Goal: Task Accomplishment & Management: Use online tool/utility

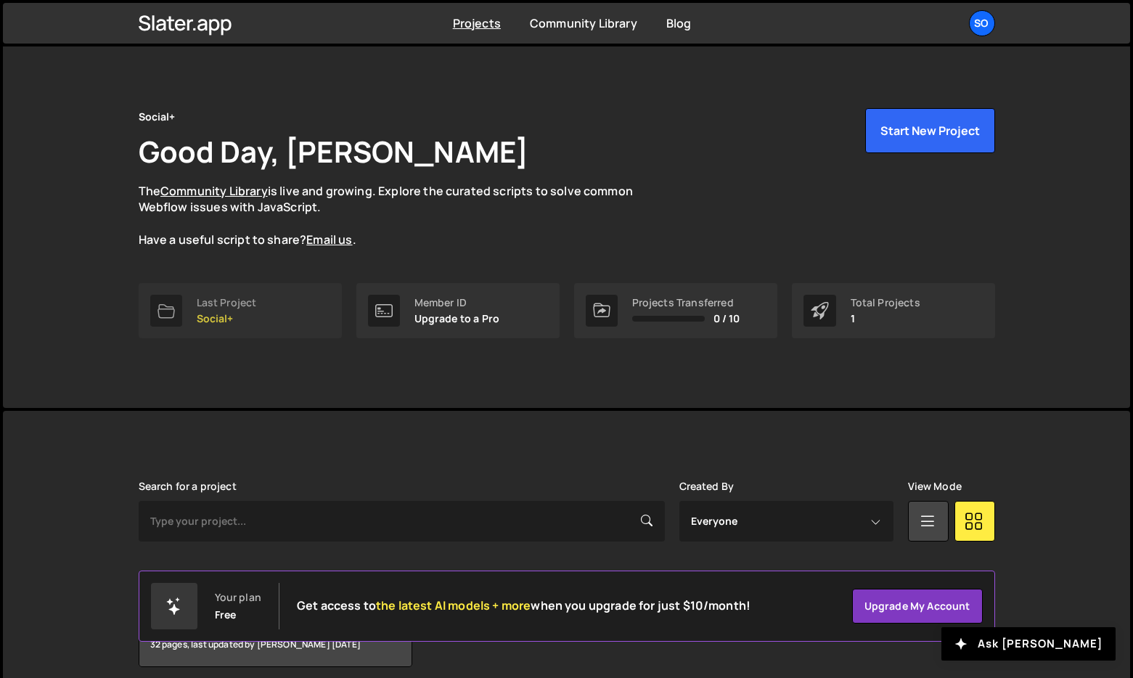
scroll to position [33, 0]
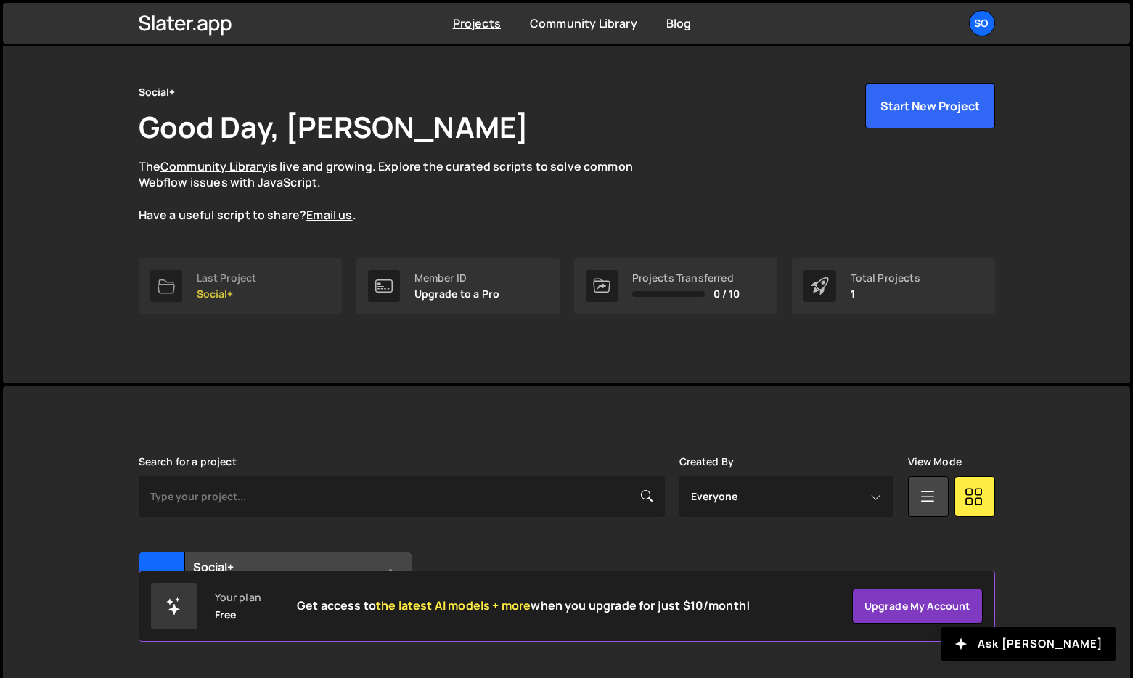
click at [279, 295] on link "Last Project Social+" at bounding box center [240, 285] width 203 height 55
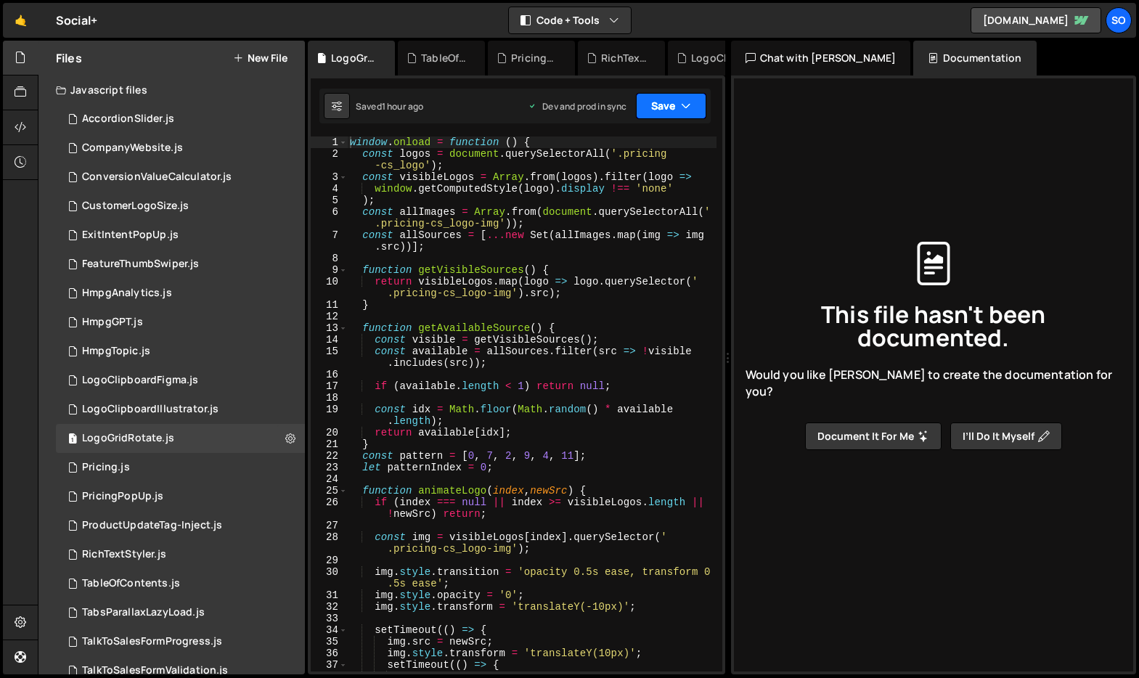
click at [689, 108] on icon "button" at bounding box center [686, 106] width 10 height 15
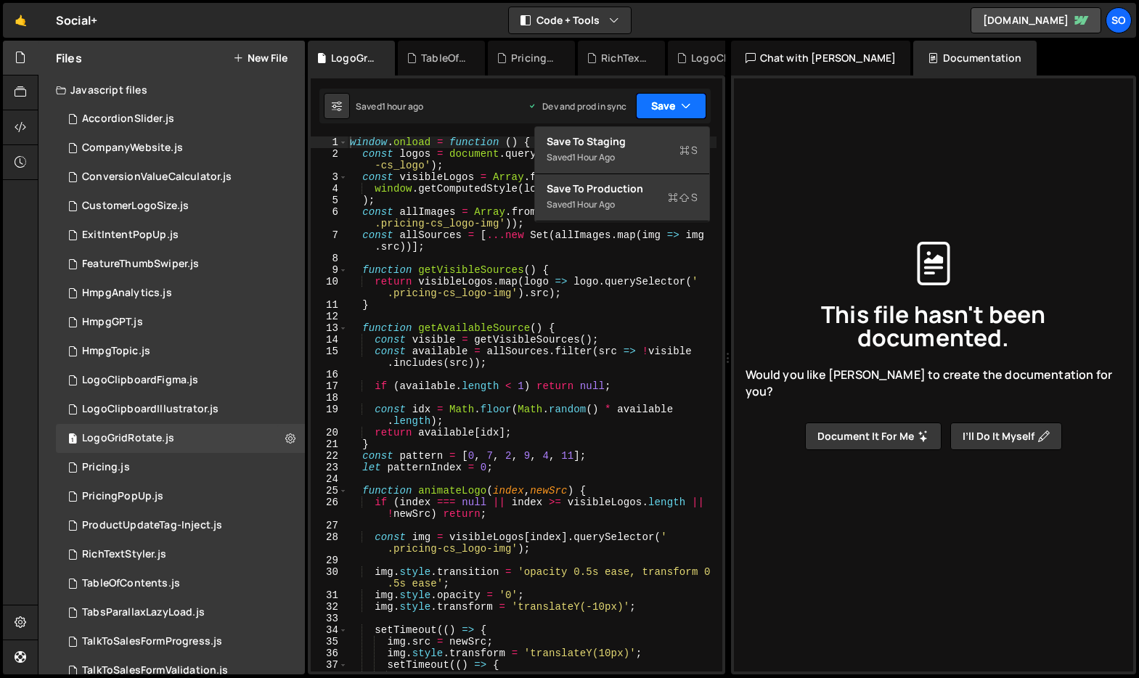
click at [689, 107] on icon "button" at bounding box center [686, 106] width 10 height 15
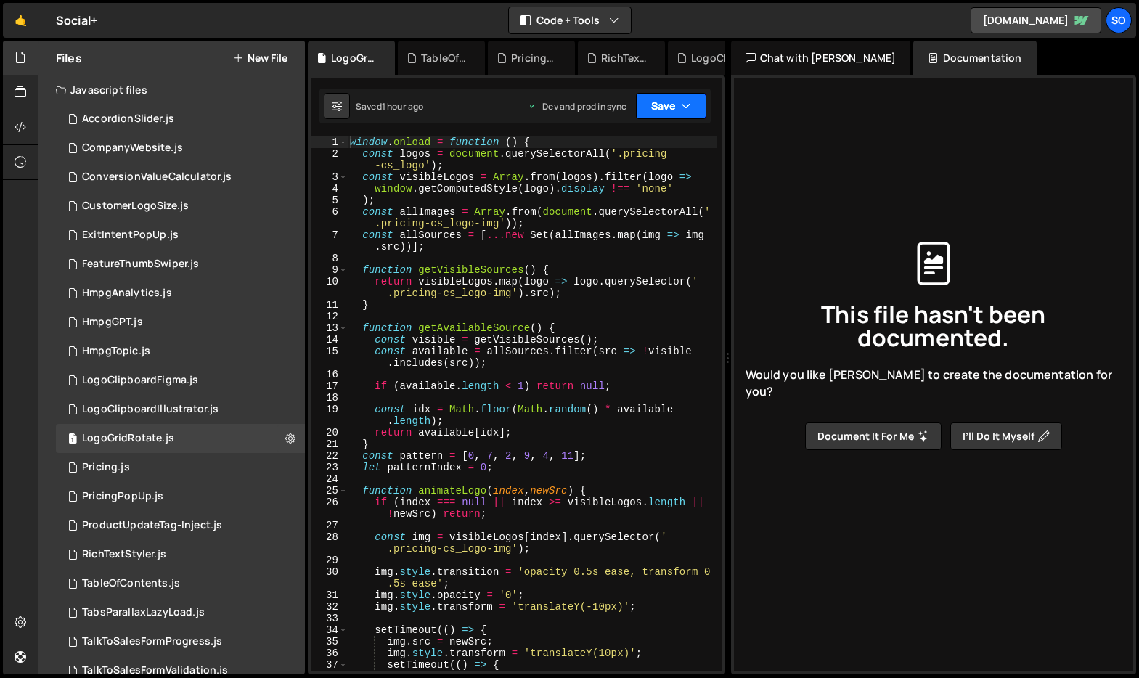
click at [689, 106] on icon "button" at bounding box center [686, 106] width 10 height 15
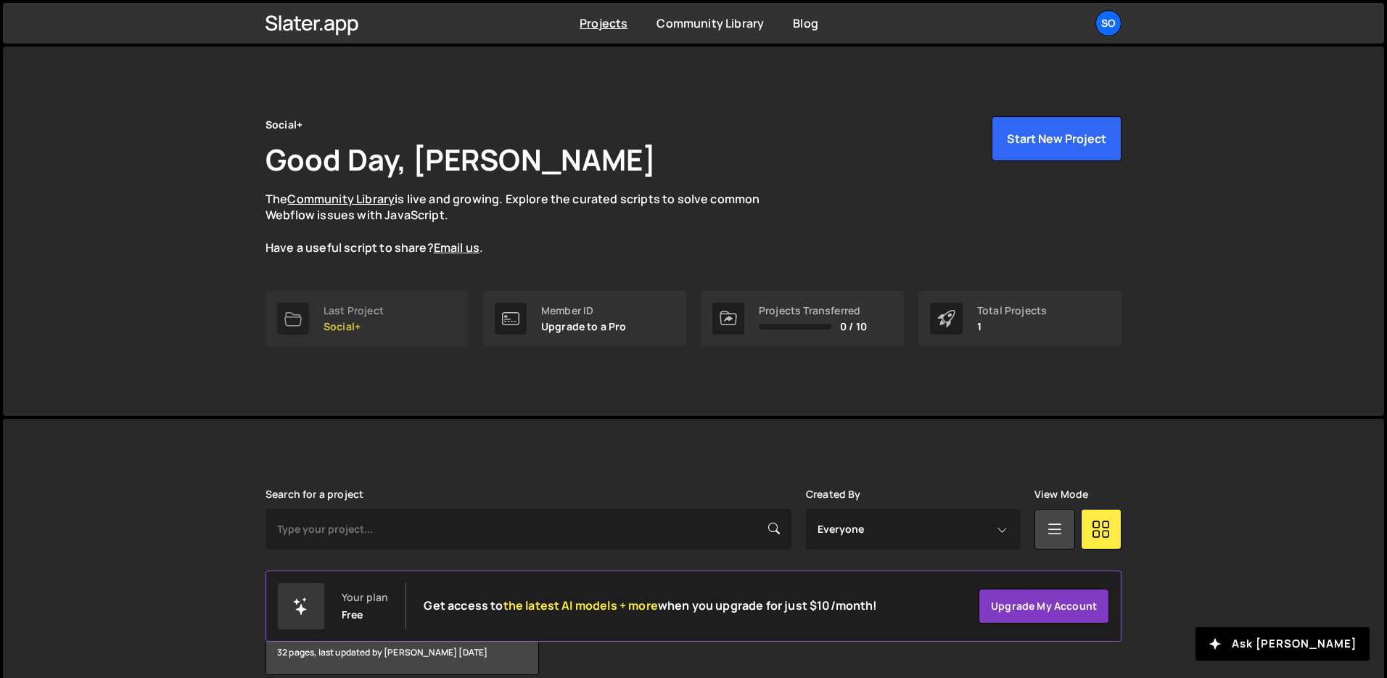
click at [417, 317] on link "Last Project Social+" at bounding box center [367, 318] width 203 height 55
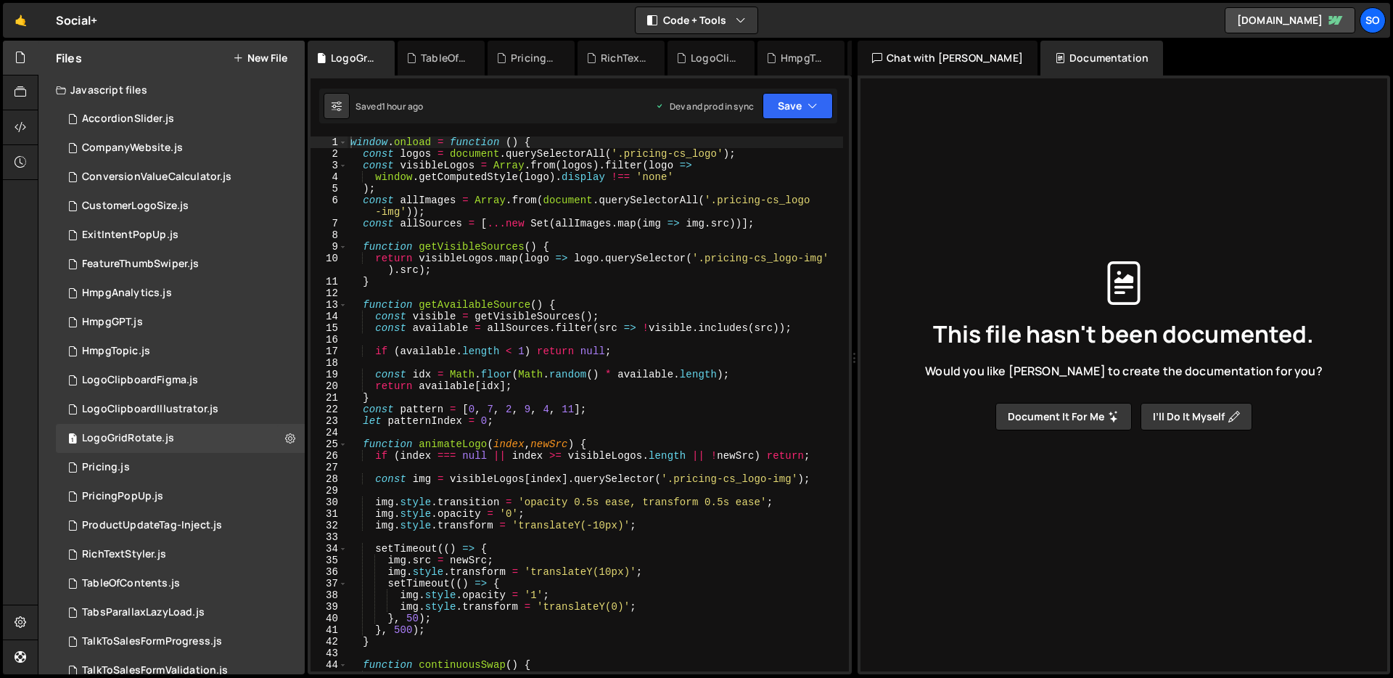
click at [517, 422] on div "window . onload = function ( ) { const logos = document . querySelectorAll ( '.…" at bounding box center [596, 415] width 496 height 558
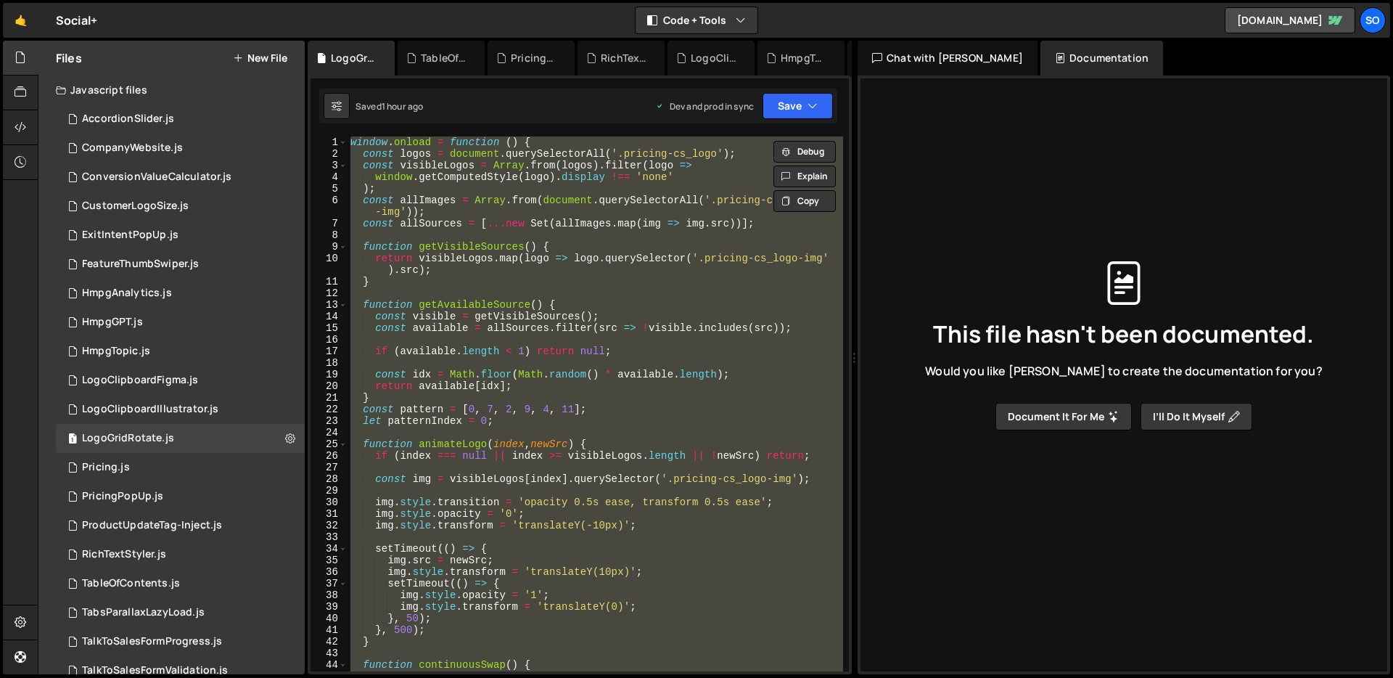
click at [435, 201] on div "window . onload = function ( ) { const logos = document . querySelectorAll ( '.…" at bounding box center [596, 403] width 496 height 535
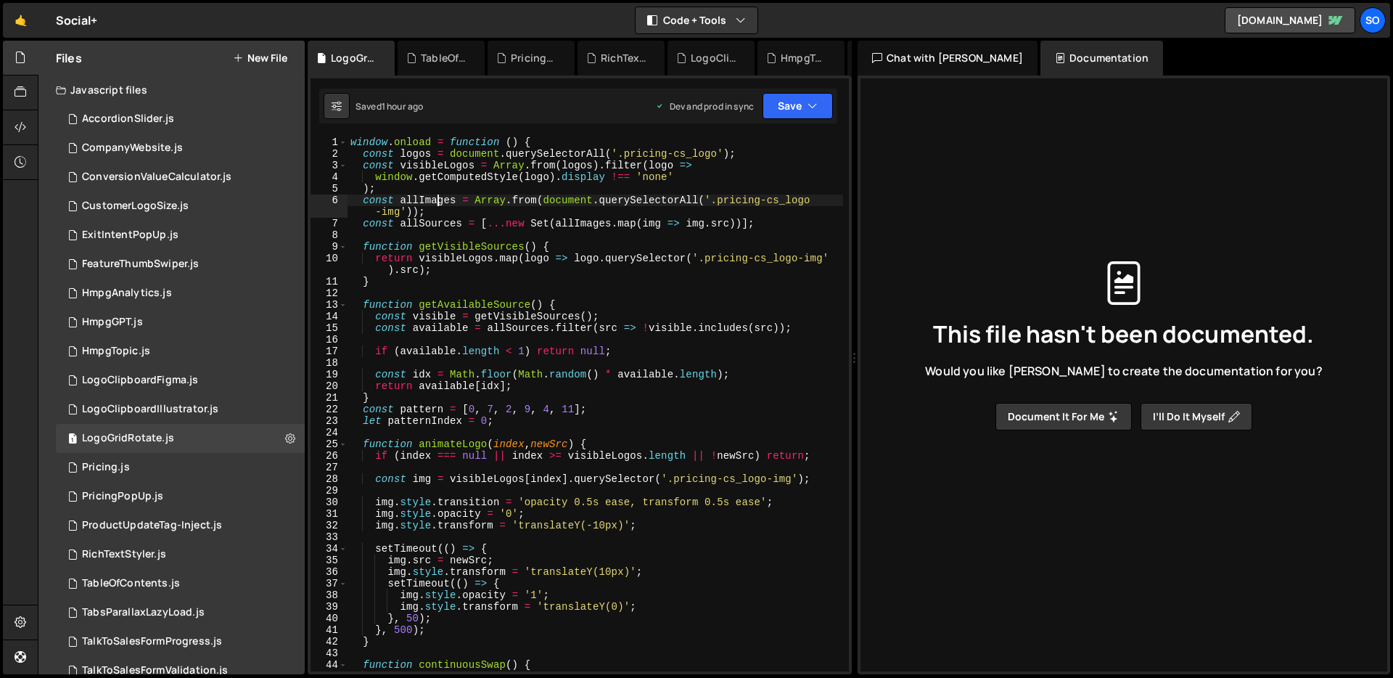
type textarea "};"
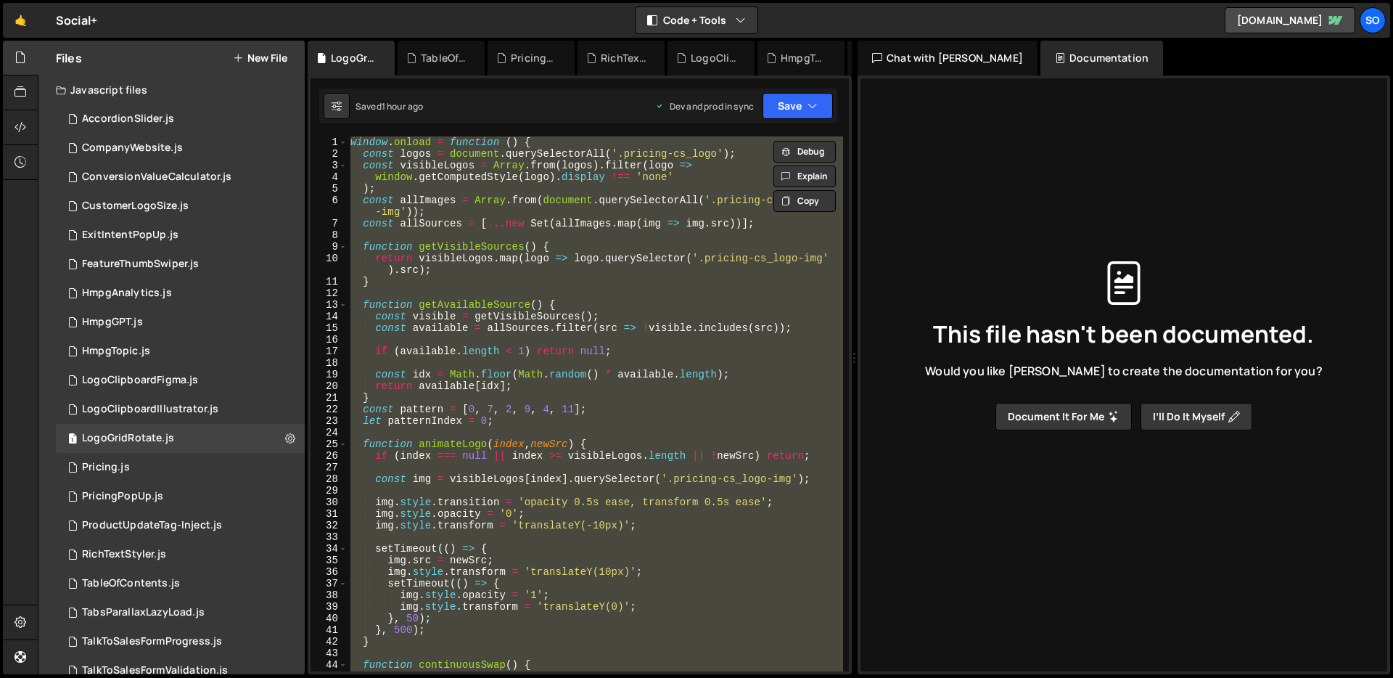
paste textarea
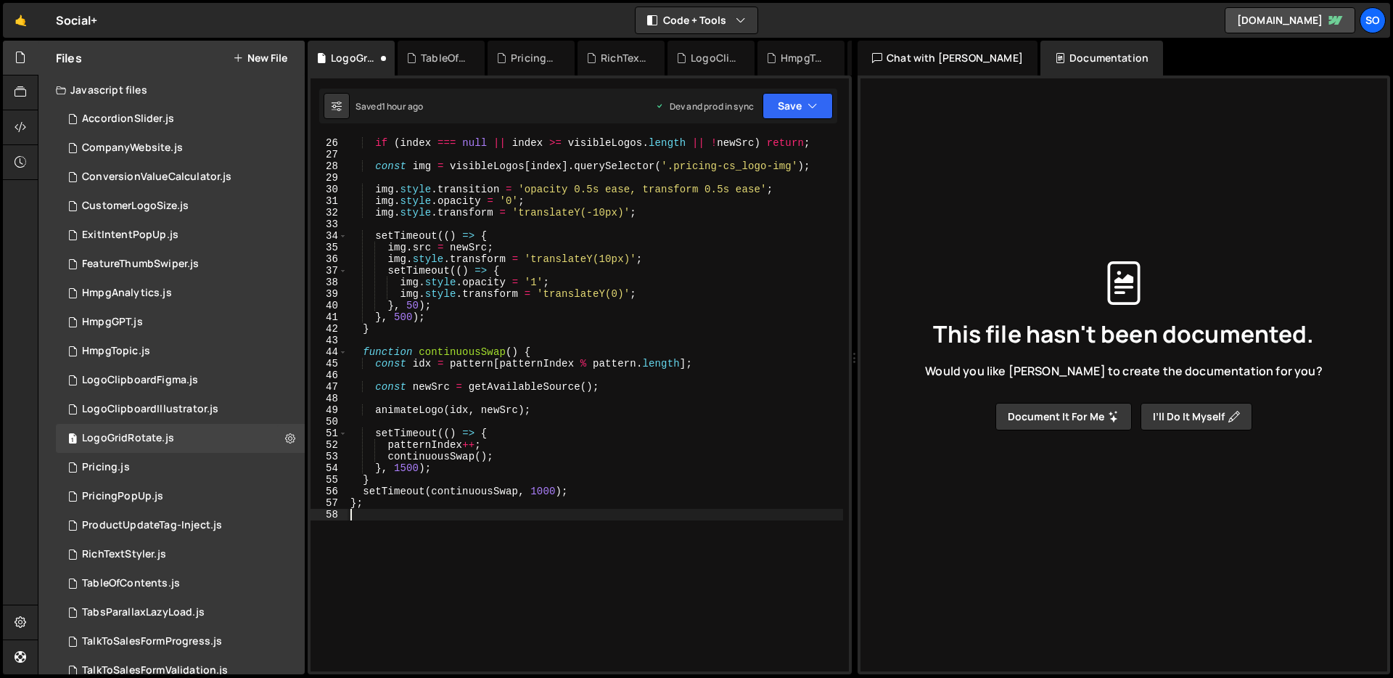
scroll to position [313, 0]
click at [797, 97] on button "Save" at bounding box center [798, 106] width 70 height 26
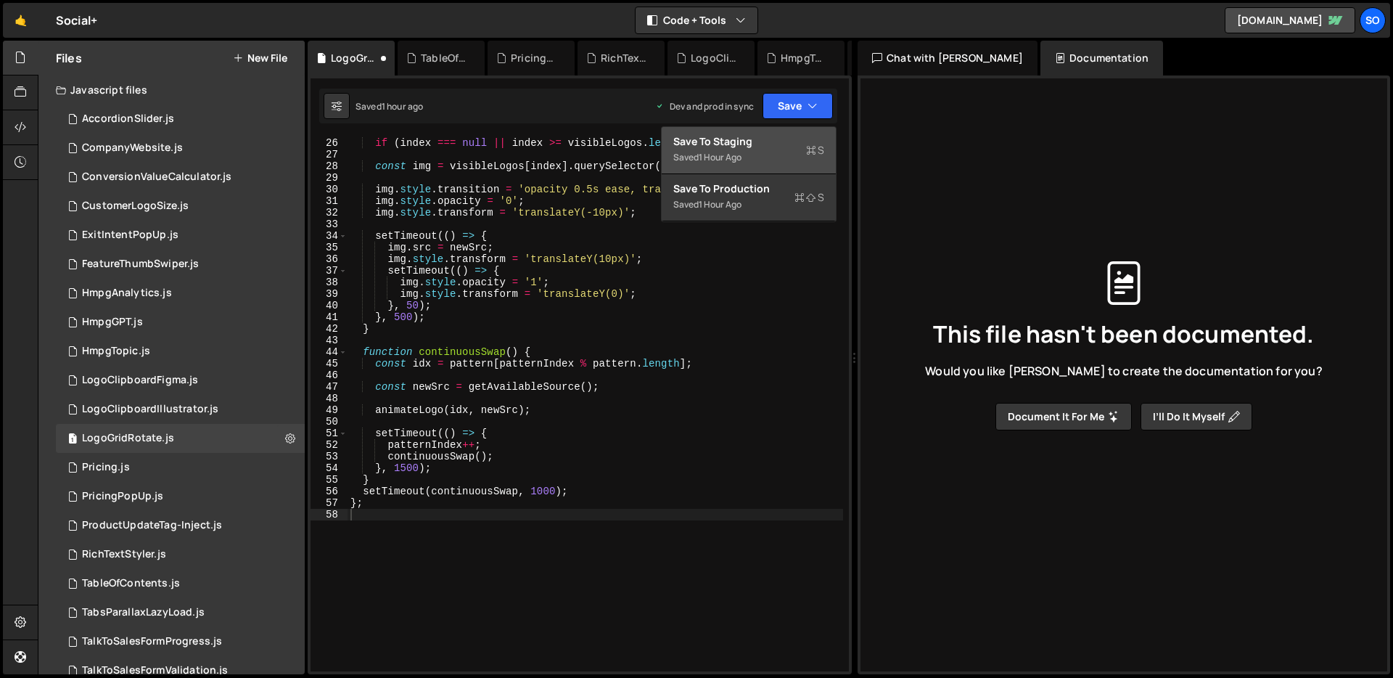
click at [752, 155] on div "Saved 1 hour ago" at bounding box center [748, 157] width 151 height 17
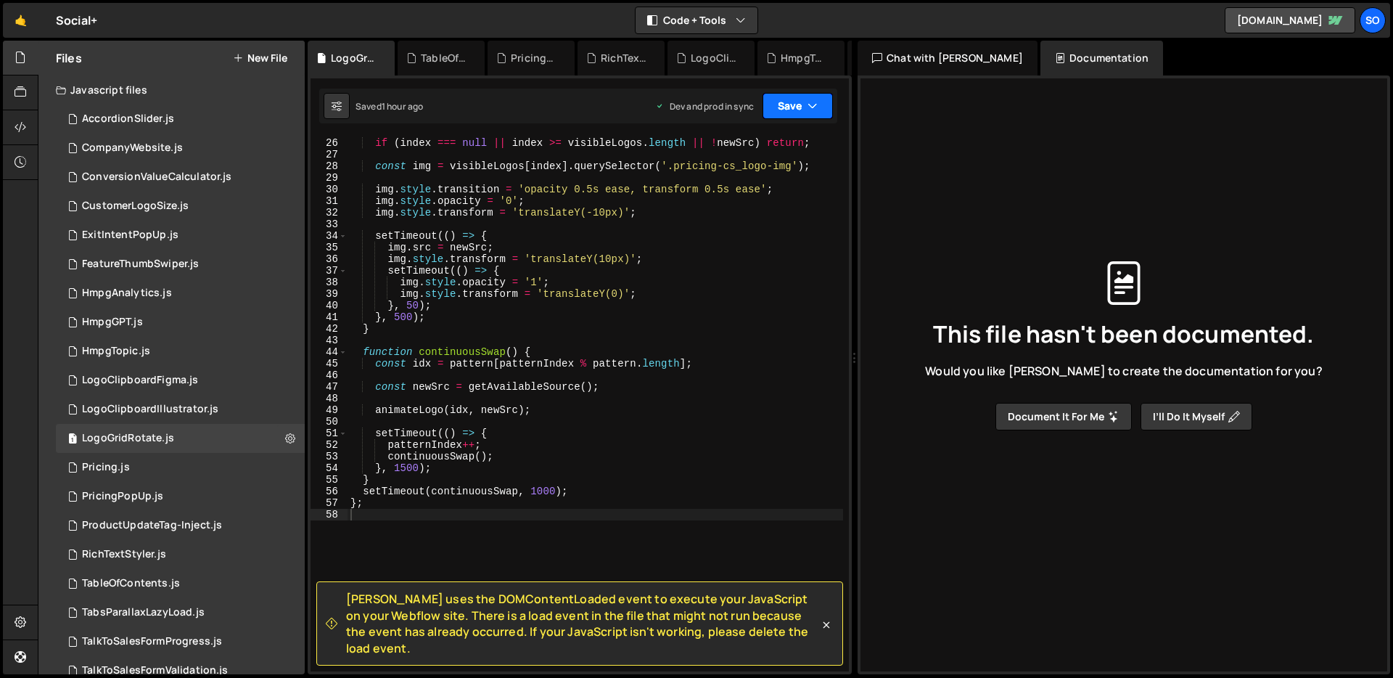
click at [795, 112] on button "Save" at bounding box center [798, 106] width 70 height 26
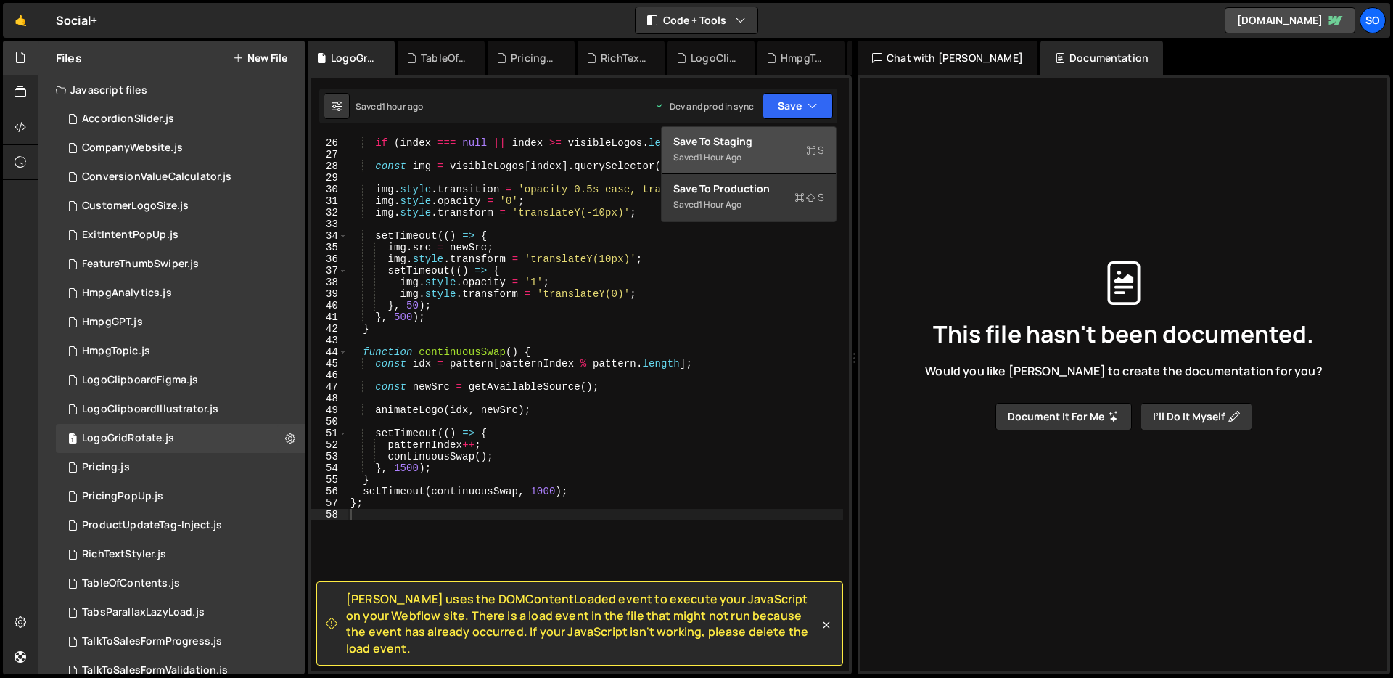
click at [748, 141] on div "Save to Staging S" at bounding box center [748, 141] width 151 height 15
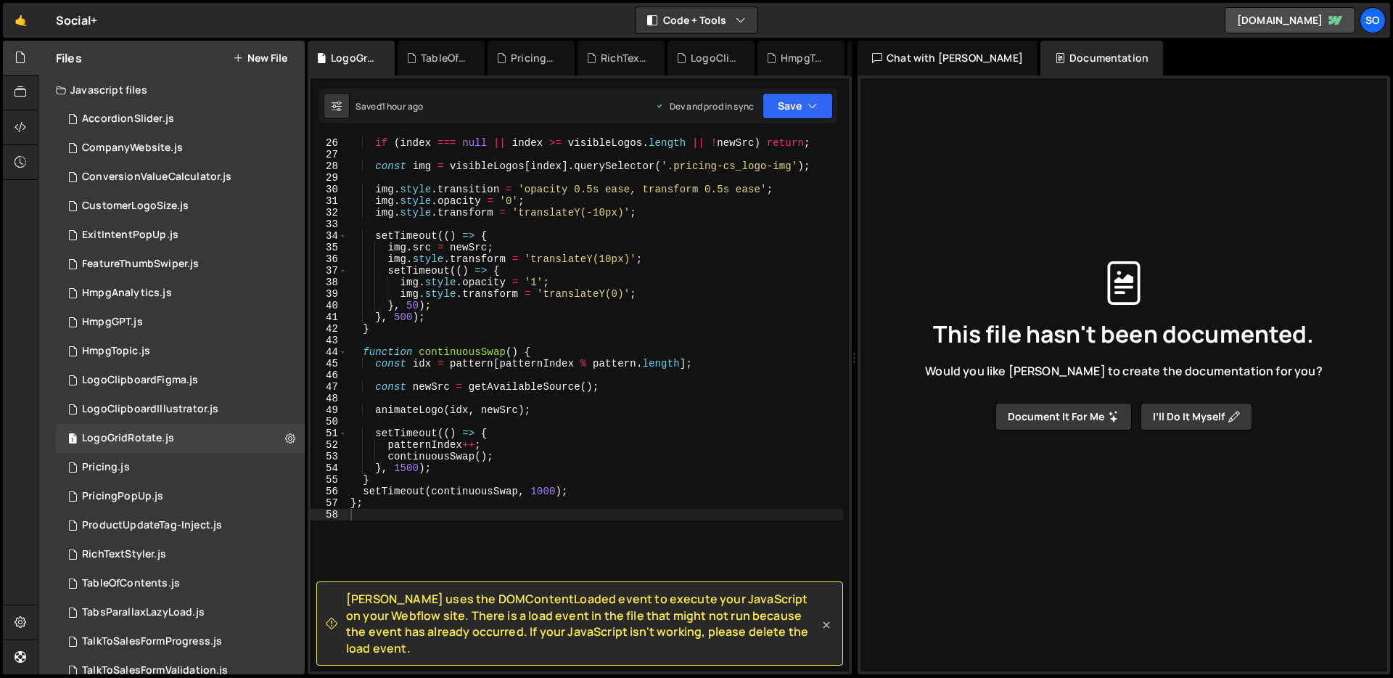
click at [824, 630] on icon at bounding box center [826, 625] width 15 height 15
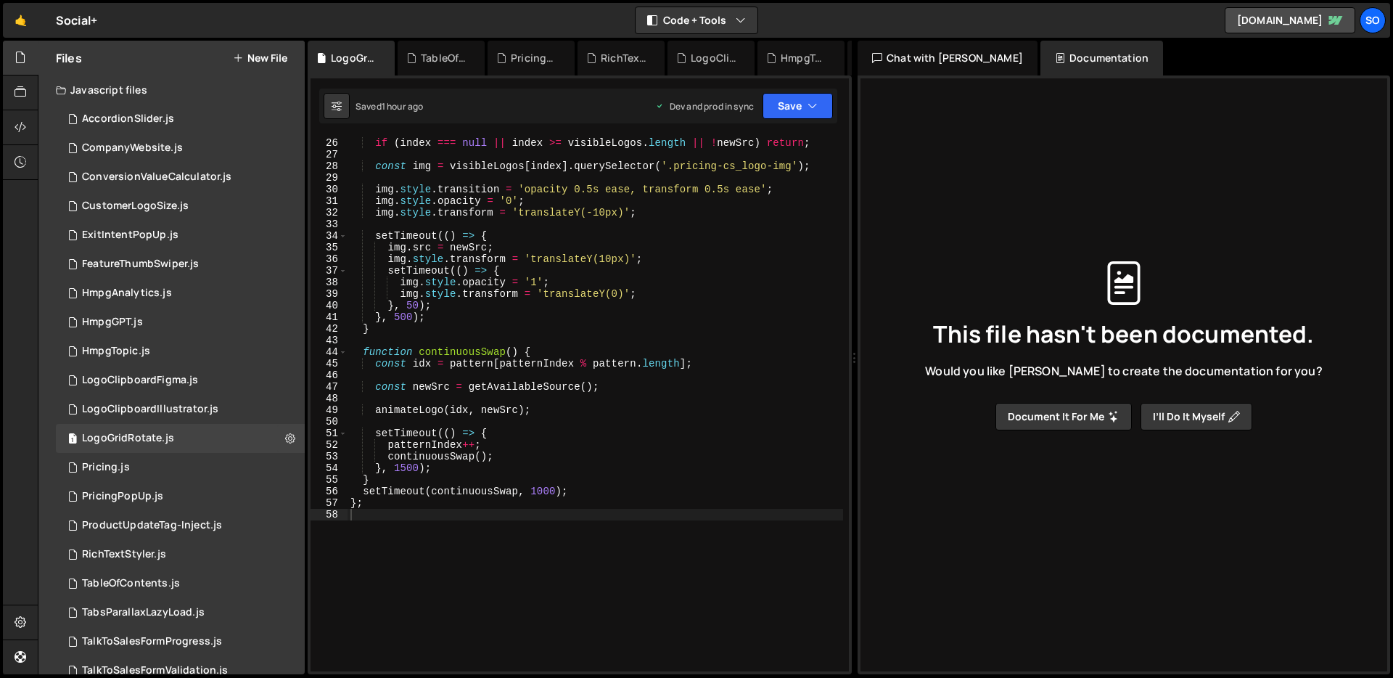
click at [583, 575] on div "function animateLogo ( index , newSrc ) { if ( index === null || index >= visib…" at bounding box center [596, 405] width 496 height 558
click at [784, 110] on button "Save" at bounding box center [798, 106] width 70 height 26
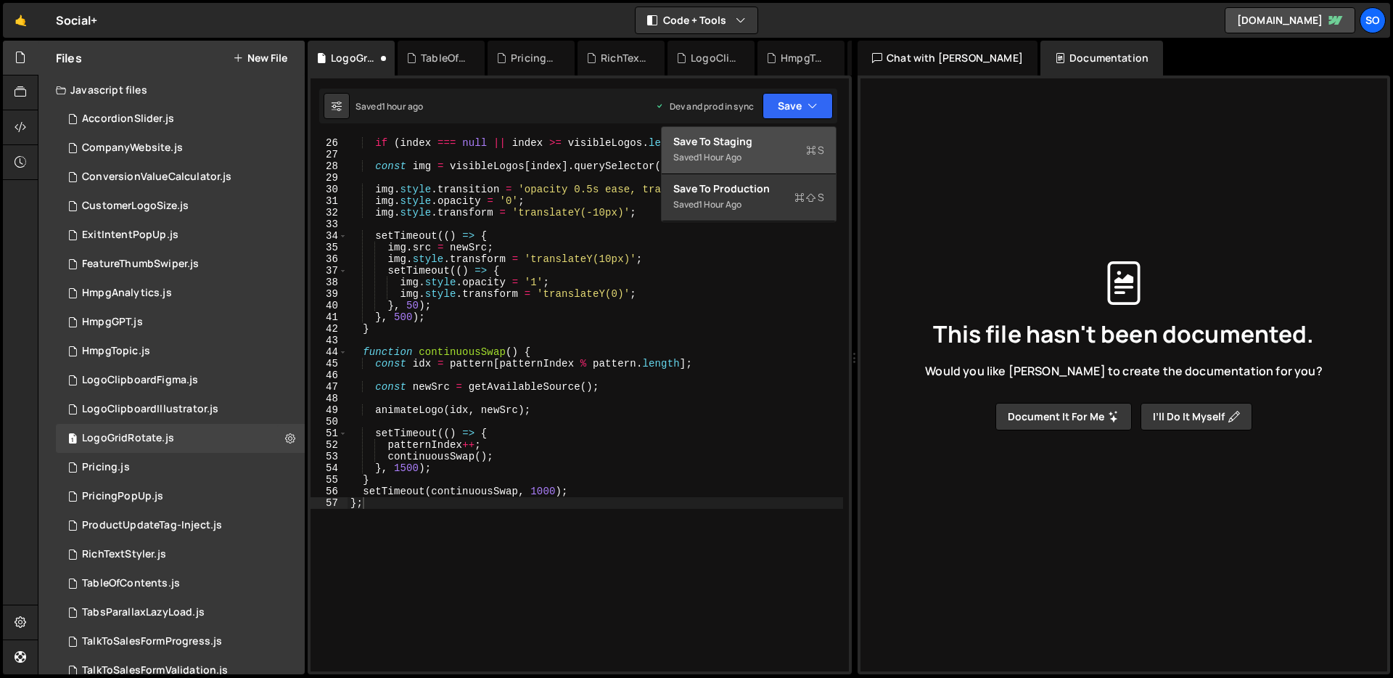
click at [766, 139] on div "Save to Staging S" at bounding box center [748, 141] width 151 height 15
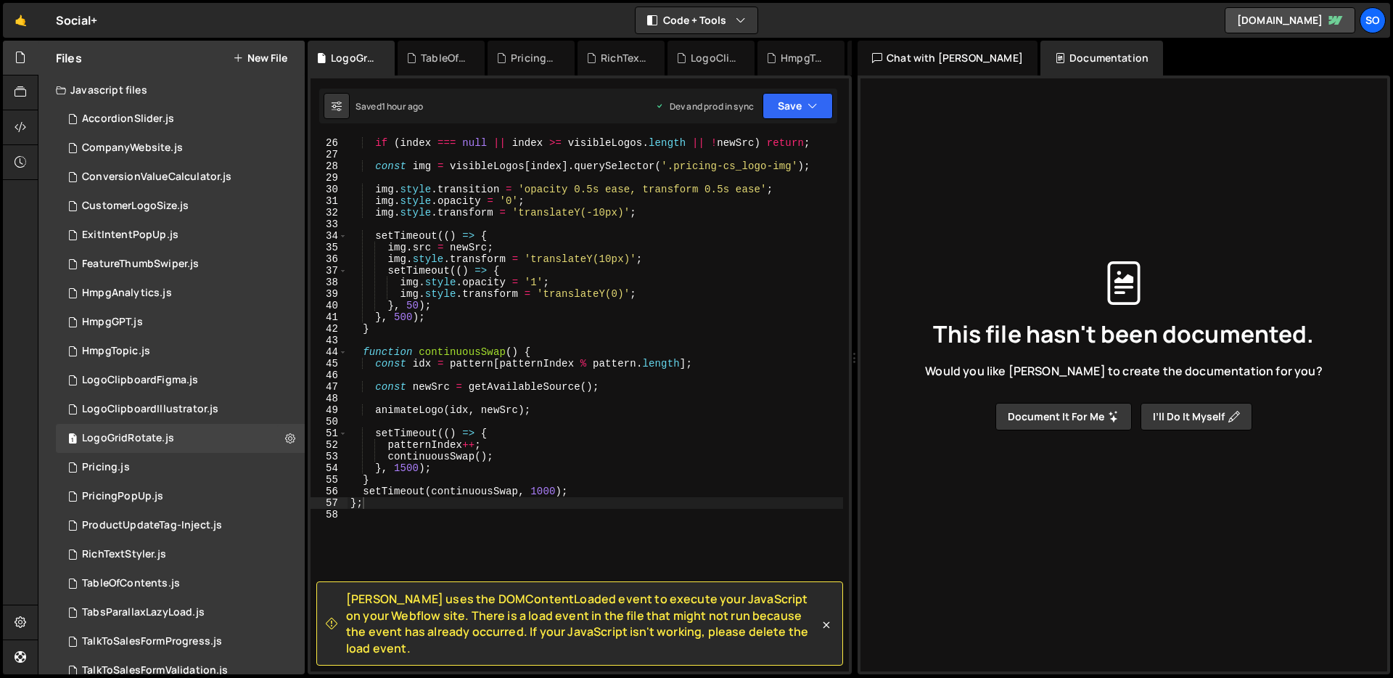
scroll to position [0, 0]
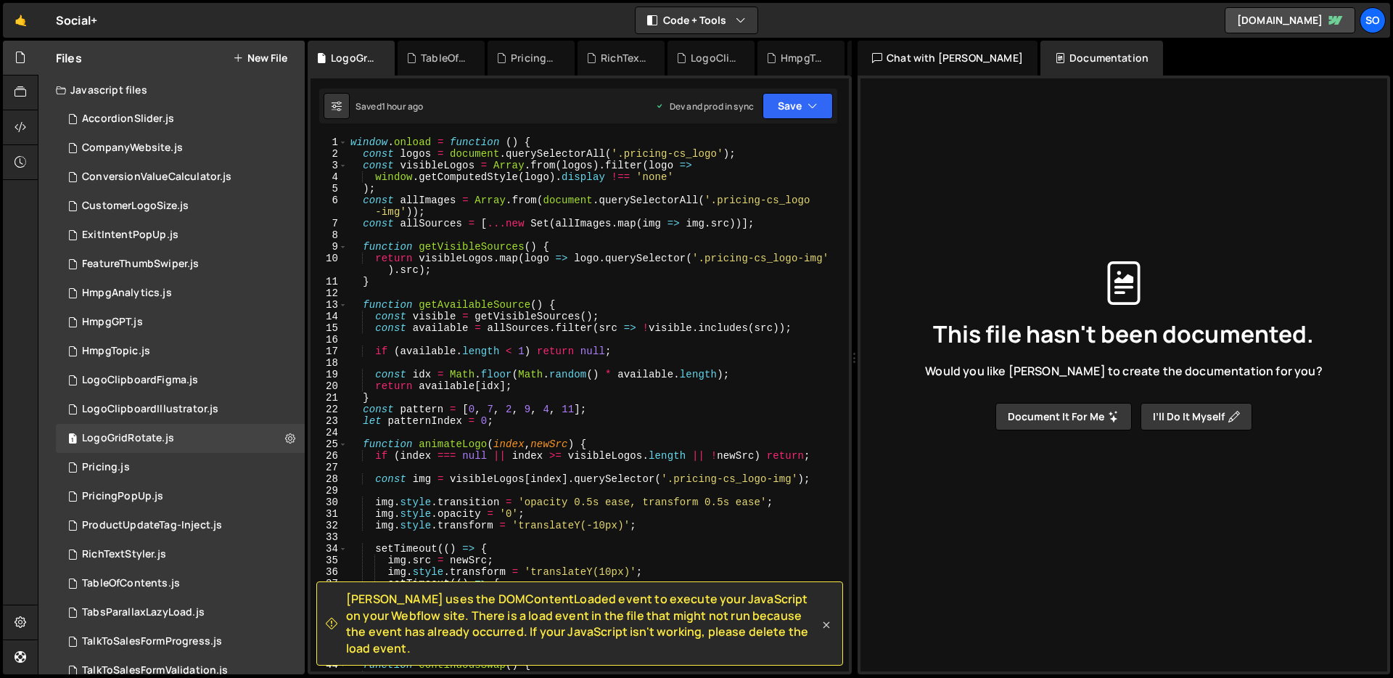
click at [824, 631] on icon at bounding box center [826, 625] width 15 height 15
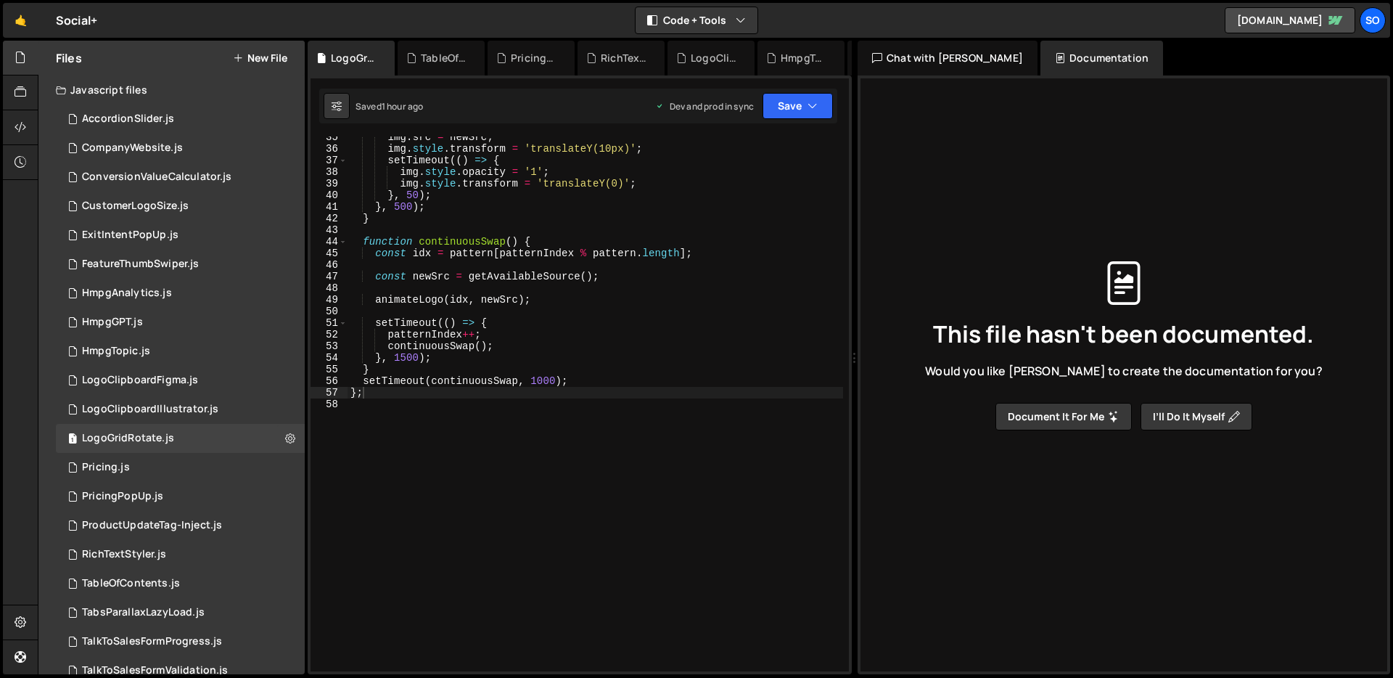
scroll to position [424, 0]
click at [799, 113] on button "Save" at bounding box center [798, 106] width 70 height 26
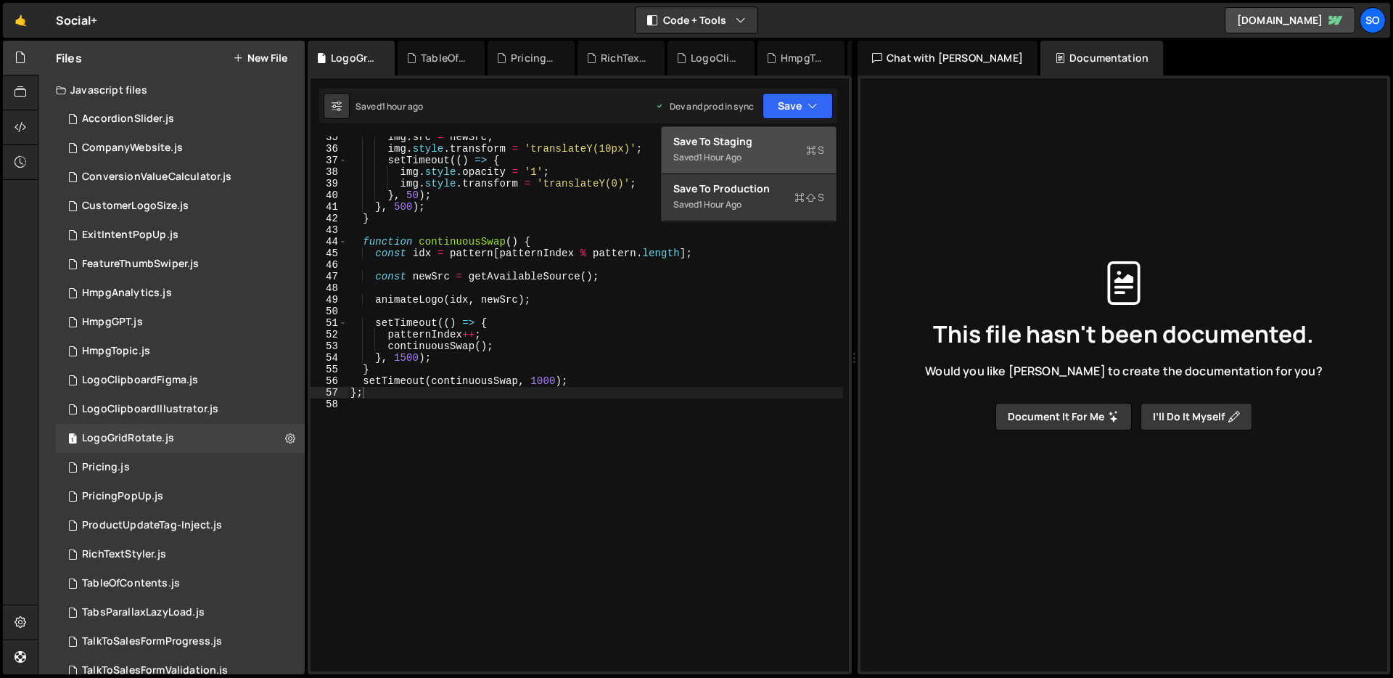
click at [746, 146] on div "Save to Staging S" at bounding box center [748, 141] width 151 height 15
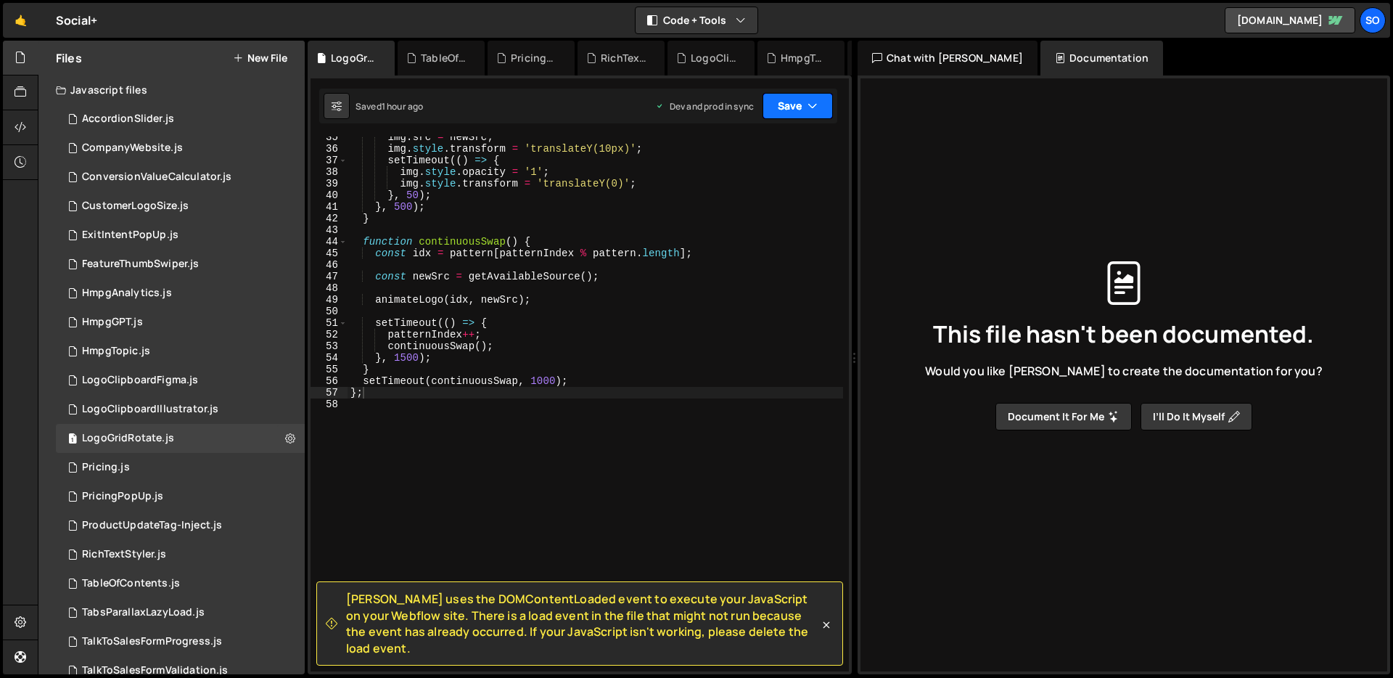
click at [783, 109] on button "Save" at bounding box center [798, 106] width 70 height 26
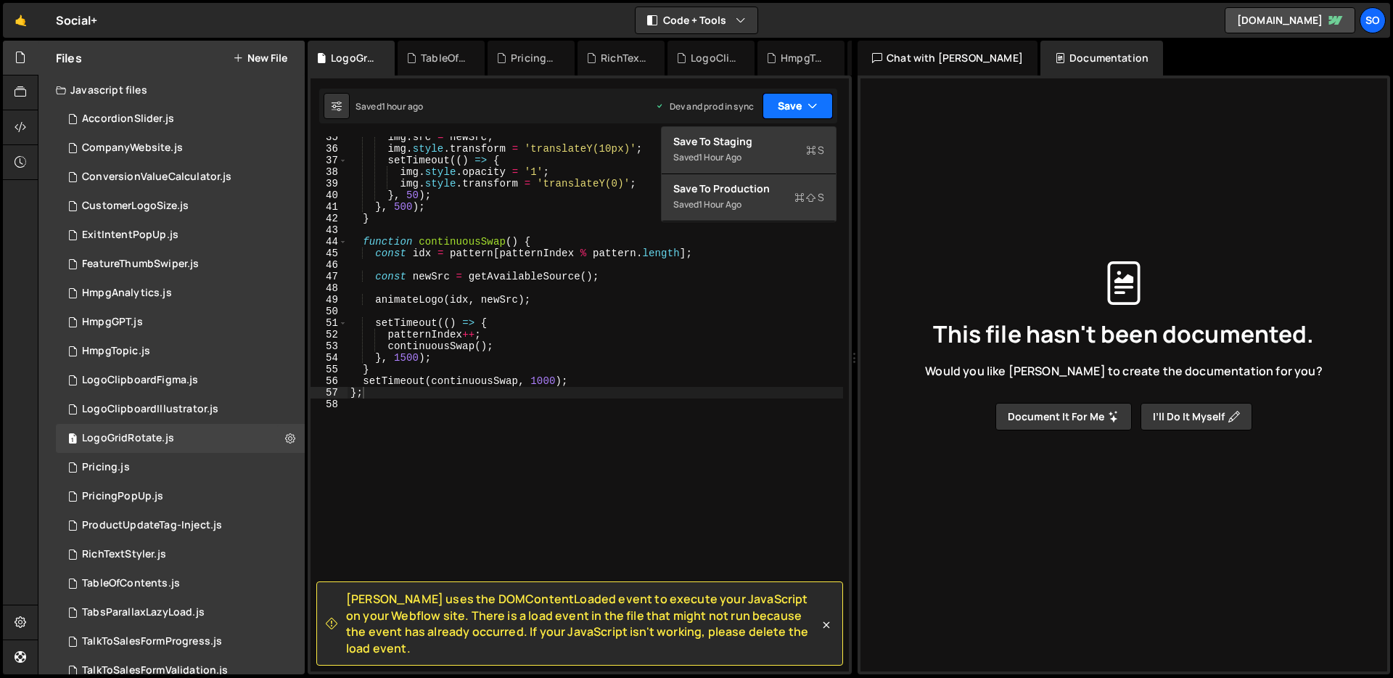
click at [782, 108] on button "Save" at bounding box center [798, 106] width 70 height 26
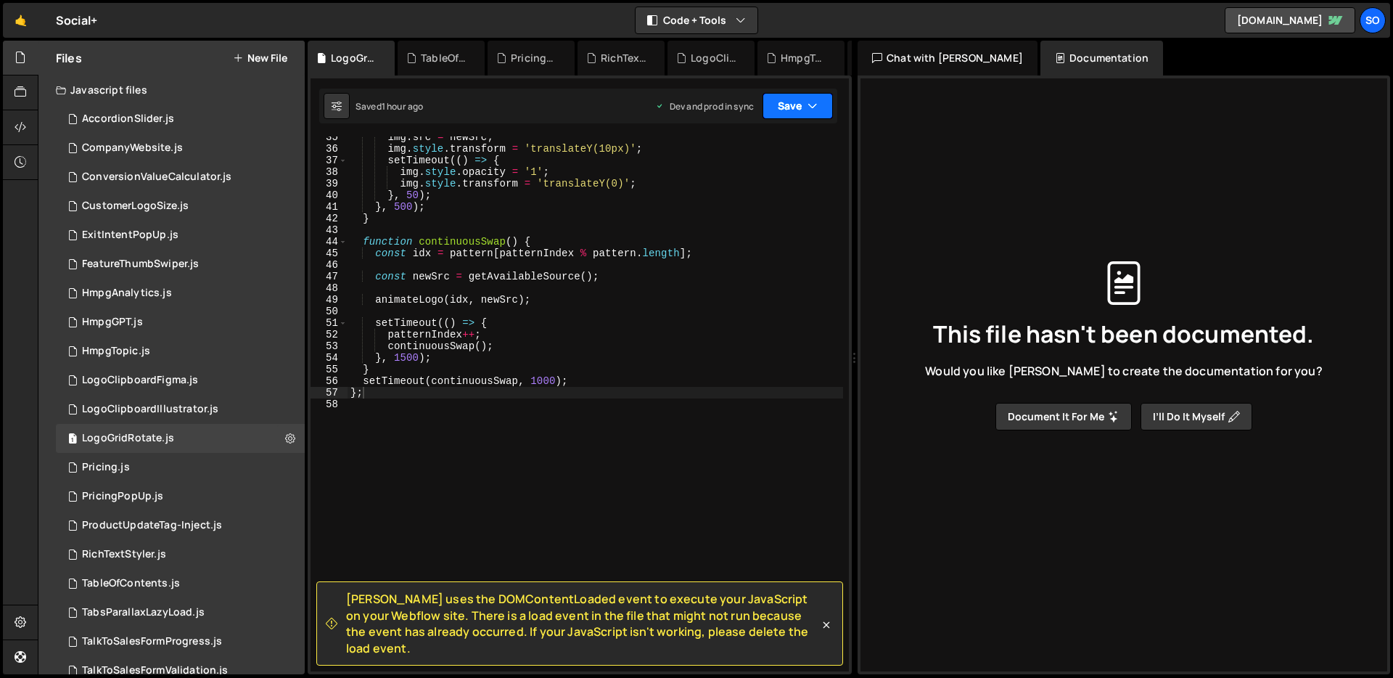
click at [817, 97] on button "Save" at bounding box center [798, 106] width 70 height 26
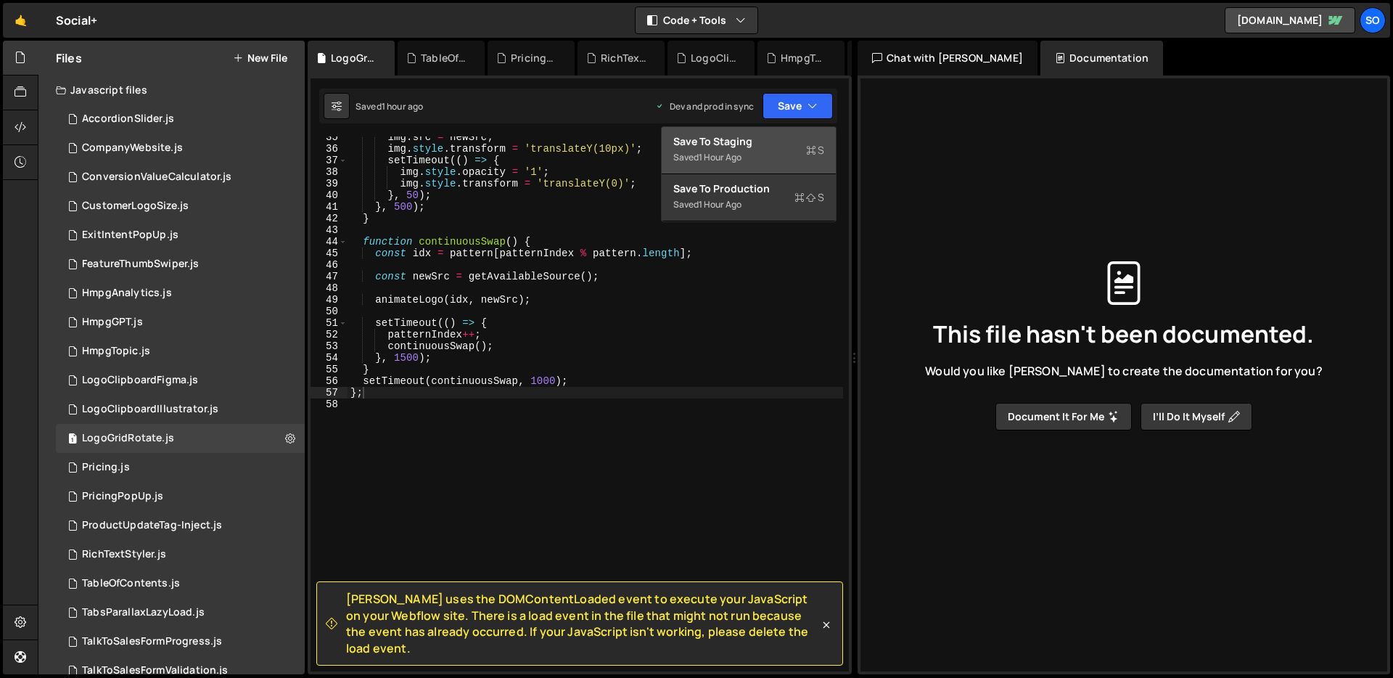
click at [763, 144] on div "Save to Staging S" at bounding box center [748, 141] width 151 height 15
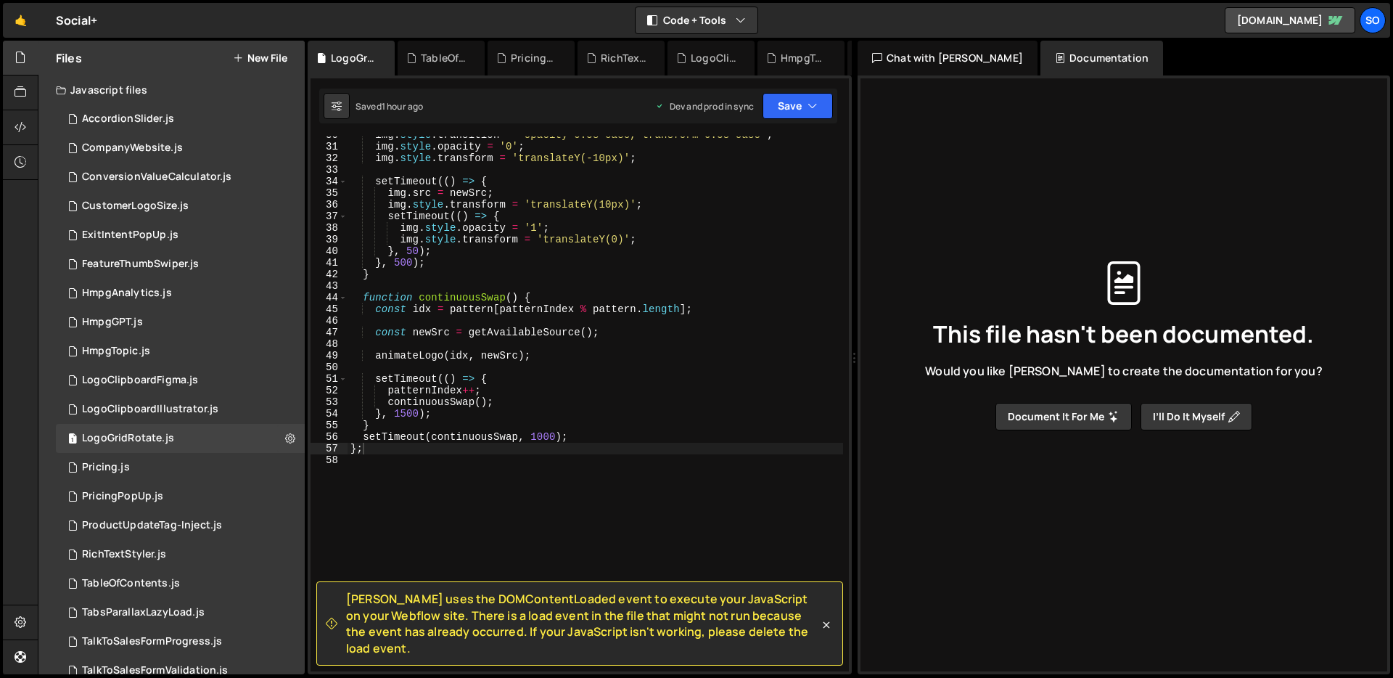
scroll to position [0, 0]
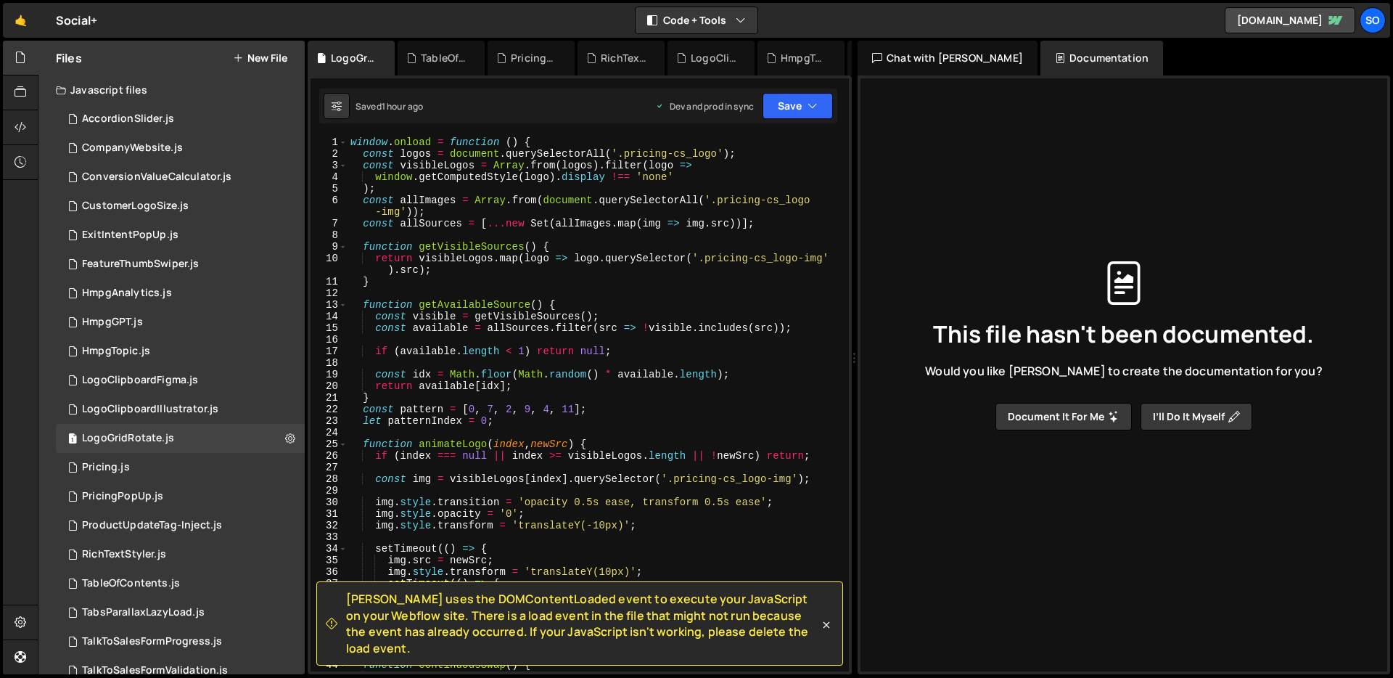
click at [521, 216] on div "window . onload = function ( ) { const logos = document . querySelectorAll ( '.…" at bounding box center [596, 415] width 496 height 558
click at [484, 212] on div "window . onload = function ( ) { const logos = document . querySelectorAll ( '.…" at bounding box center [596, 415] width 496 height 558
type textarea "};"
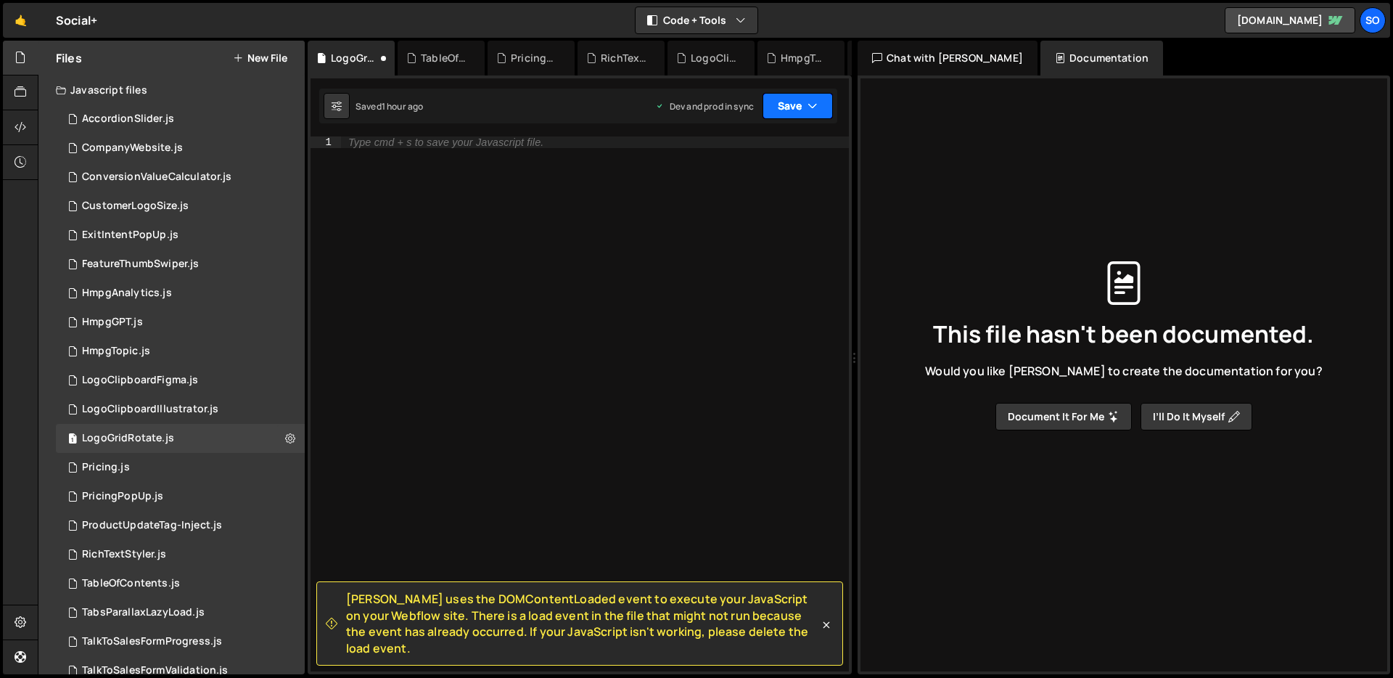
click at [821, 104] on button "Save" at bounding box center [798, 106] width 70 height 26
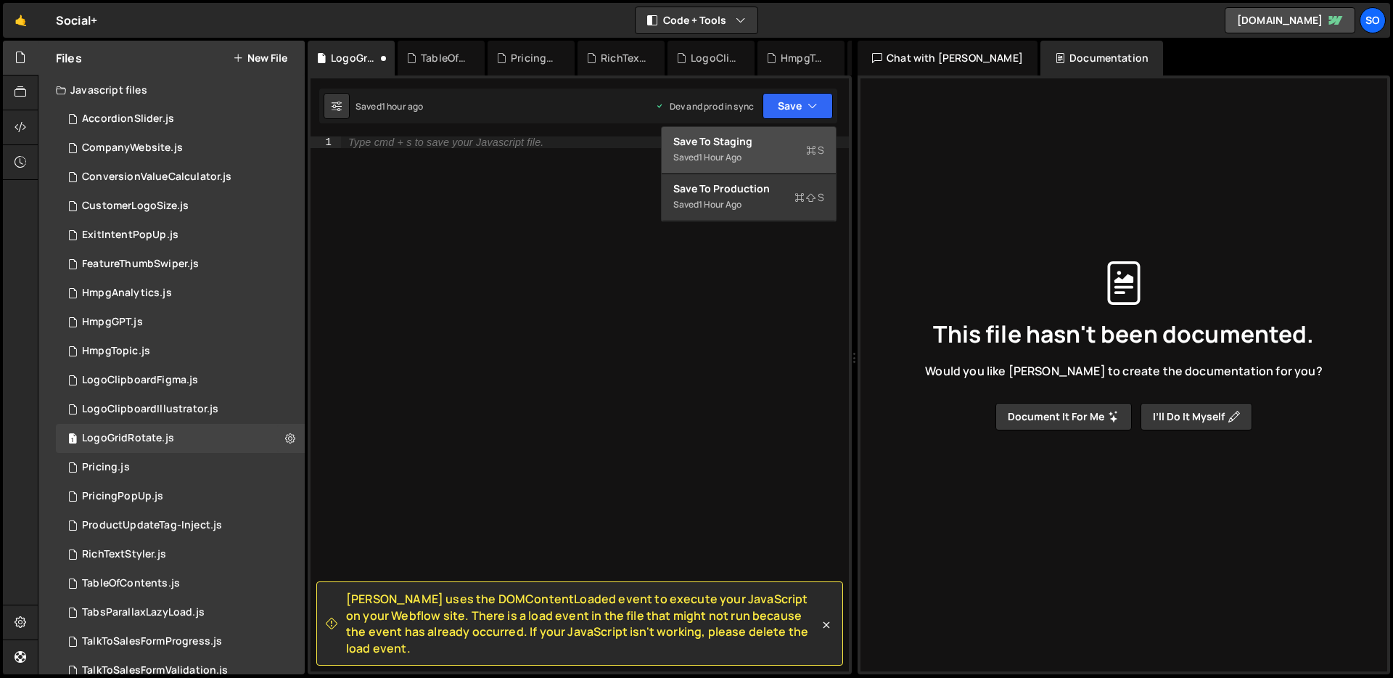
click at [758, 131] on button "Save to Staging S Saved 1 hour ago" at bounding box center [749, 150] width 174 height 47
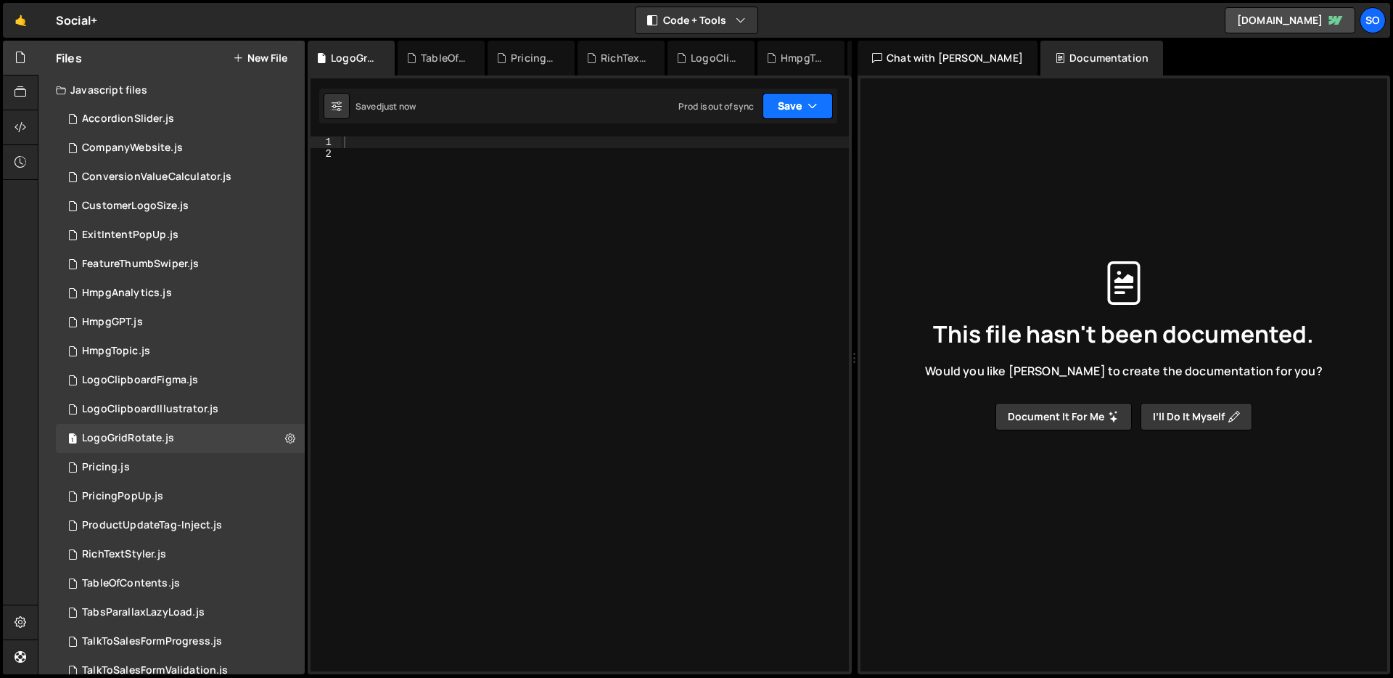
click at [784, 97] on button "Save" at bounding box center [798, 106] width 70 height 26
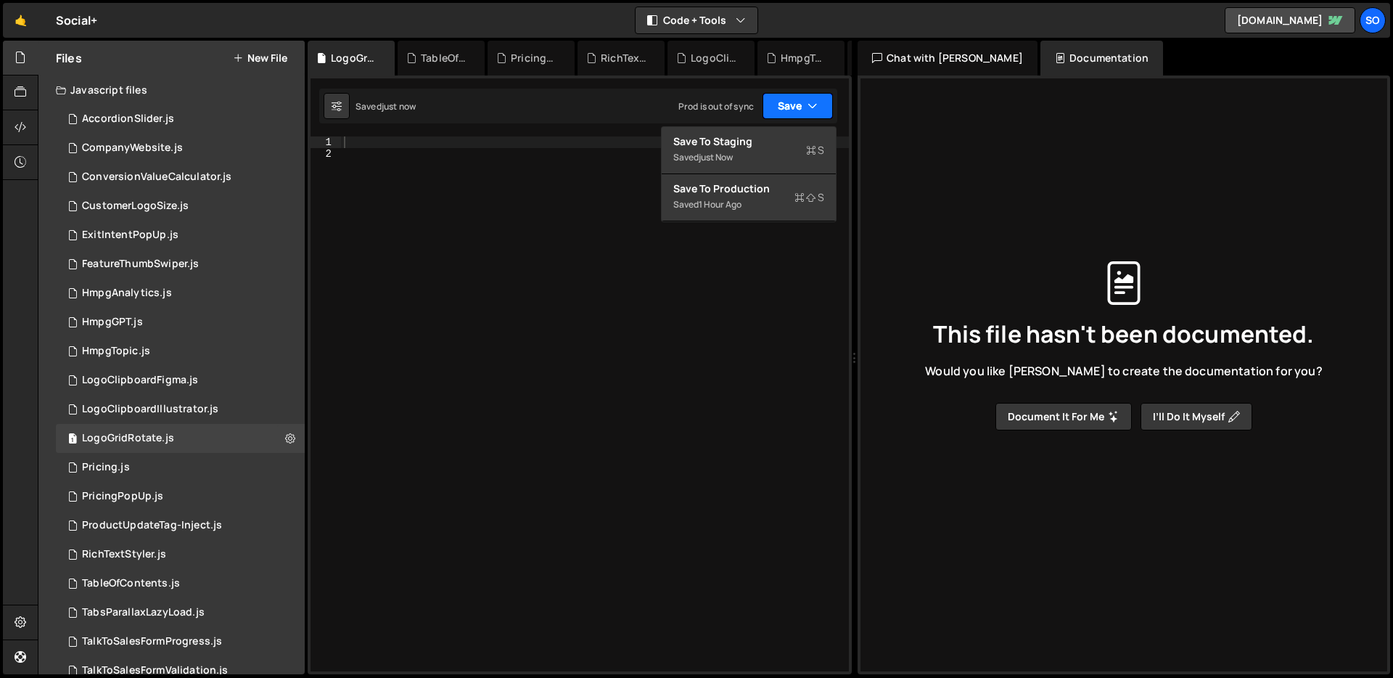
click at [787, 99] on button "Save" at bounding box center [798, 106] width 70 height 26
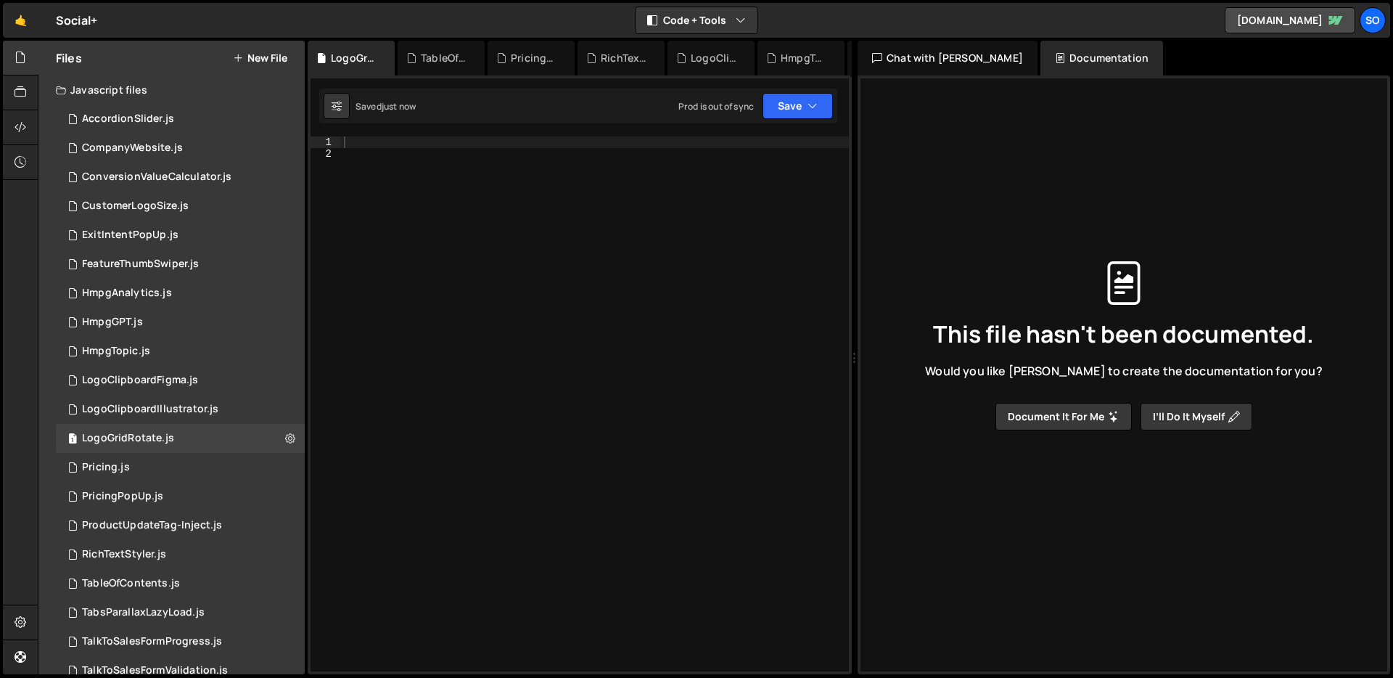
click at [393, 194] on div at bounding box center [595, 415] width 508 height 558
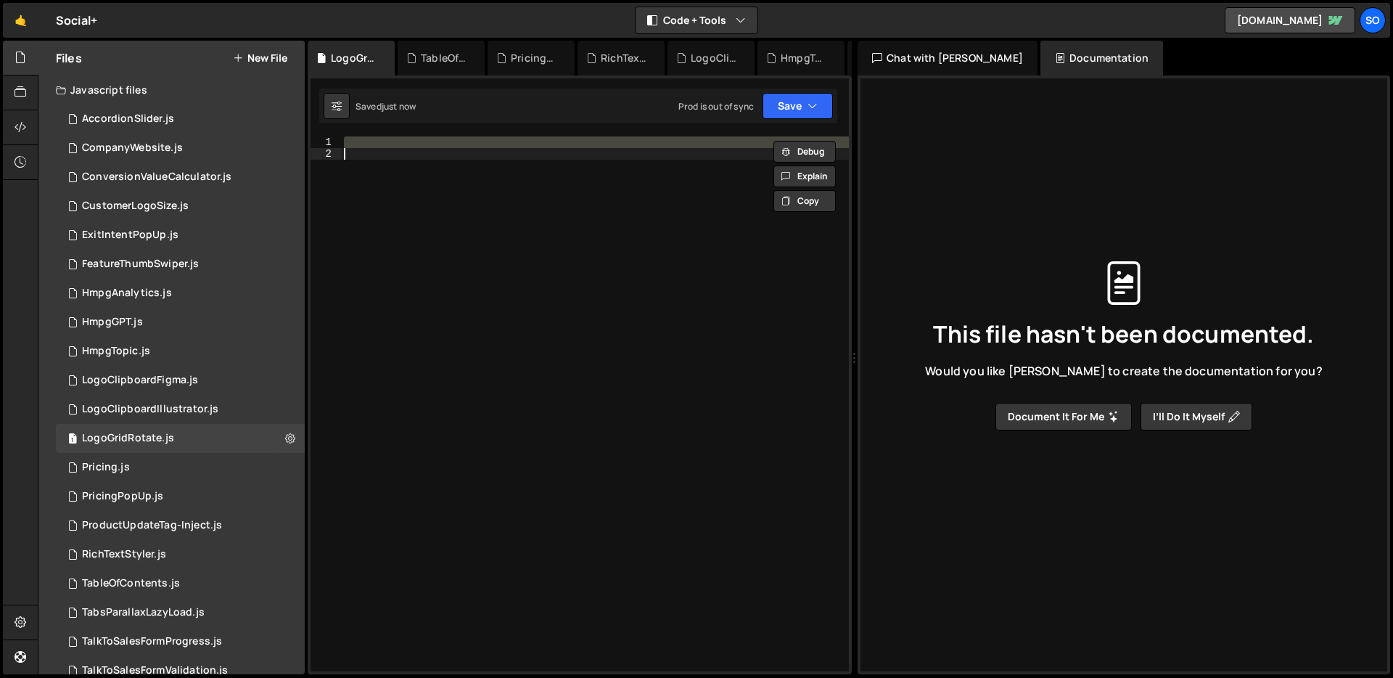
paste textarea
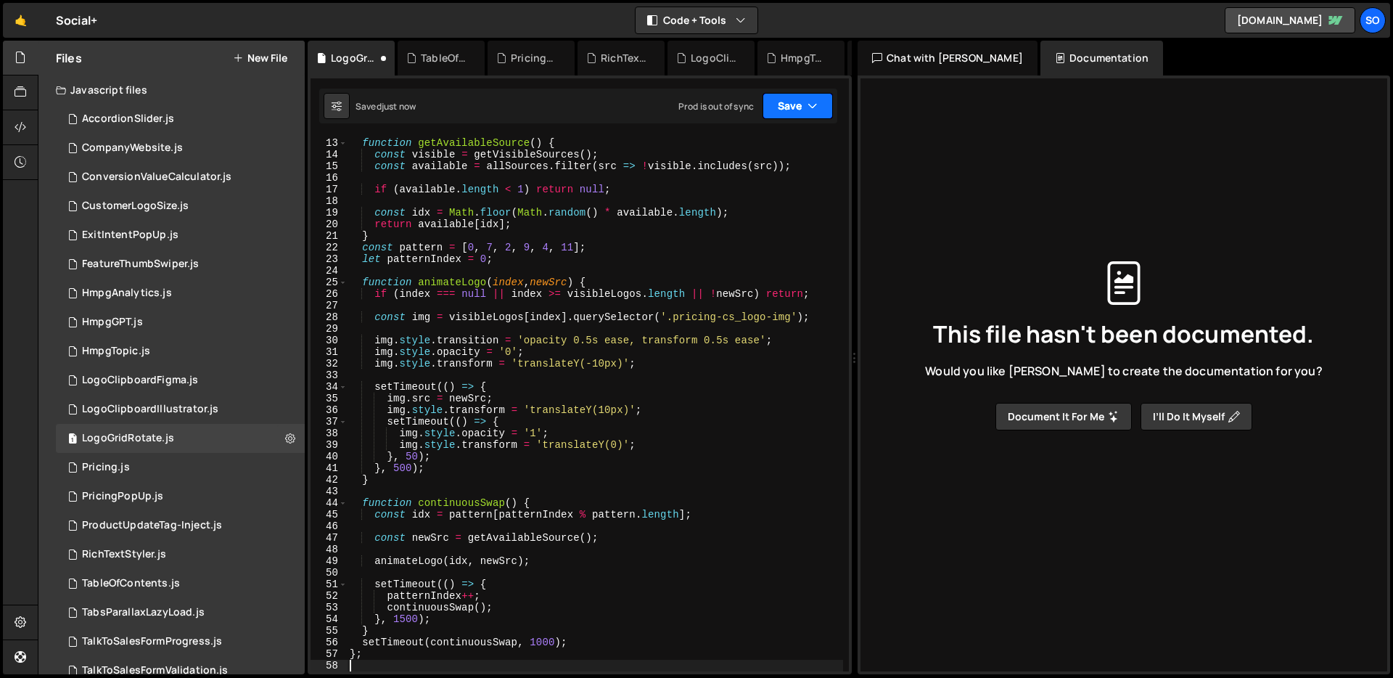
click at [787, 104] on button "Save" at bounding box center [798, 106] width 70 height 26
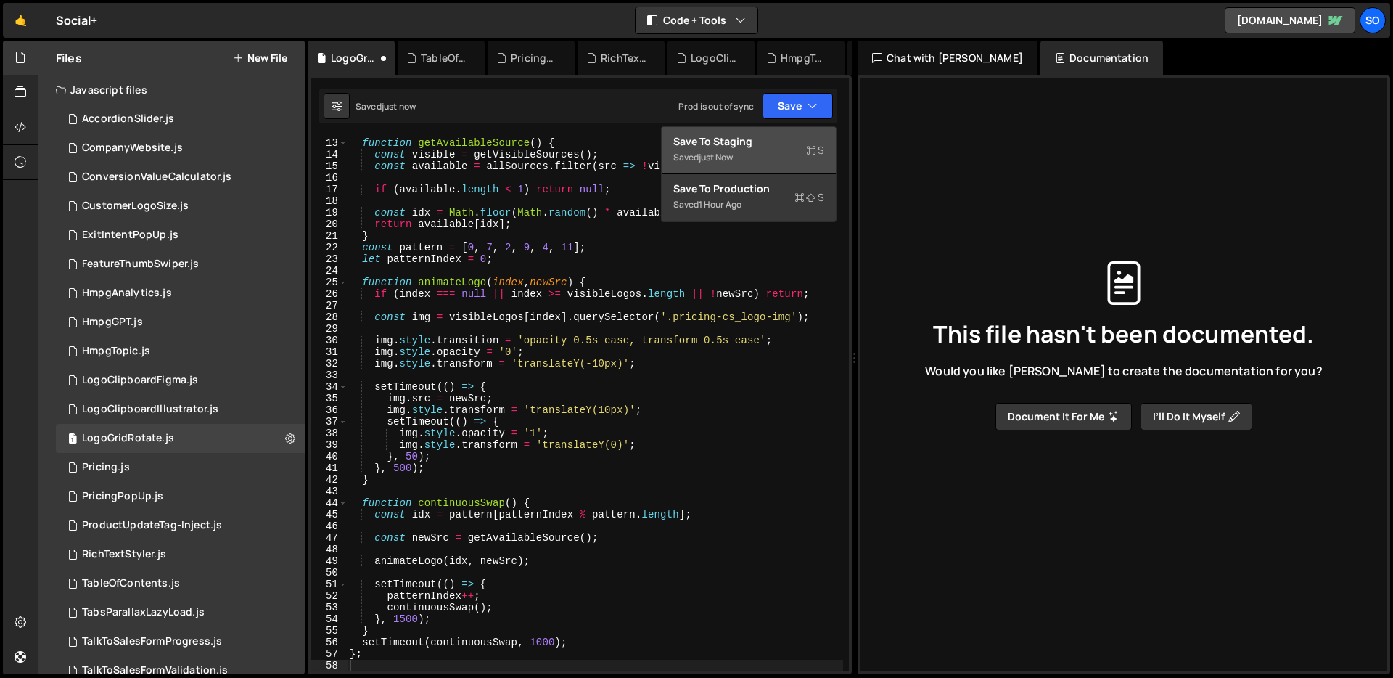
click at [736, 134] on div "Save to Staging S" at bounding box center [748, 141] width 151 height 15
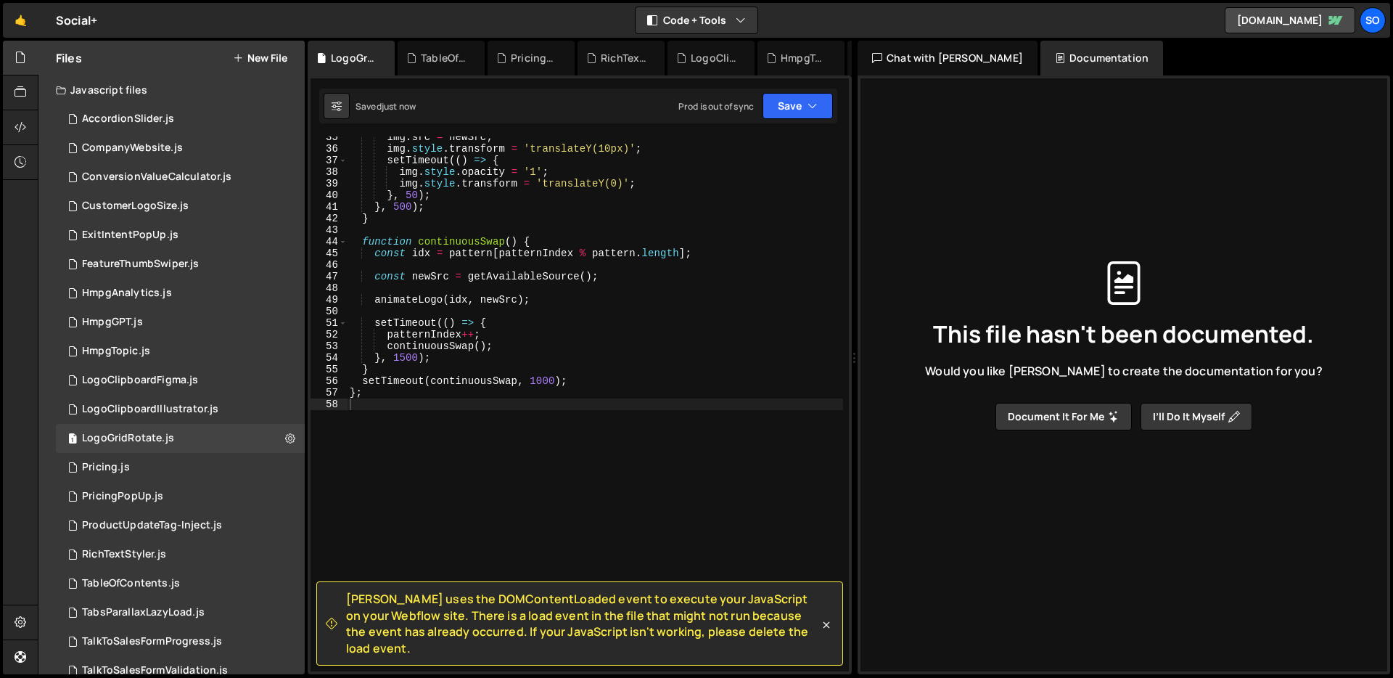
scroll to position [0, 0]
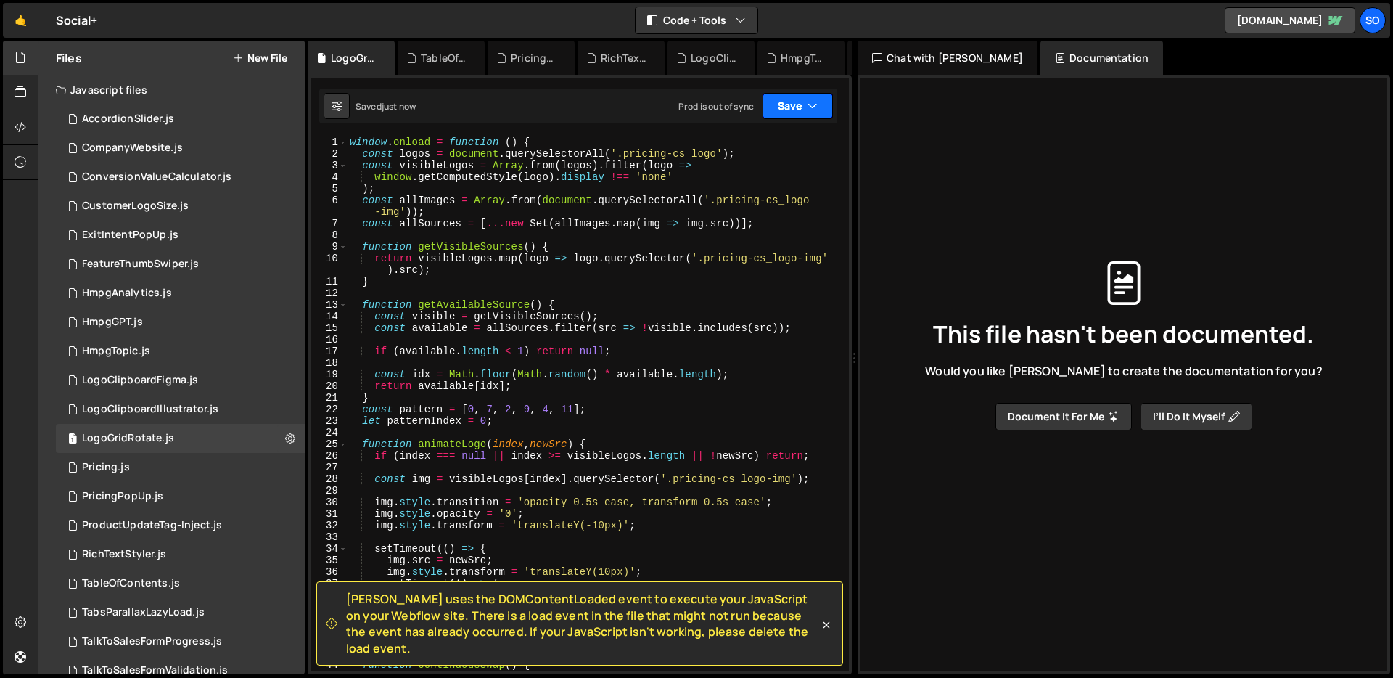
click at [795, 104] on button "Save" at bounding box center [798, 106] width 70 height 26
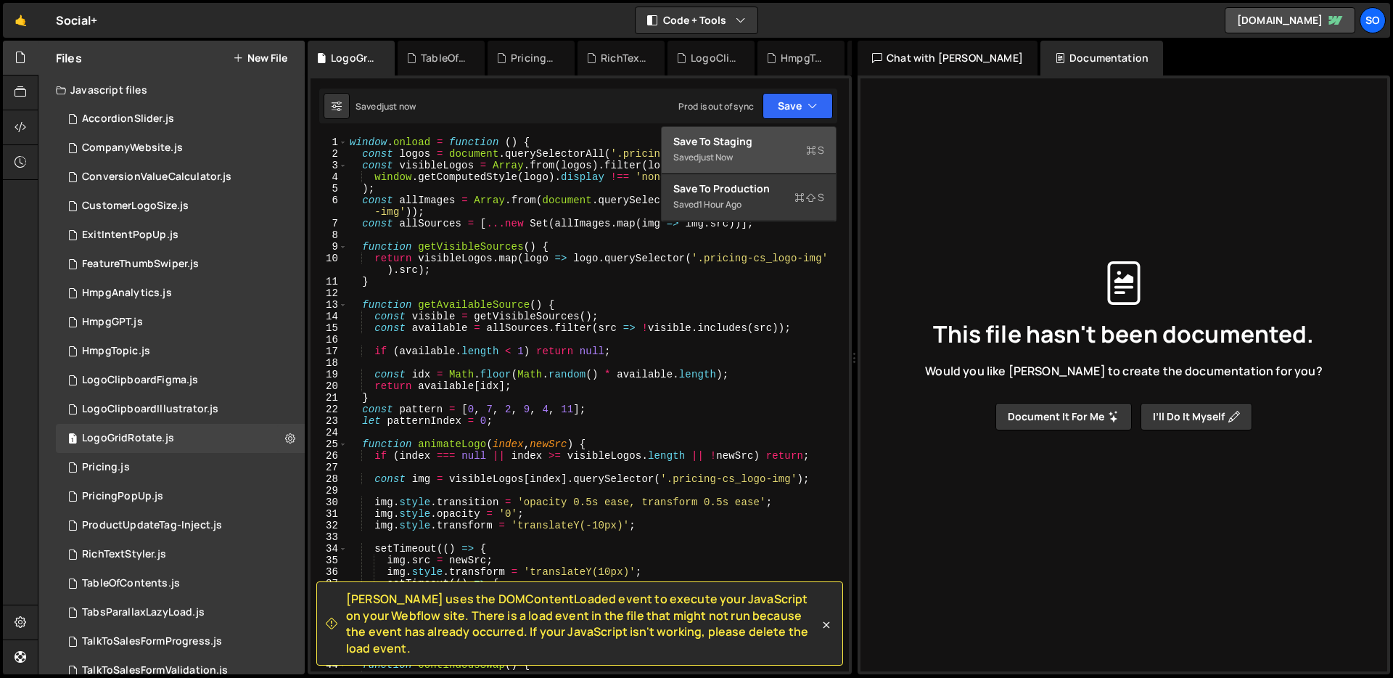
click at [748, 145] on div "Save to Staging S" at bounding box center [748, 141] width 151 height 15
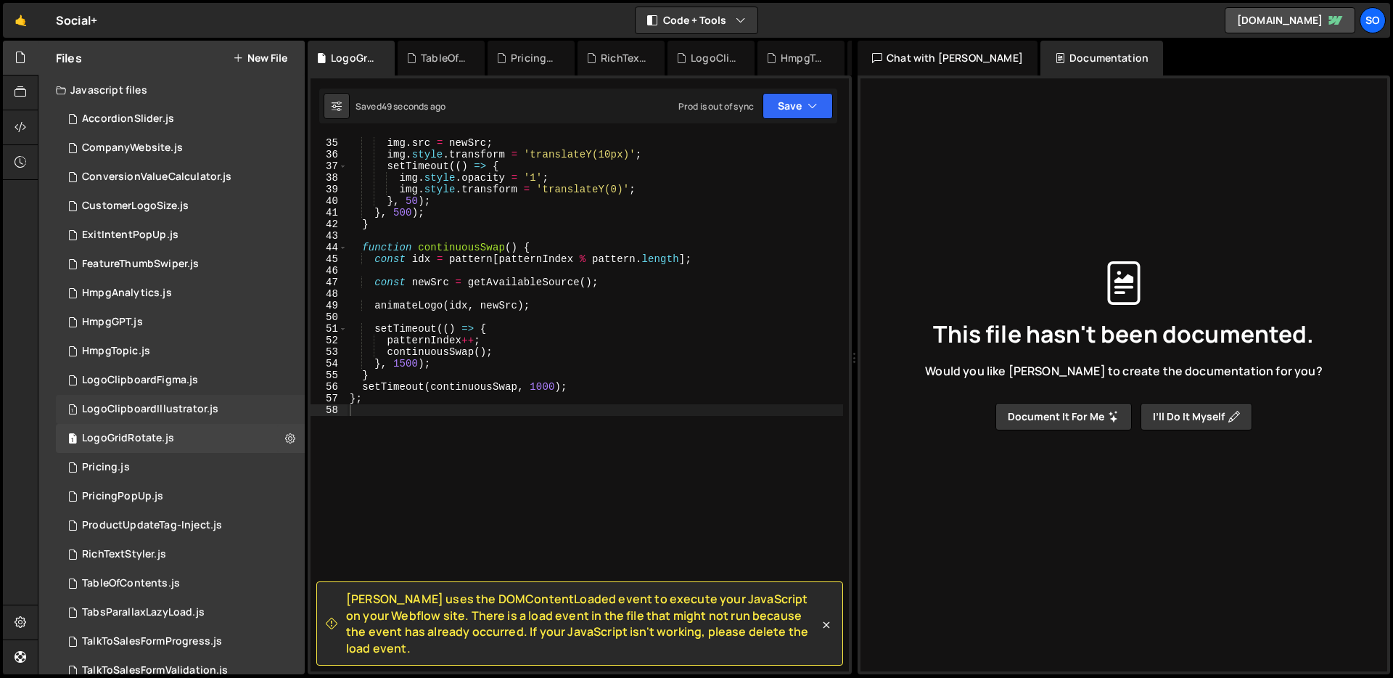
click at [178, 412] on div "LogoClipboardIllustrator.js" at bounding box center [150, 409] width 136 height 13
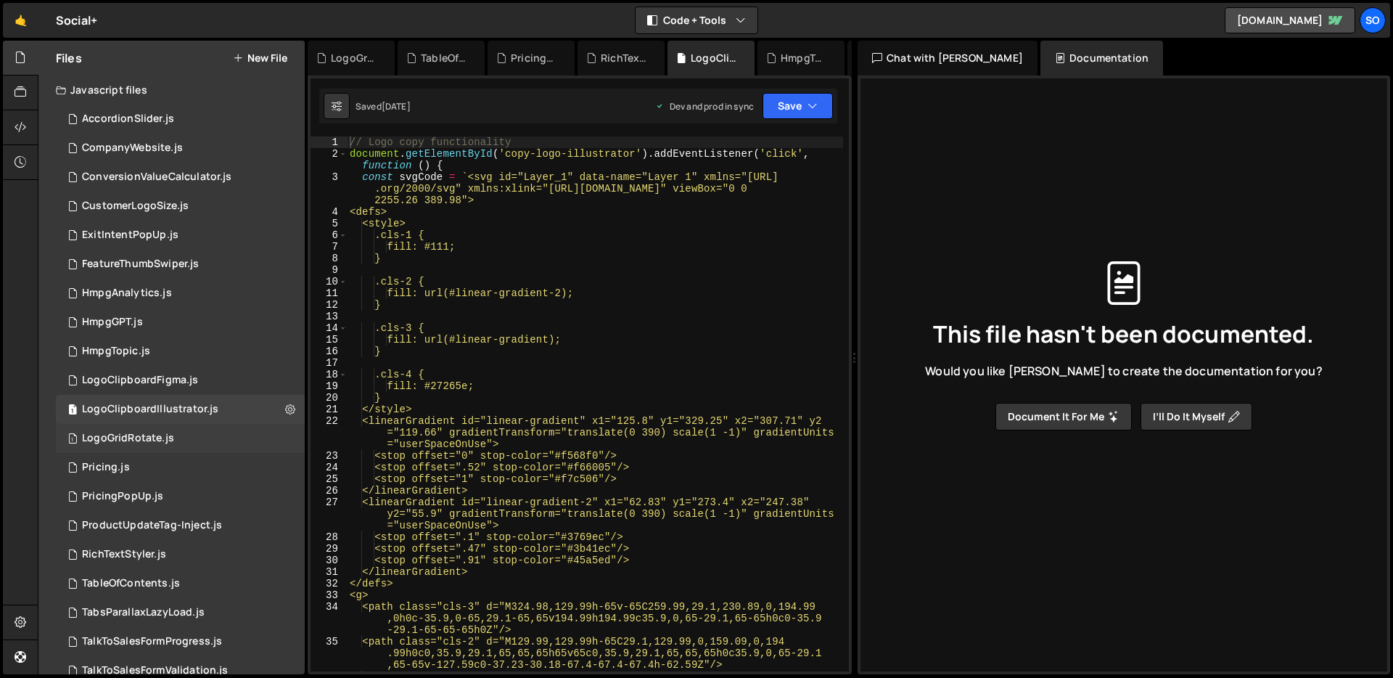
click at [147, 440] on div "LogoGridRotate.js" at bounding box center [128, 438] width 92 height 13
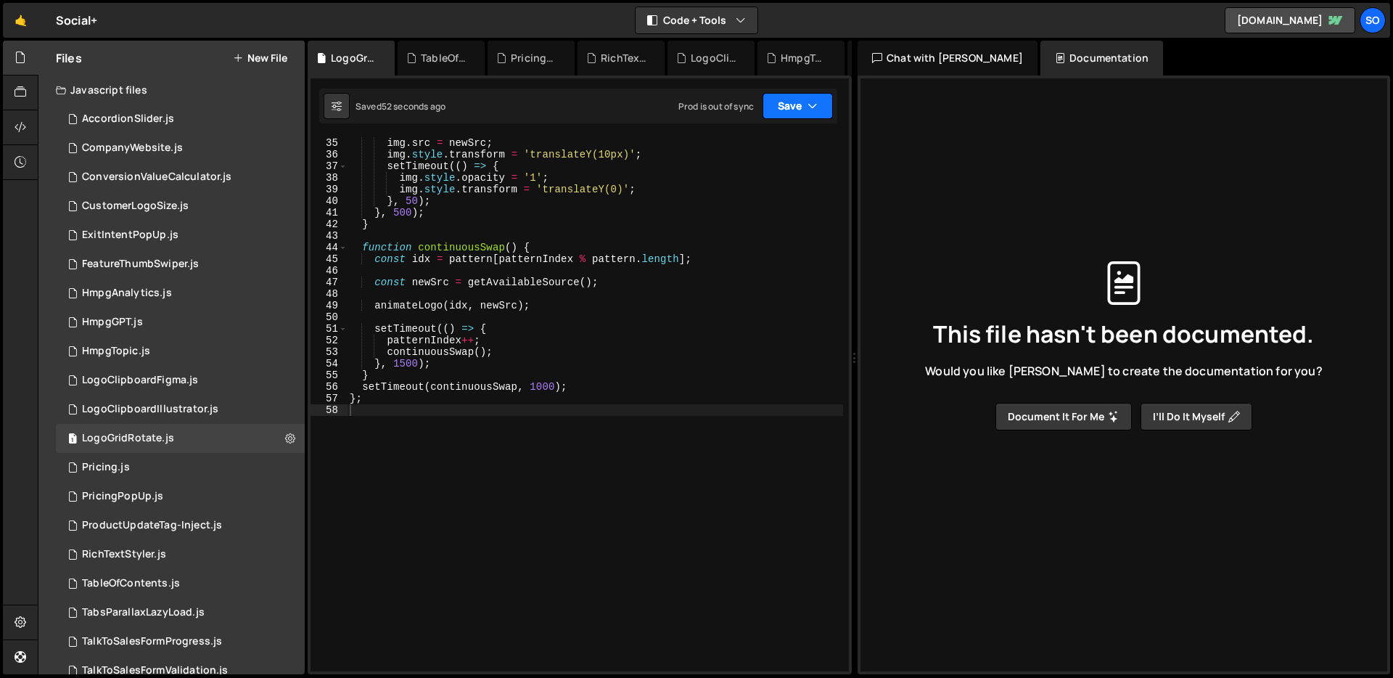
click at [802, 99] on button "Save" at bounding box center [798, 106] width 70 height 26
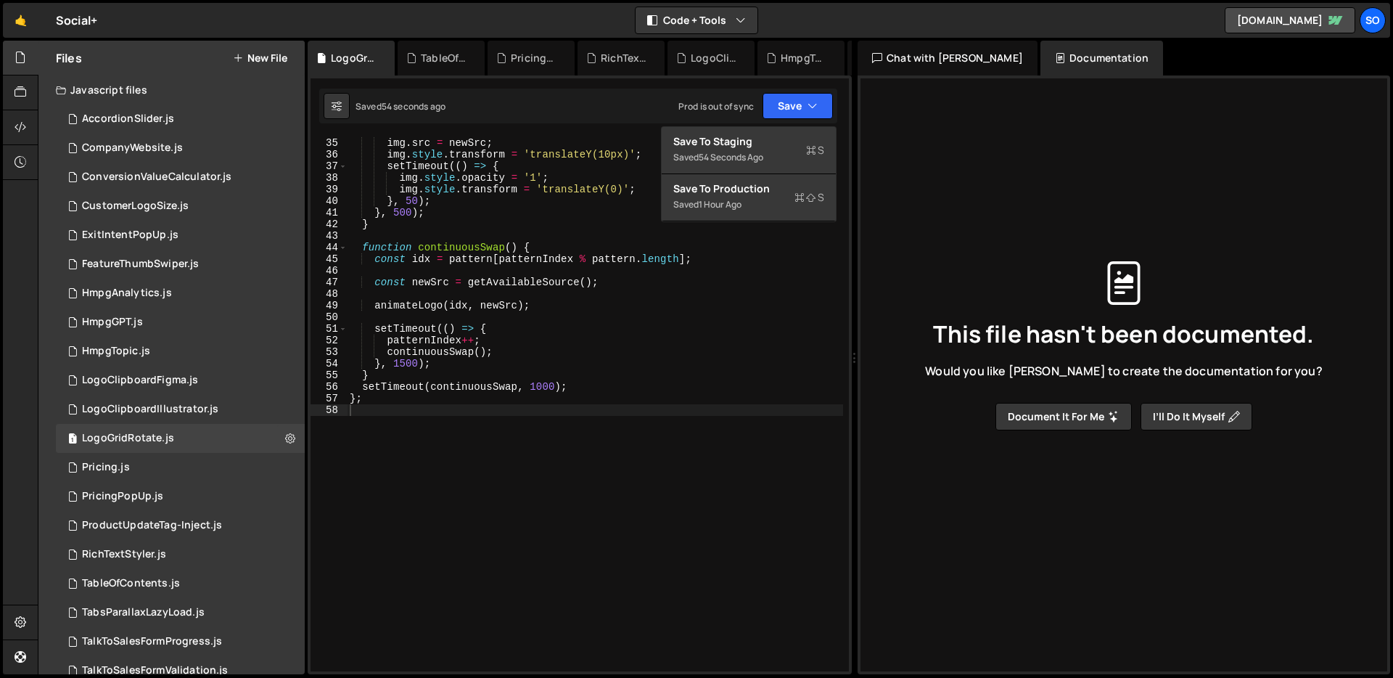
click at [546, 471] on div "setTimeout (( ) => { img . src = newSrc ; img . style . transform = 'translateY…" at bounding box center [595, 405] width 496 height 558
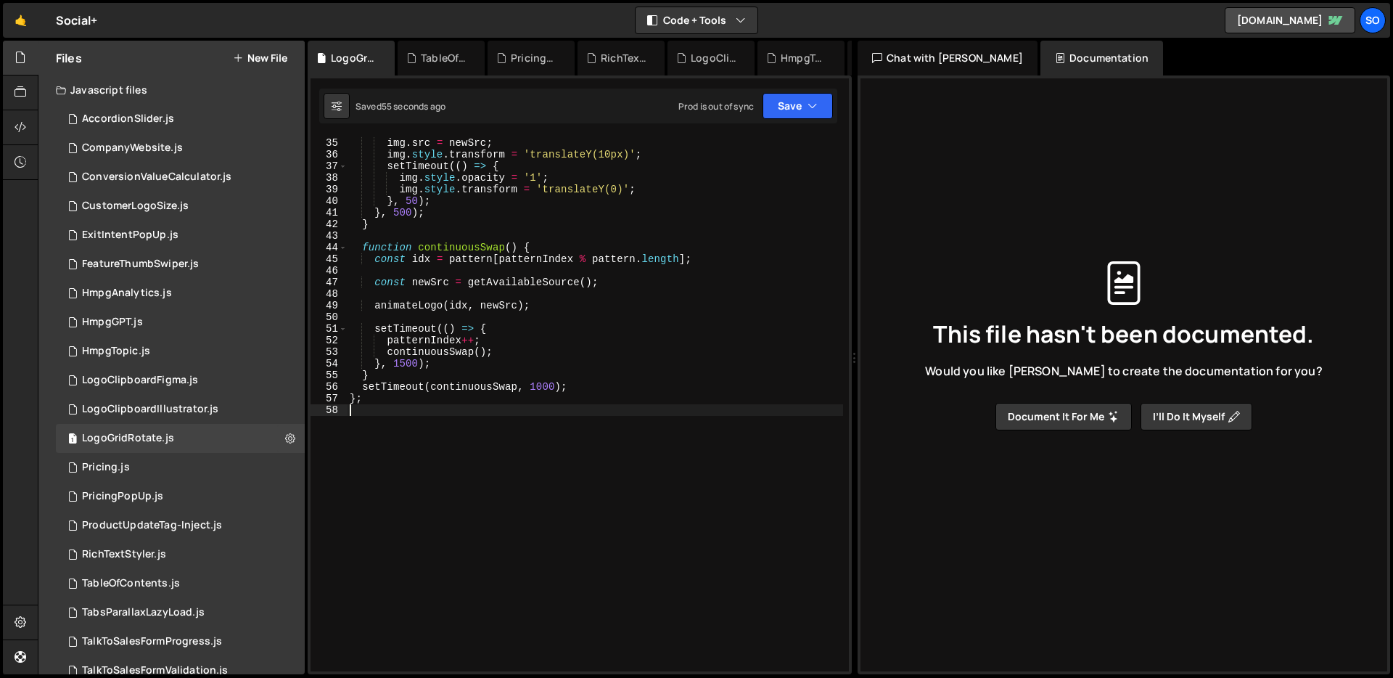
scroll to position [0, 0]
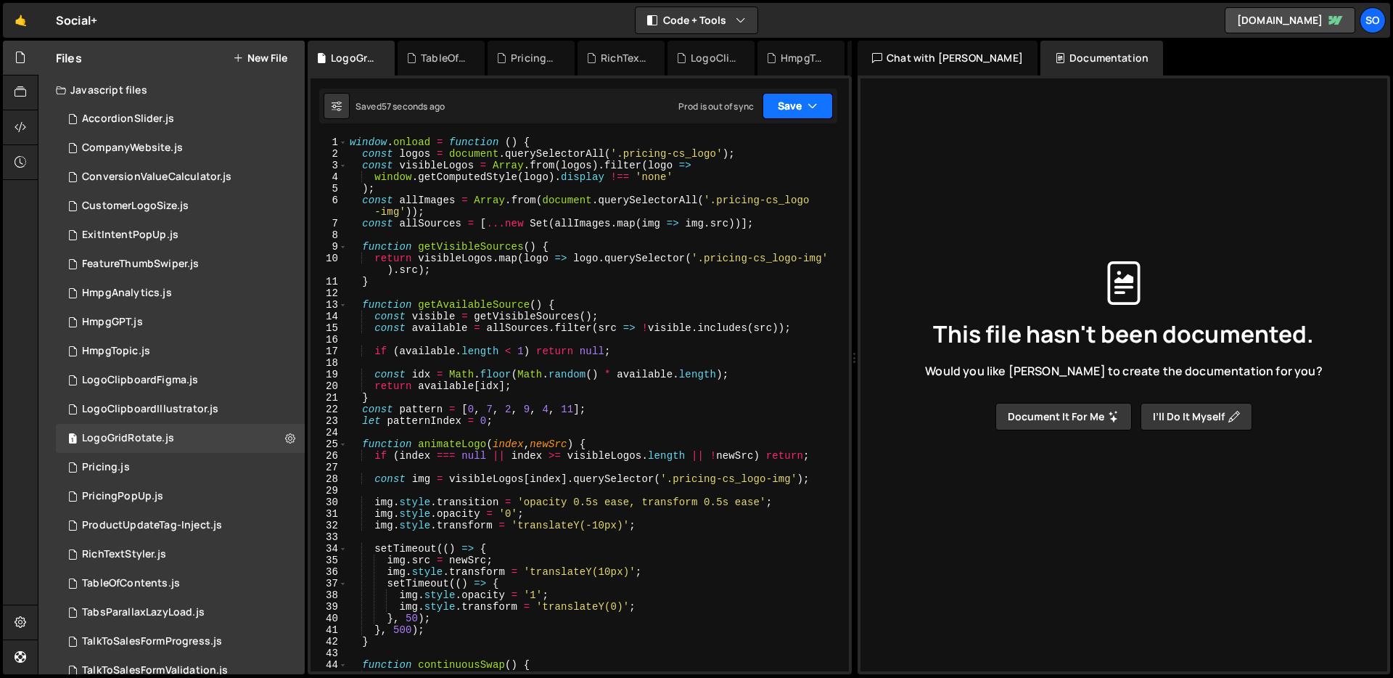
click at [788, 98] on button "Save" at bounding box center [798, 106] width 70 height 26
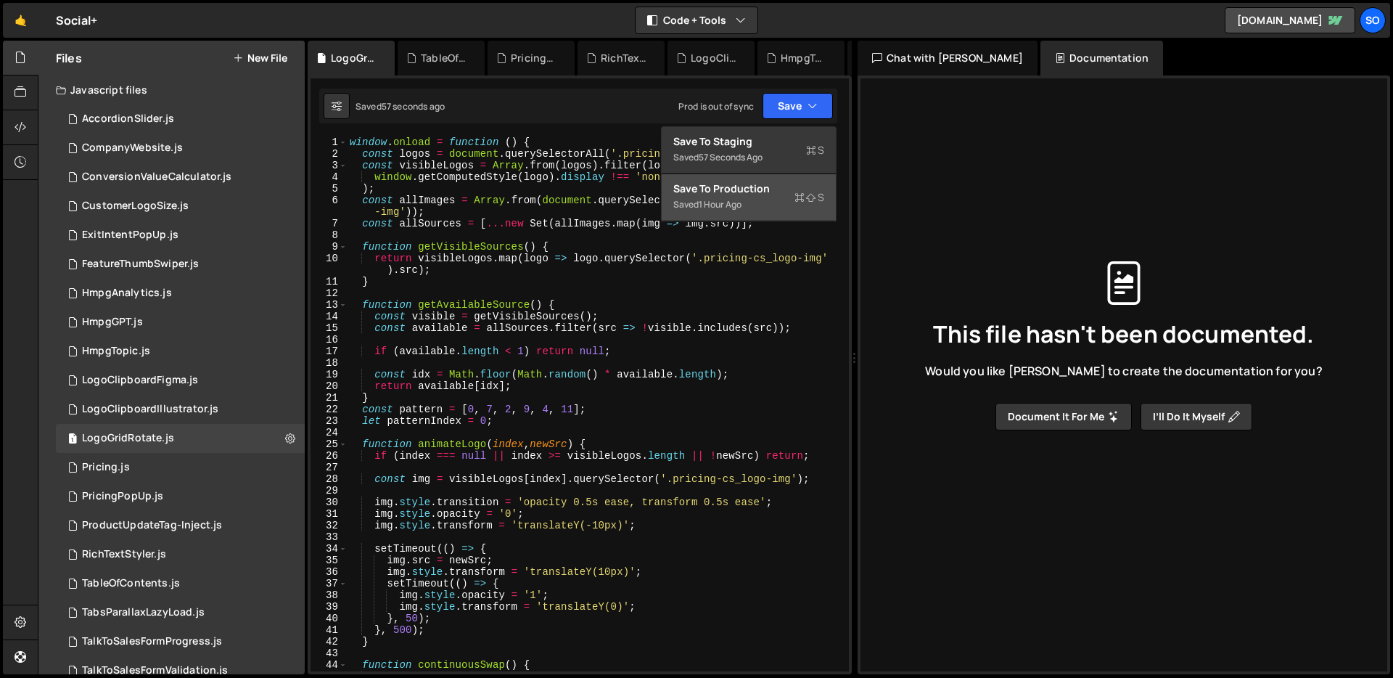
click at [732, 201] on div "1 hour ago" at bounding box center [720, 204] width 43 height 12
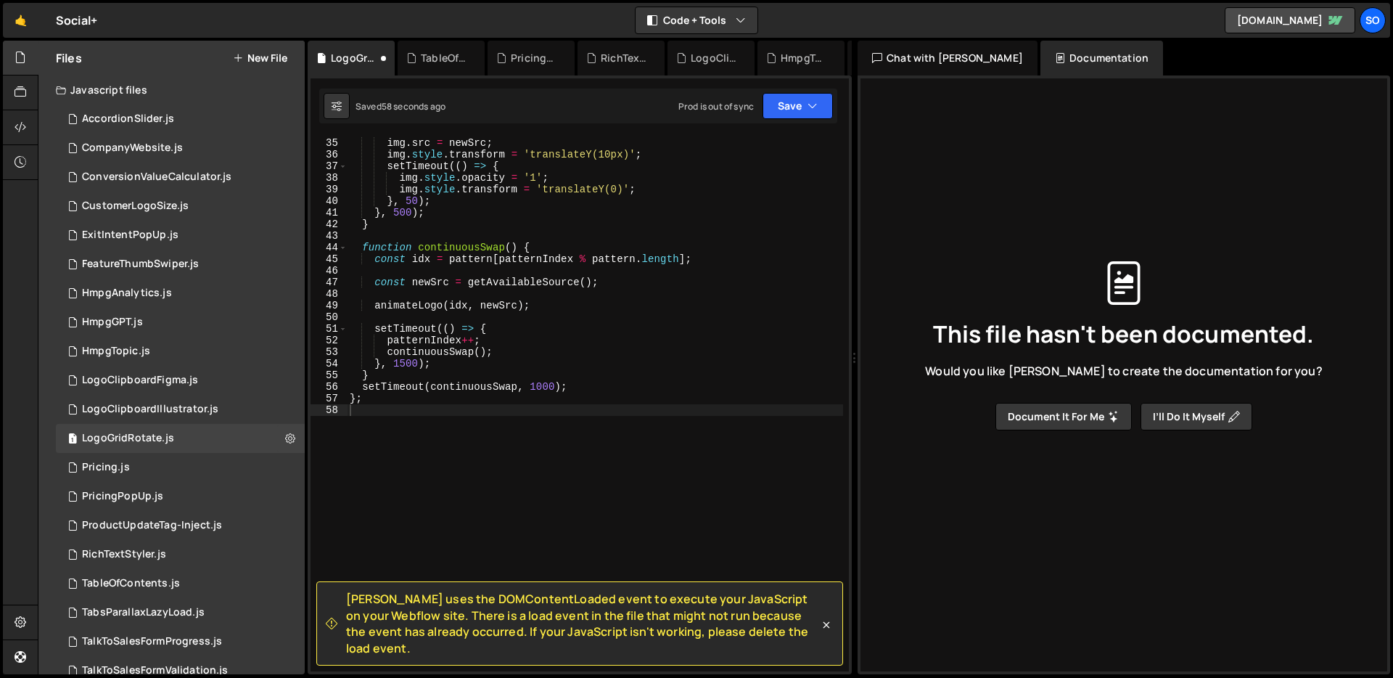
scroll to position [418, 0]
click at [799, 105] on button "Save" at bounding box center [798, 106] width 70 height 26
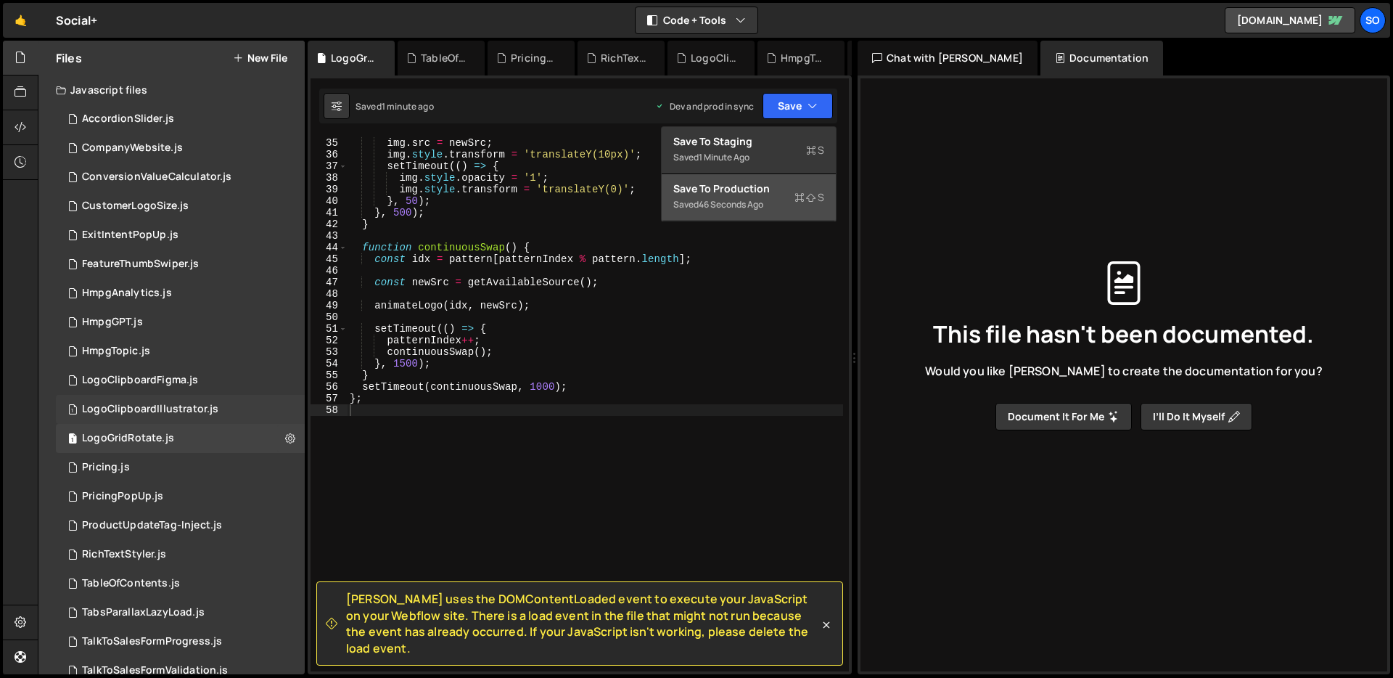
click at [150, 411] on div "LogoClipboardIllustrator.js" at bounding box center [150, 409] width 136 height 13
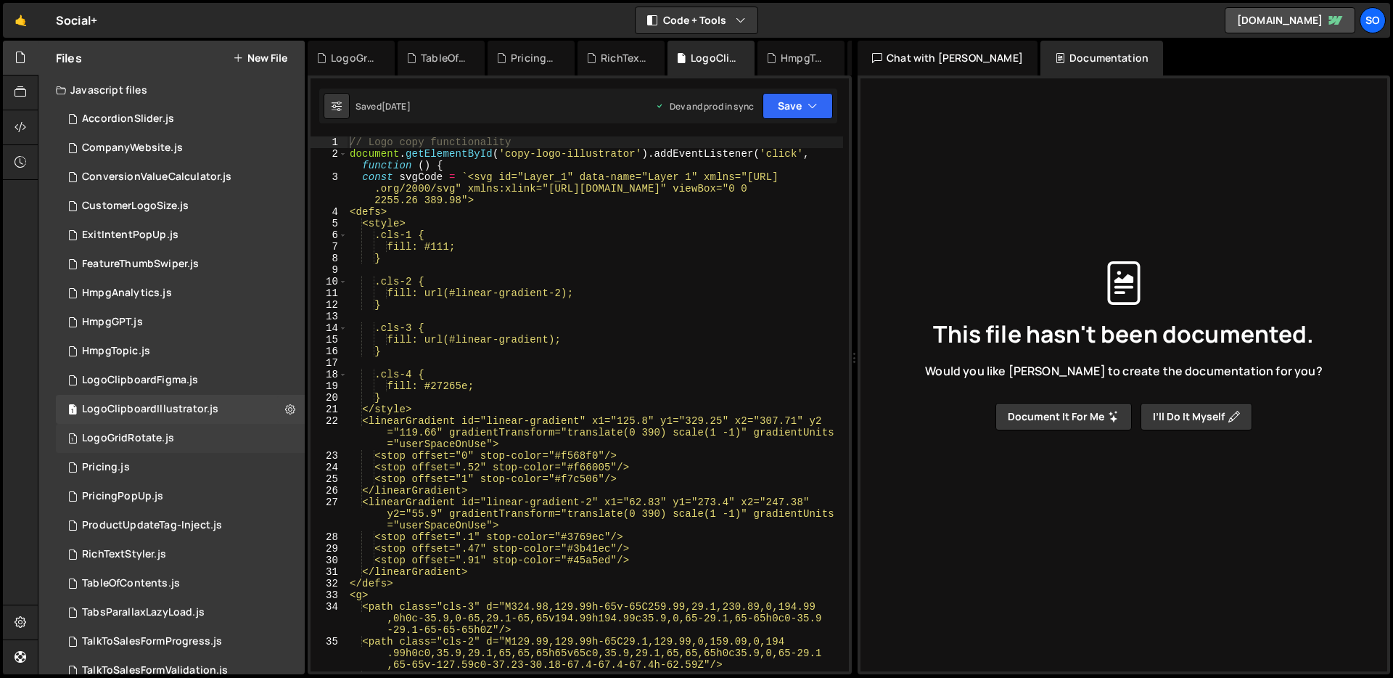
click at [147, 434] on div "LogoGridRotate.js" at bounding box center [128, 438] width 92 height 13
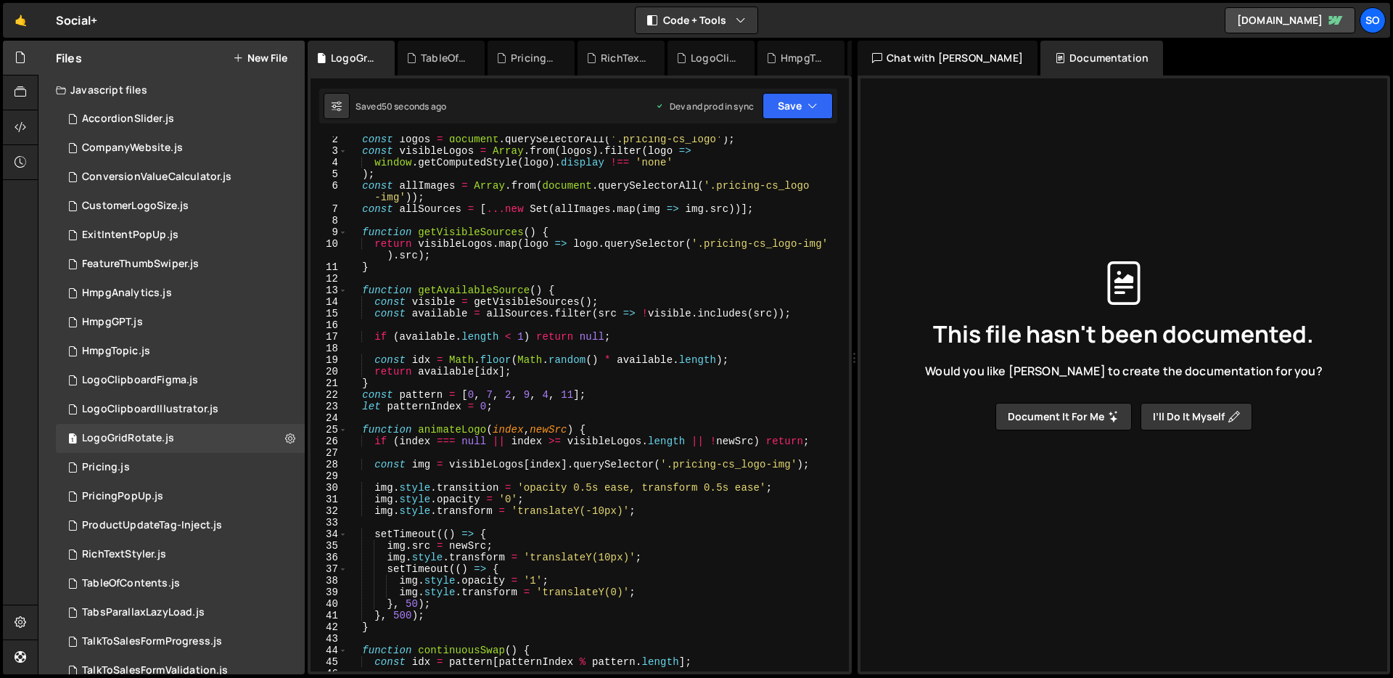
scroll to position [424, 0]
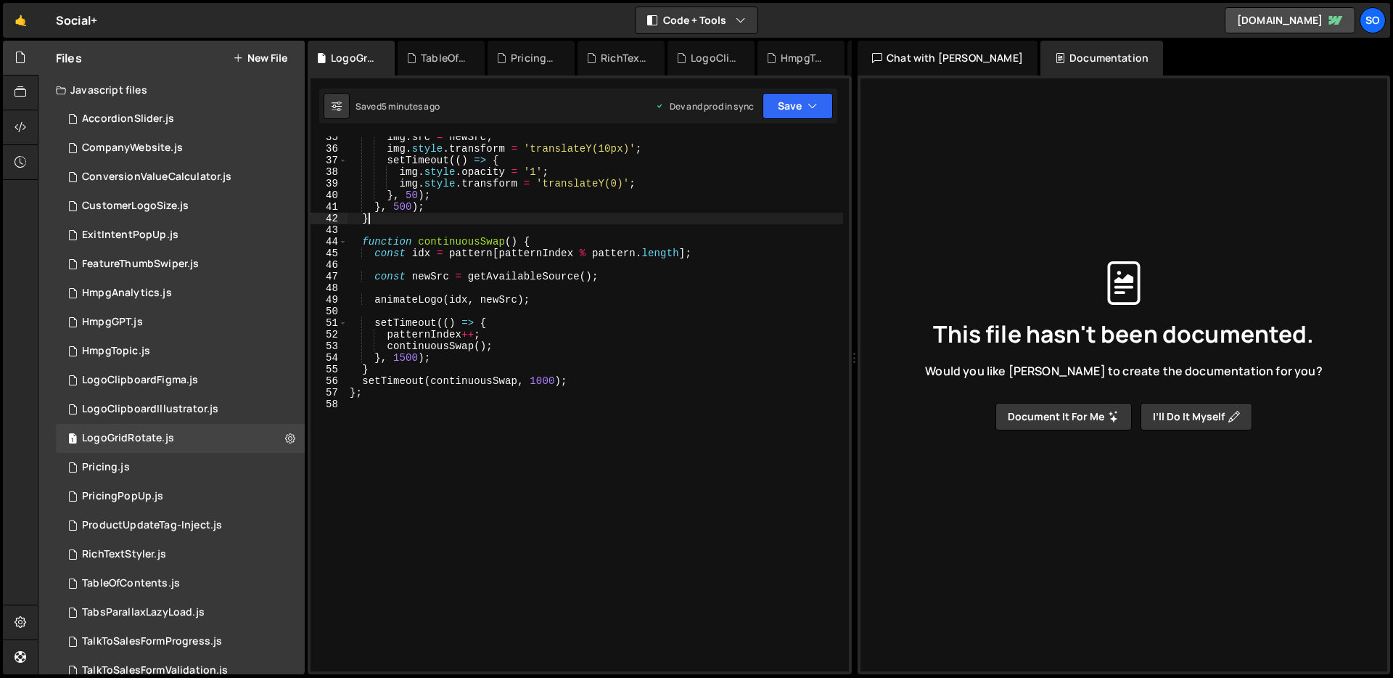
click at [553, 217] on div "img . src = newSrc ; img . style . transform = 'translateY(10px)' ; setTimeout …" at bounding box center [595, 410] width 496 height 558
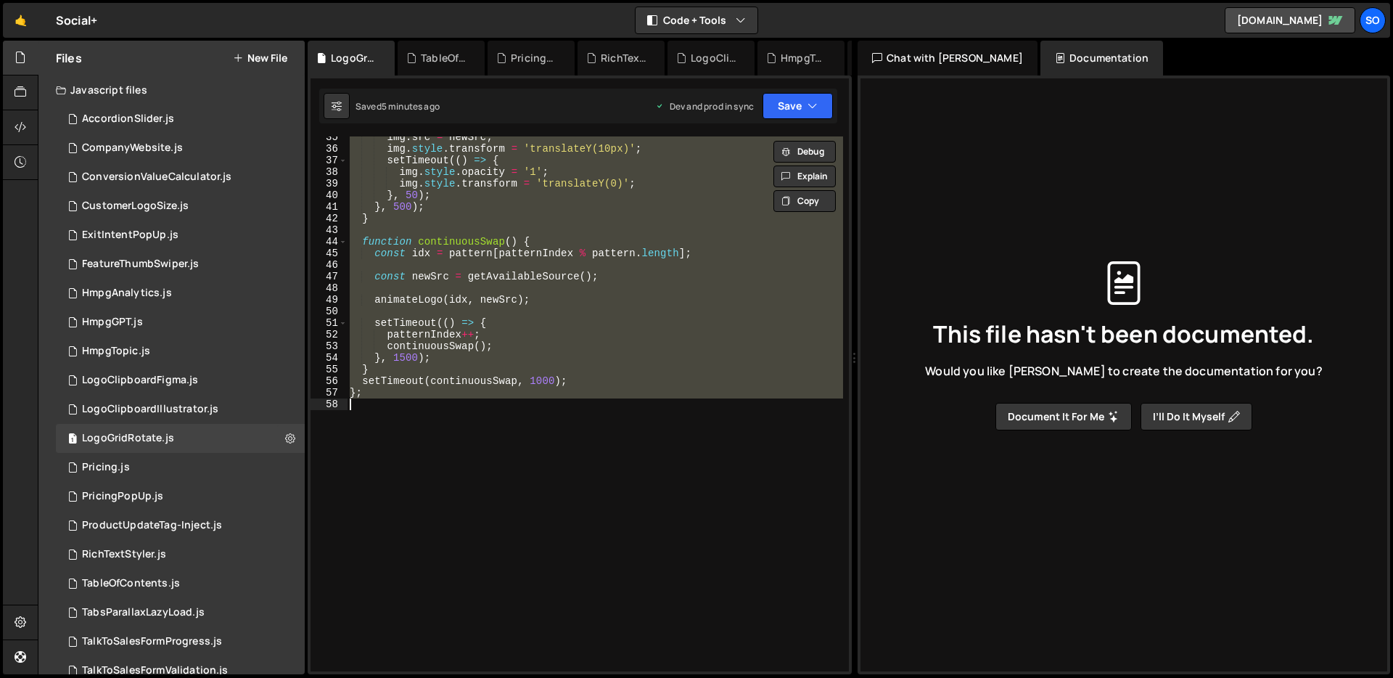
paste textarea
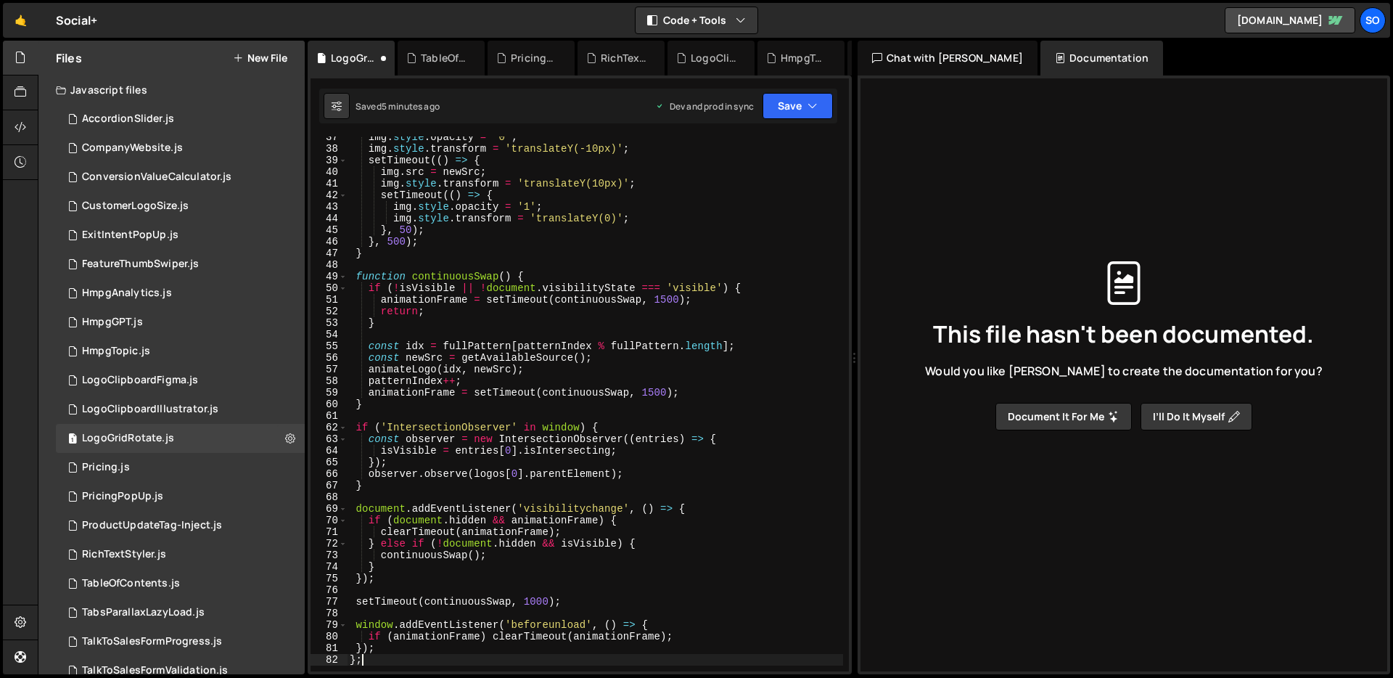
scroll to position [0, 0]
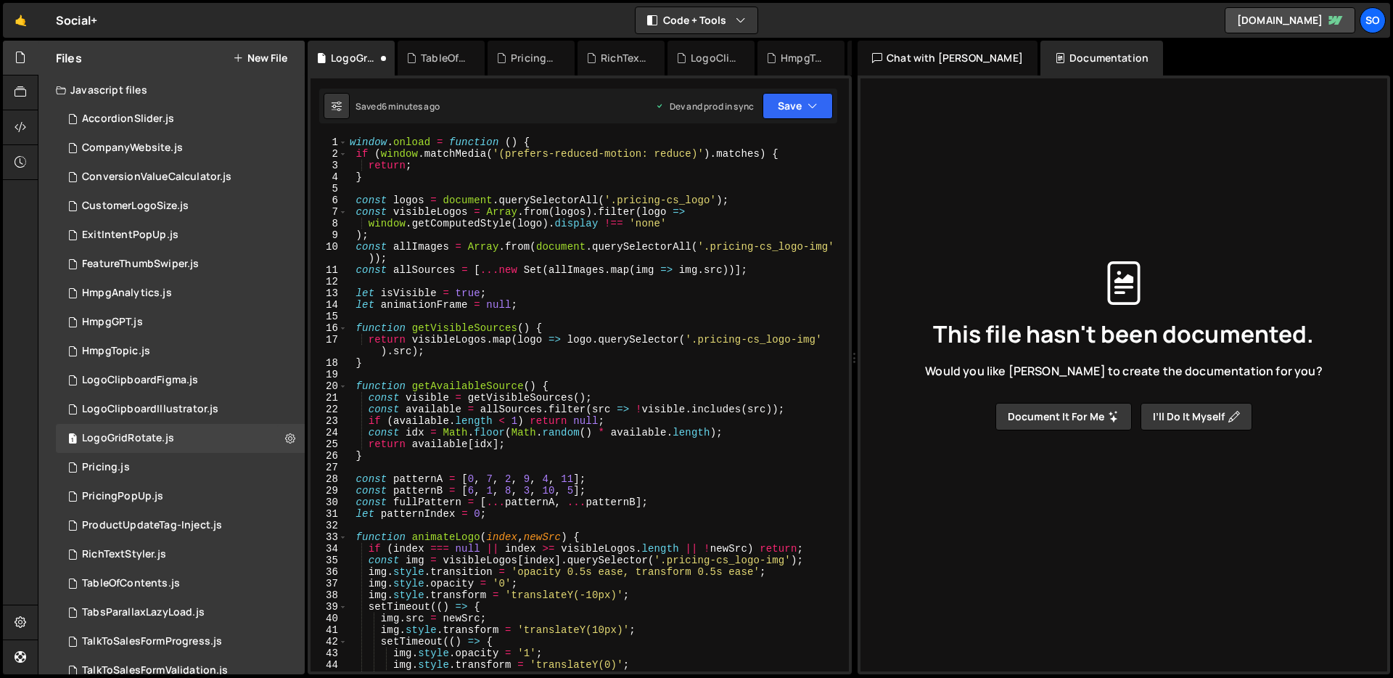
click at [638, 248] on div "window . onload = function ( ) { if ( window . matchMedia ( '(prefers-reduced-m…" at bounding box center [595, 415] width 496 height 558
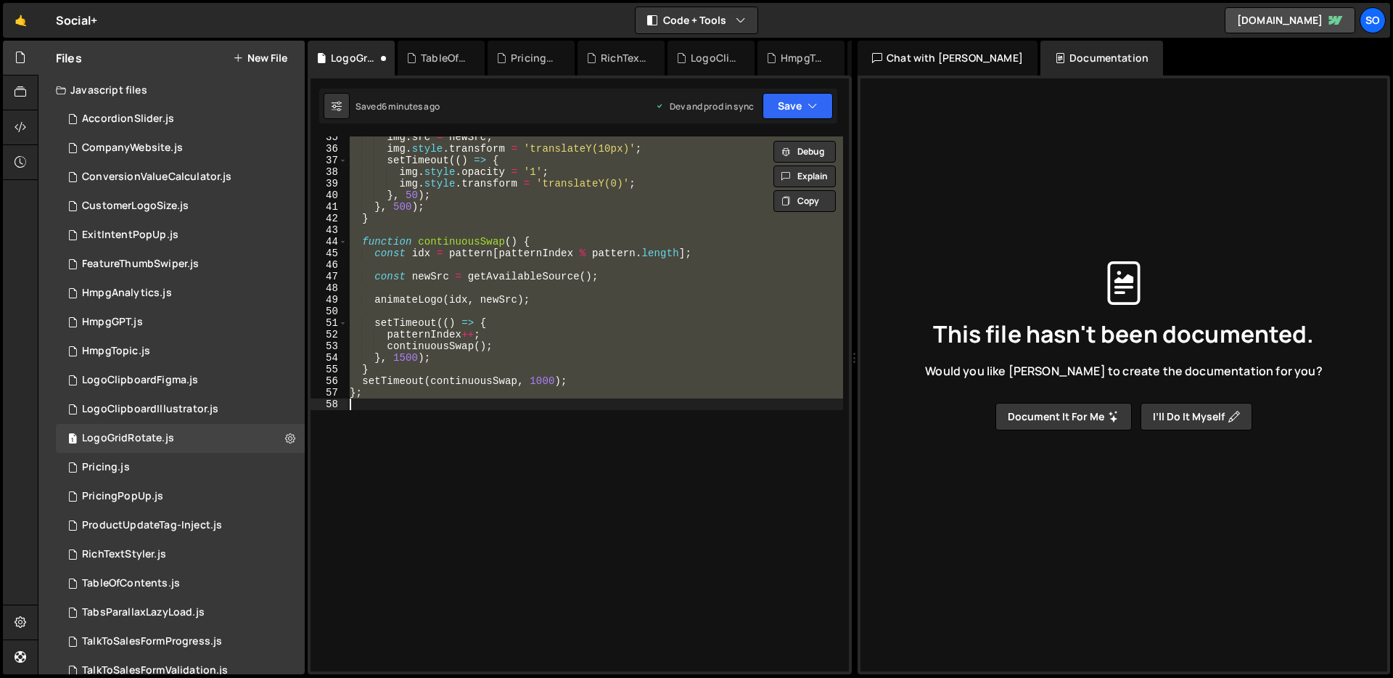
scroll to position [424, 0]
click at [638, 246] on div "img . src = newSrc ; img . style . transform = 'translateY(10px)' ; setTimeout …" at bounding box center [595, 403] width 496 height 535
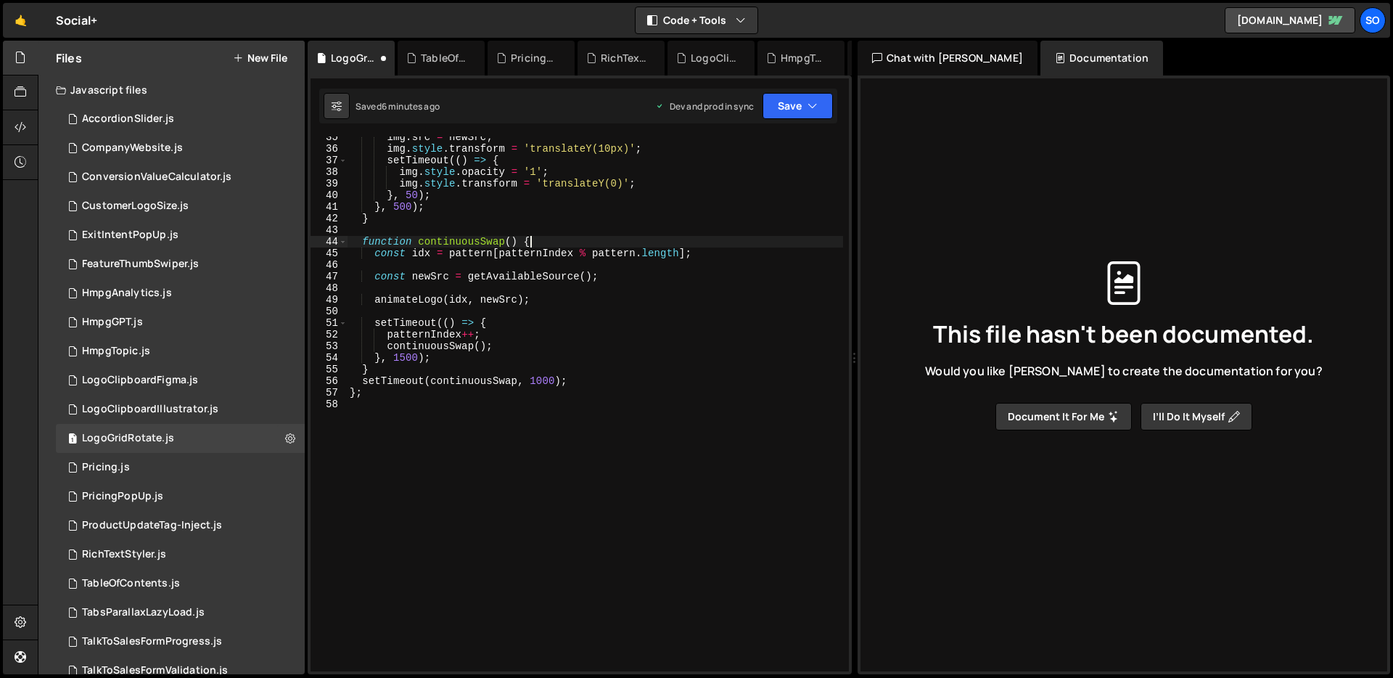
type textarea "};"
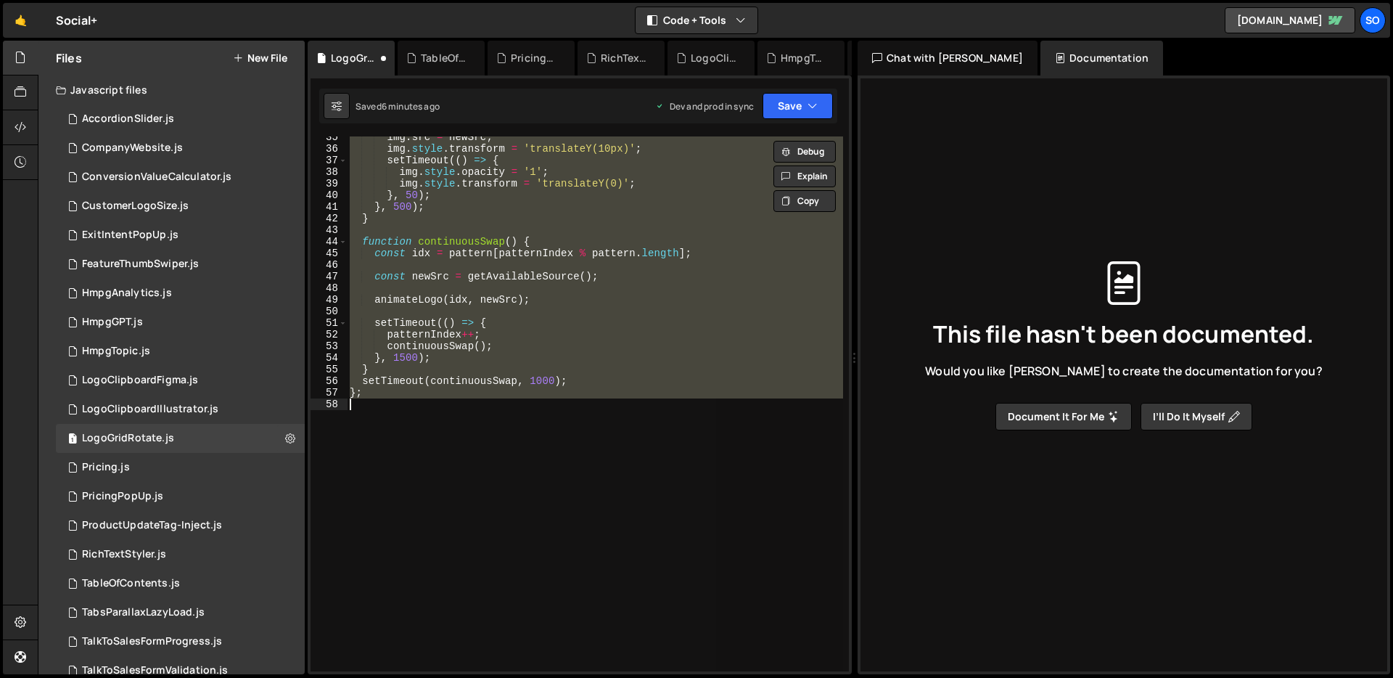
click at [557, 403] on div "img . src = newSrc ; img . style . transform = 'translateY(10px)' ; setTimeout …" at bounding box center [595, 403] width 496 height 535
paste textarea "</script>"
type textarea "</script>"
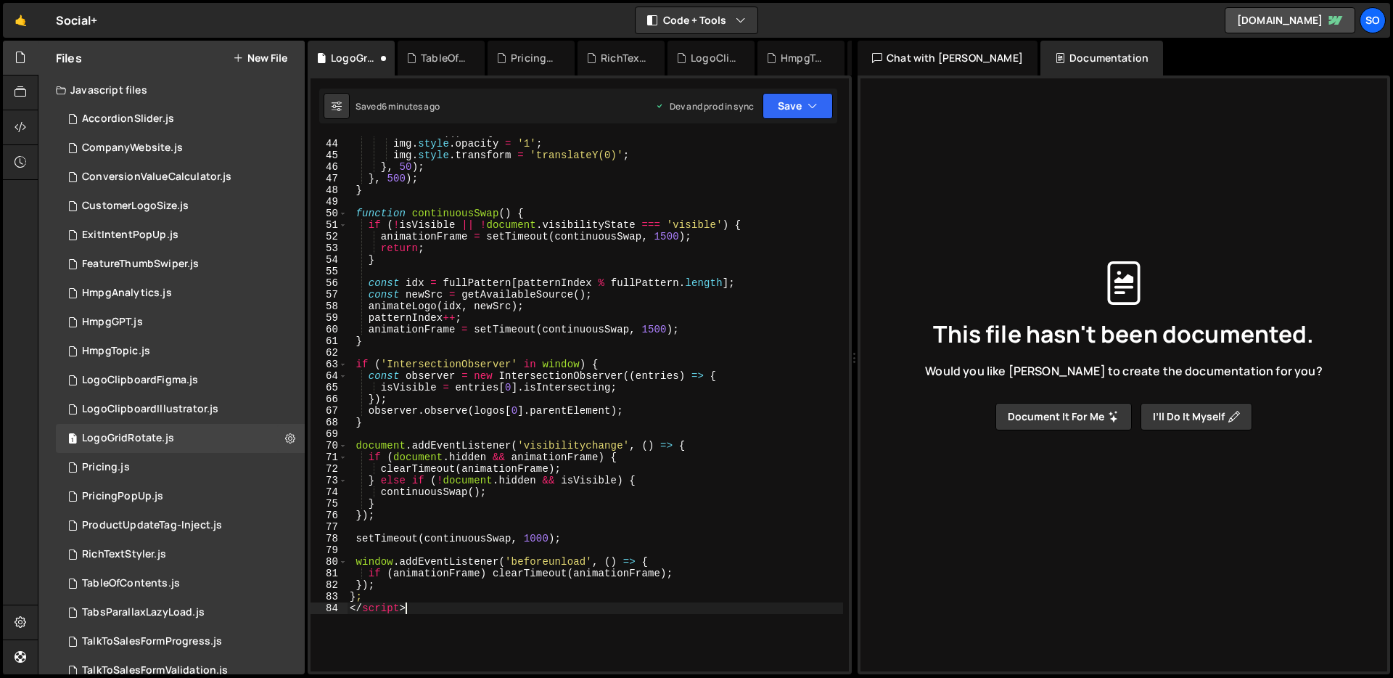
scroll to position [524, 0]
drag, startPoint x: 394, startPoint y: 600, endPoint x: 340, endPoint y: 600, distance: 53.7
click at [340, 600] on div "</script> 44 45 46 47 48 49 50 51 52 53 54 55 56 57 58 59 60 61 62 63 64 65 66 …" at bounding box center [580, 403] width 538 height 535
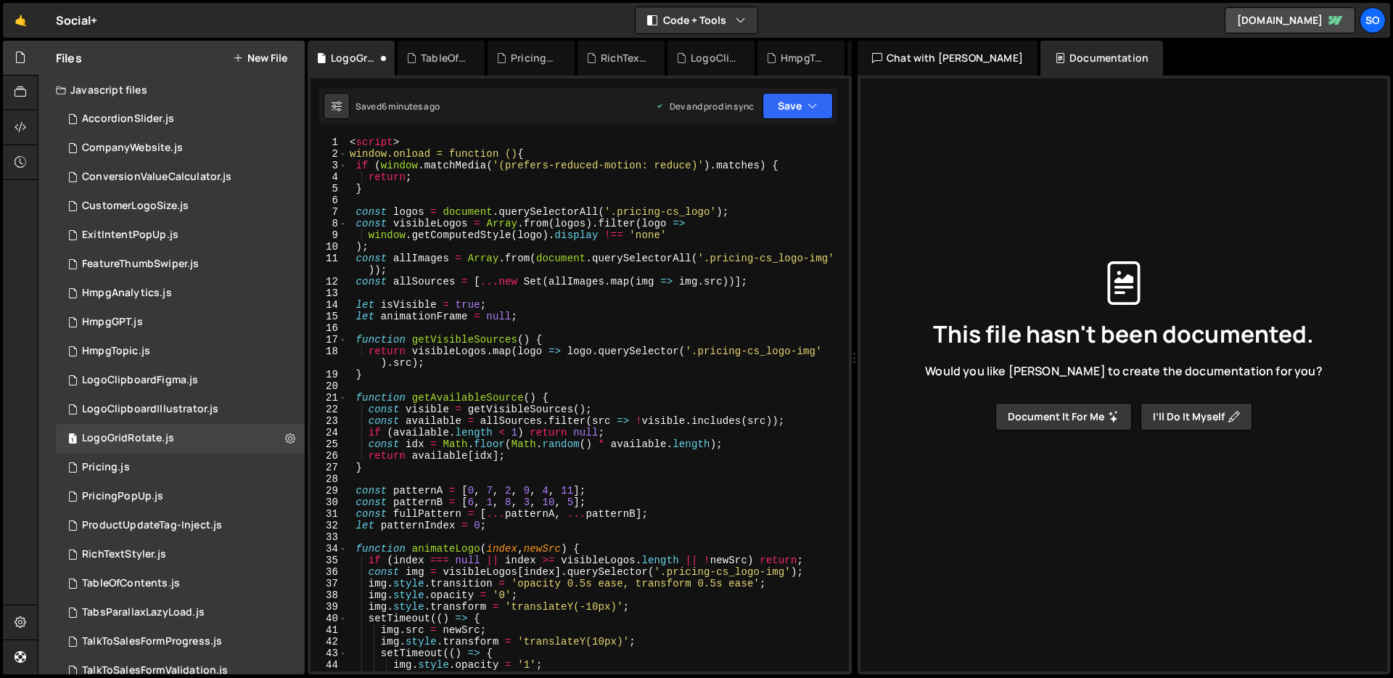
drag, startPoint x: 417, startPoint y: 143, endPoint x: 312, endPoint y: 136, distance: 105.4
click at [312, 136] on div "}; 1 2 3 4 5 6 7 8 9 10 11 12 13 14 15 16 17 18 19 20 21 22 23 24 25 26 27 28 2…" at bounding box center [580, 403] width 538 height 535
type textarea "<script>"
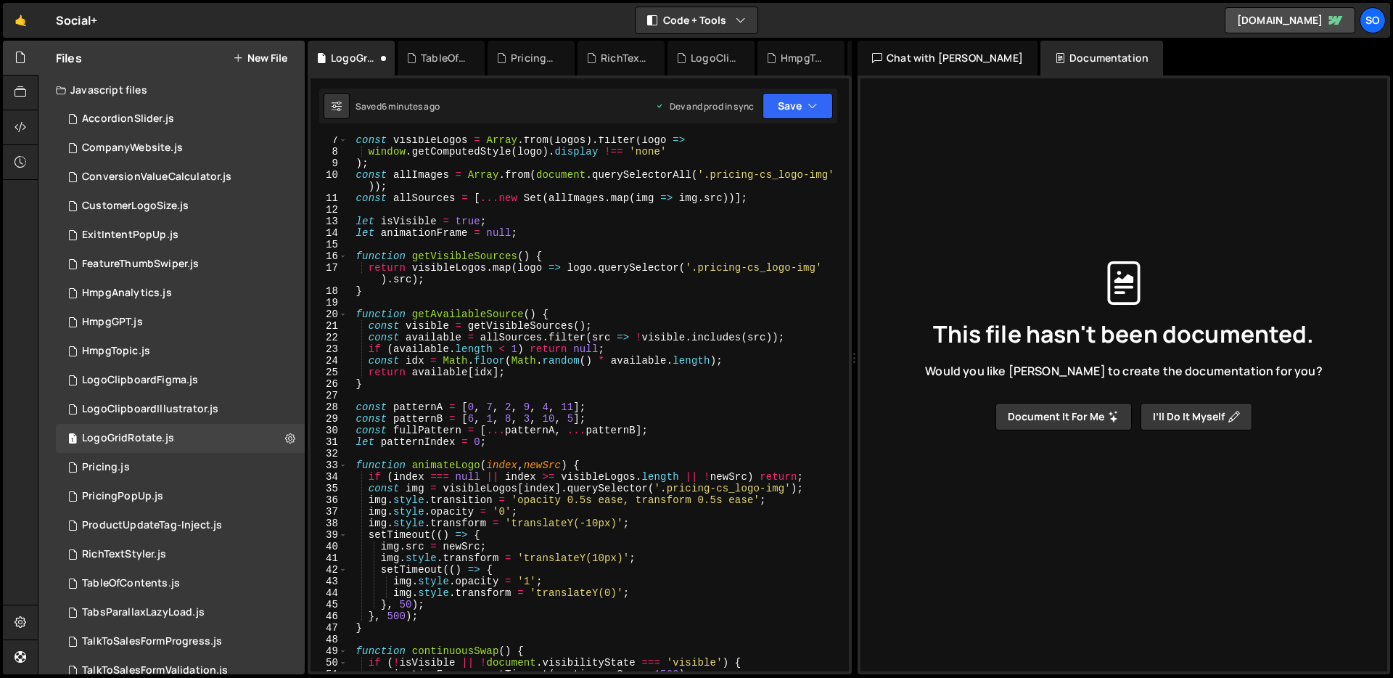
scroll to position [702, 0]
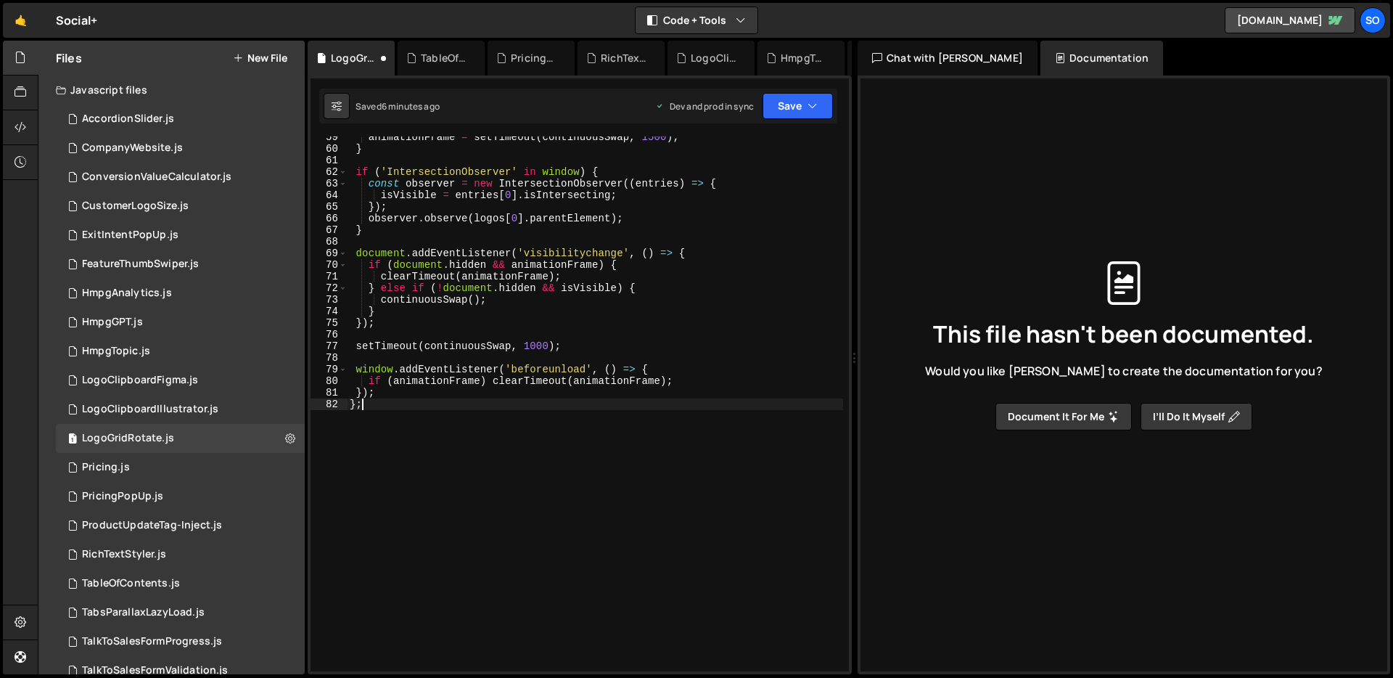
click at [505, 418] on div "animationFrame = setTimeout ( continuousSwap , 1500 ) ; } if ( 'IntersectionObs…" at bounding box center [595, 410] width 496 height 558
type textarea "}); };"
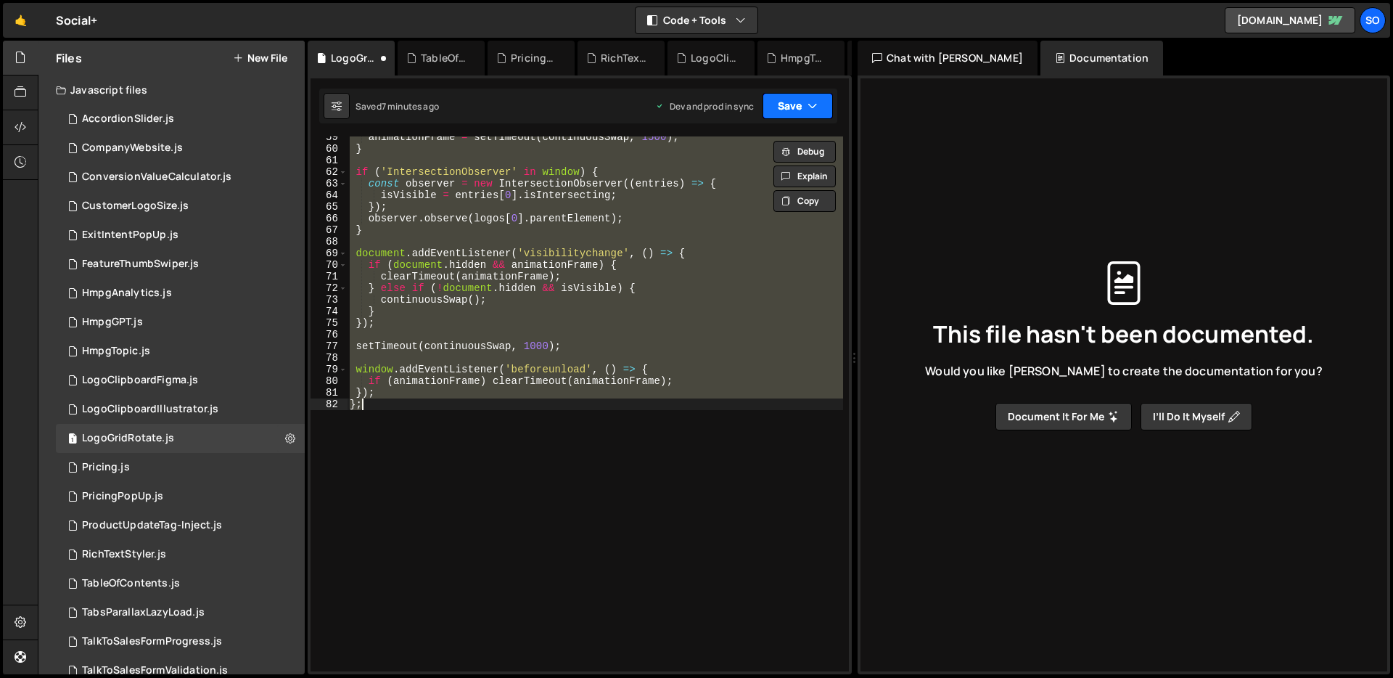
click at [800, 107] on button "Save" at bounding box center [798, 106] width 70 height 26
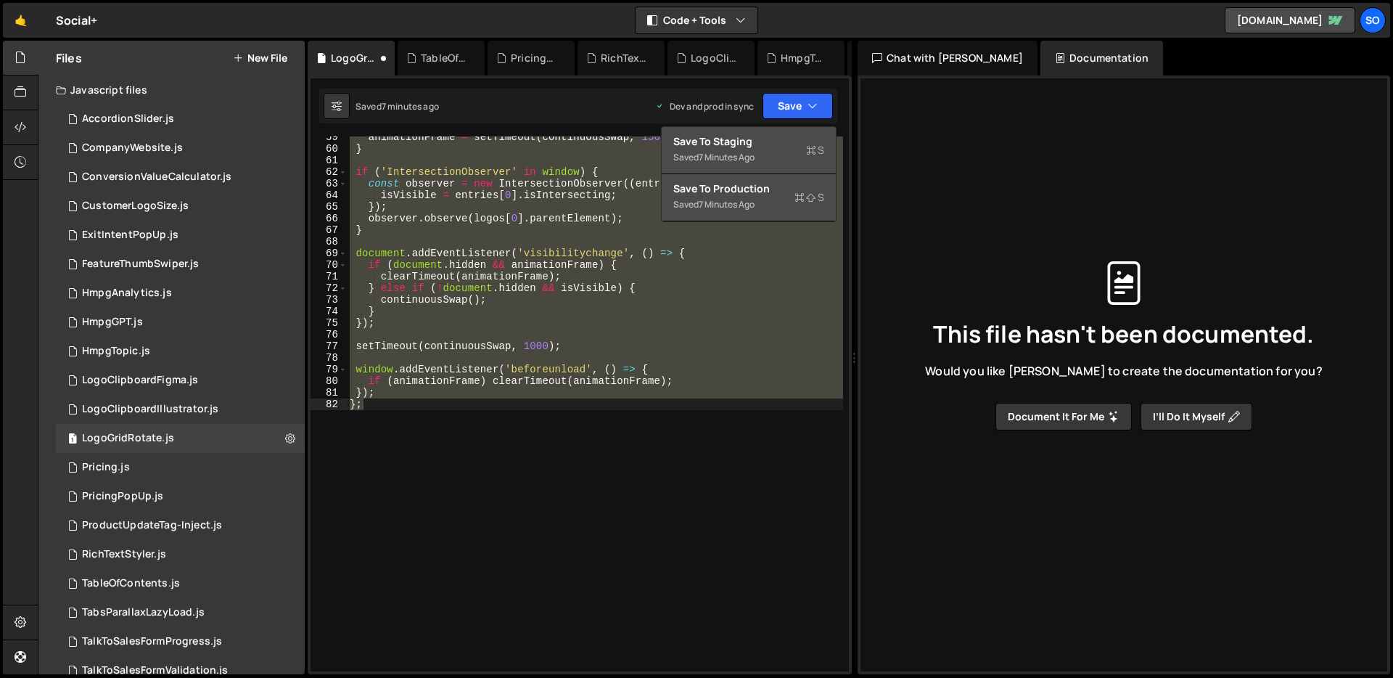
click at [747, 139] on div "Save to Staging S" at bounding box center [748, 141] width 151 height 15
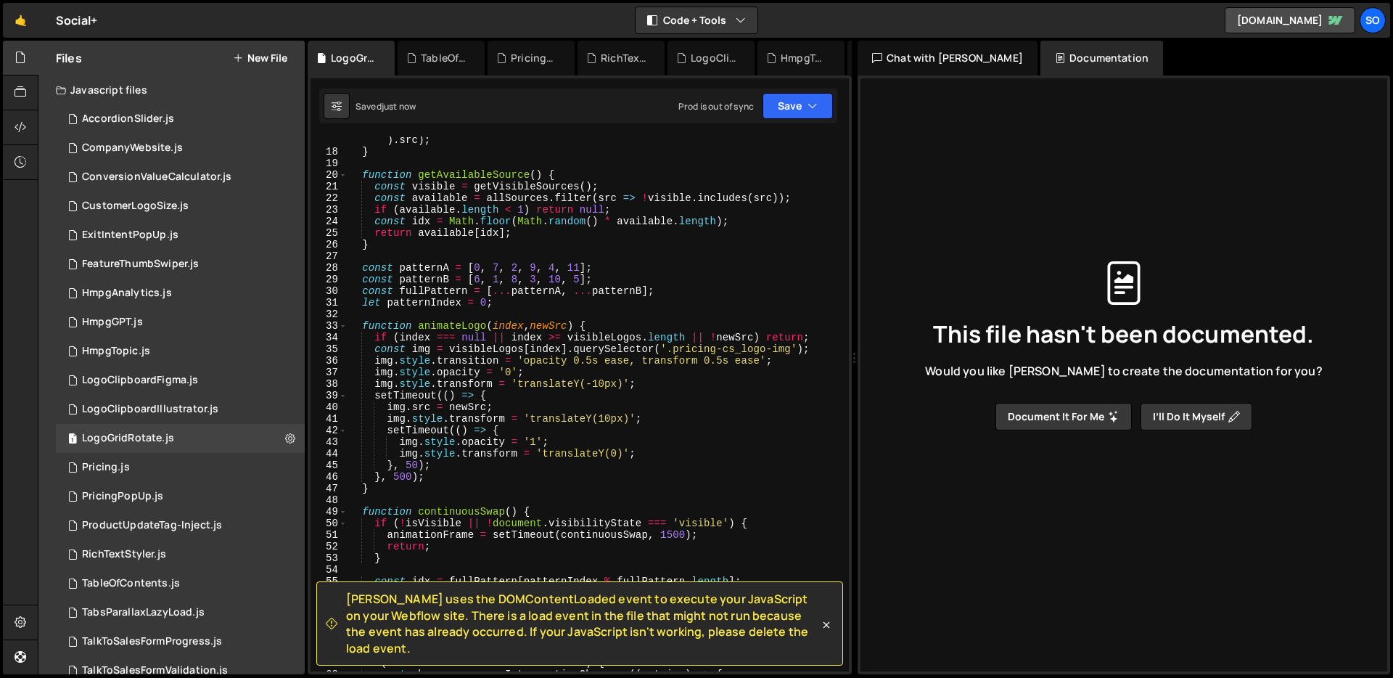
scroll to position [211, 0]
click at [797, 106] on button "Save" at bounding box center [798, 106] width 70 height 26
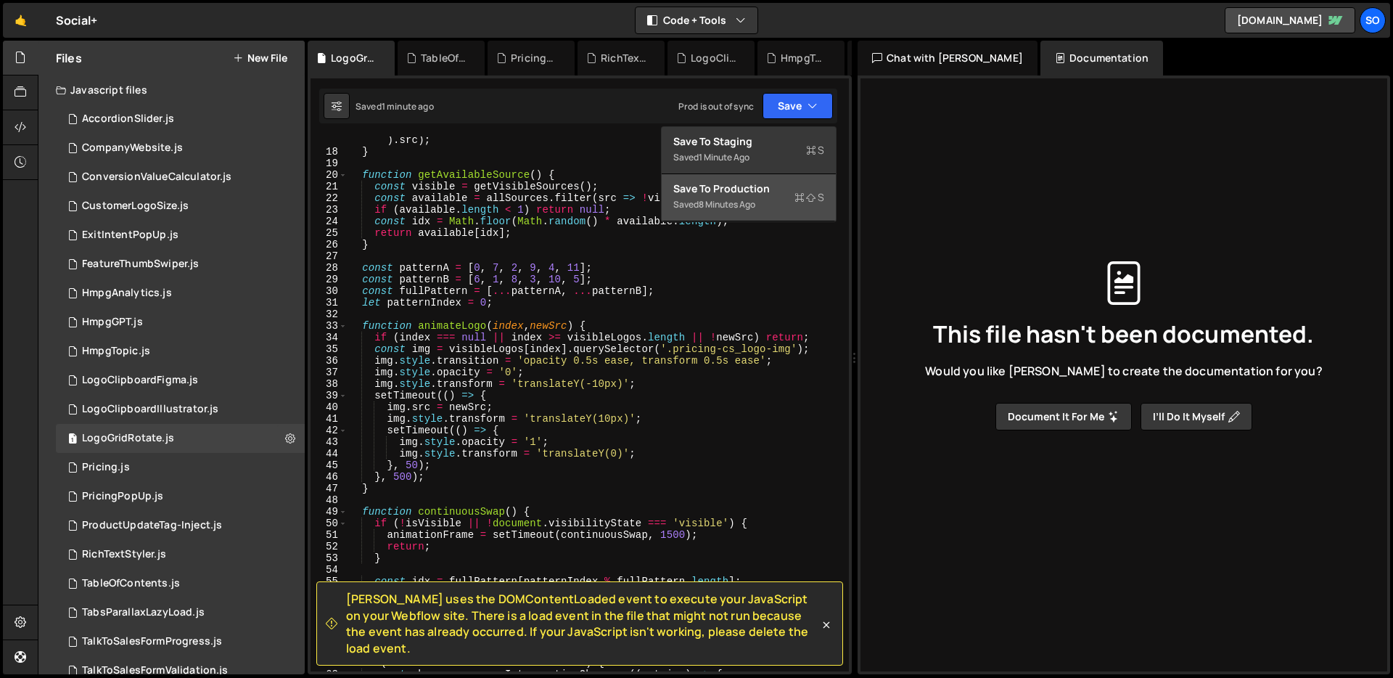
click at [723, 200] on div "8 minutes ago" at bounding box center [727, 204] width 57 height 12
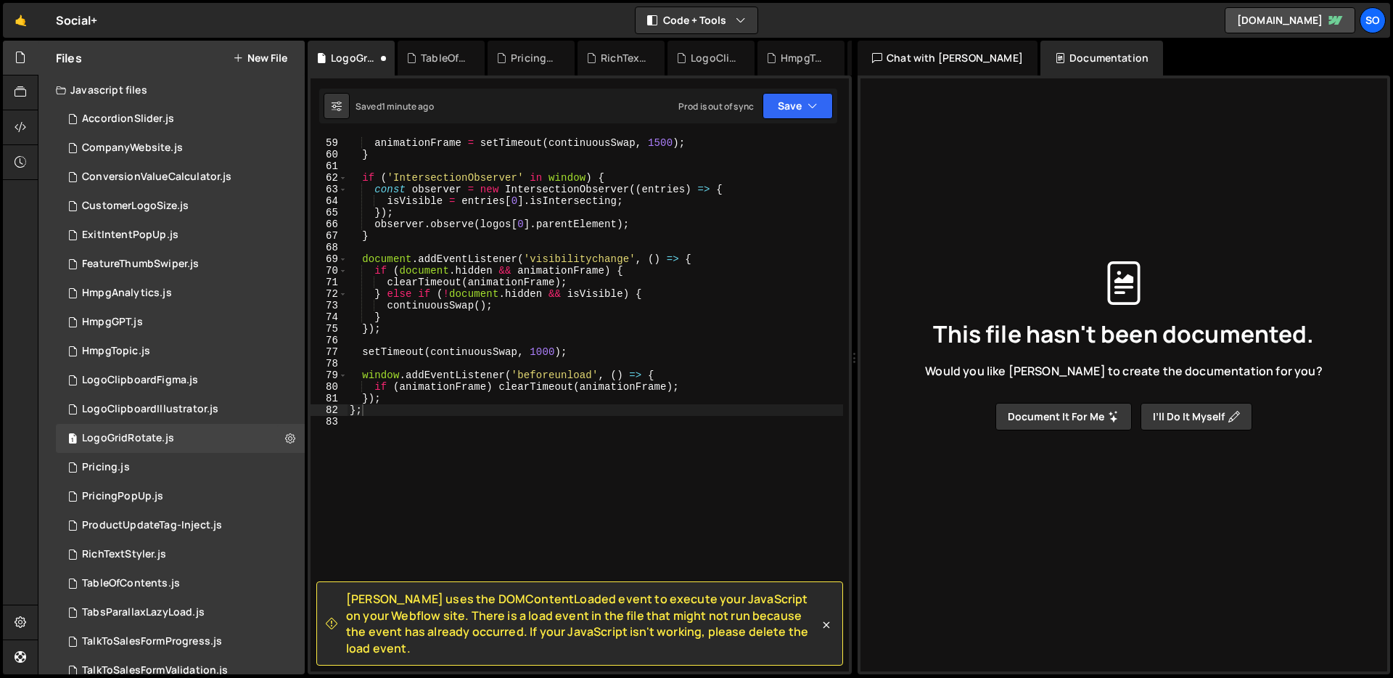
scroll to position [697, 0]
click at [825, 107] on button "Save" at bounding box center [798, 106] width 70 height 26
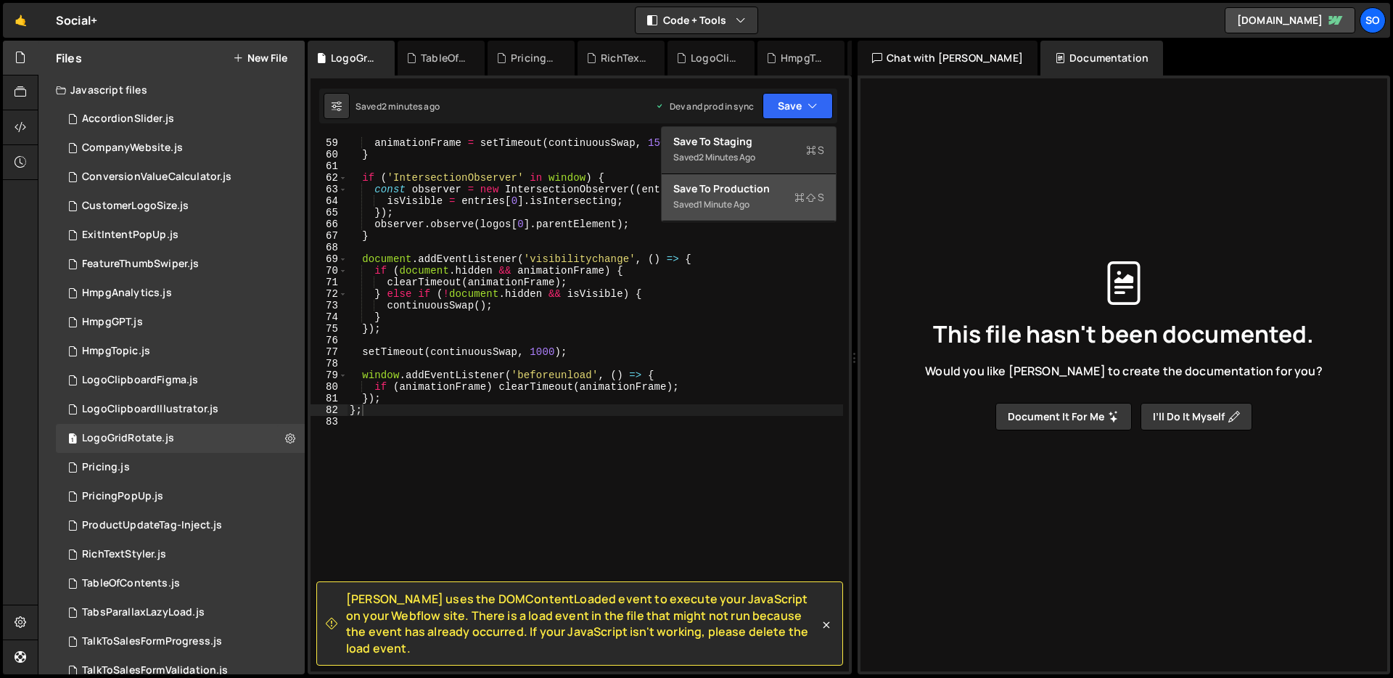
click at [744, 196] on div "Saved 1 minute ago" at bounding box center [748, 204] width 151 height 17
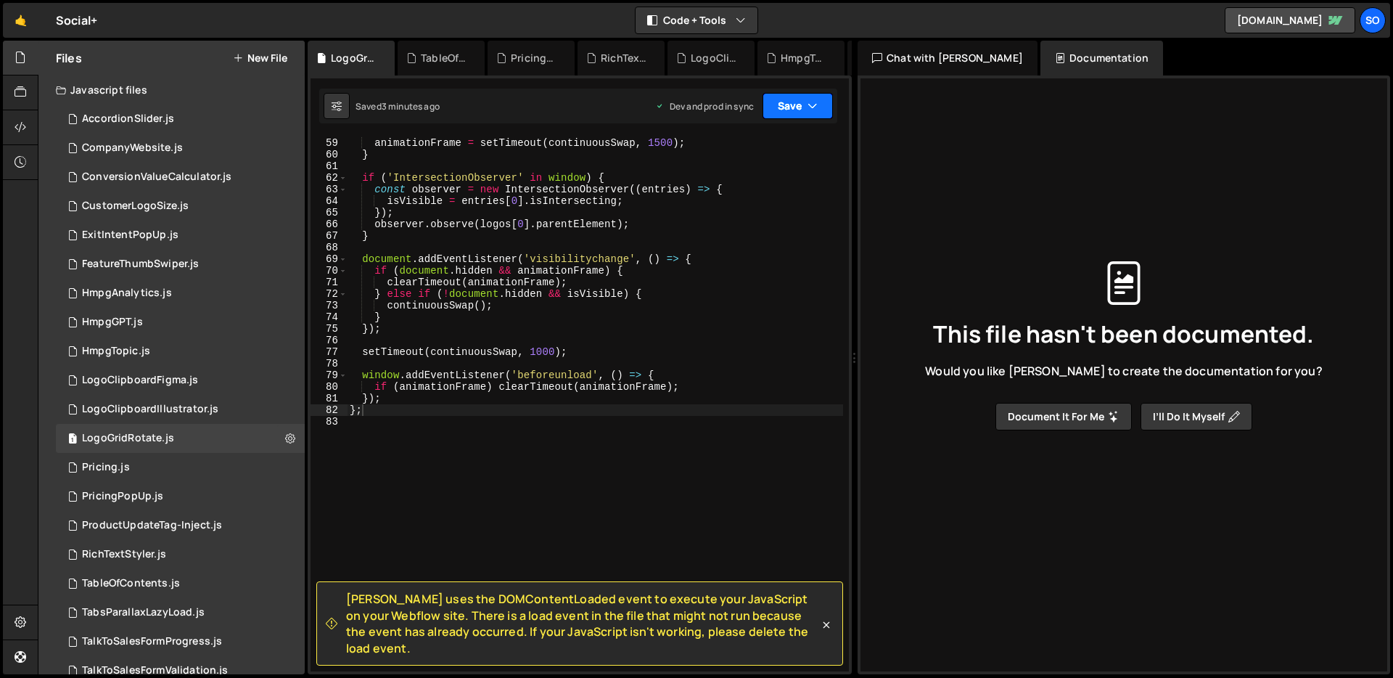
click at [797, 116] on button "Save" at bounding box center [798, 106] width 70 height 26
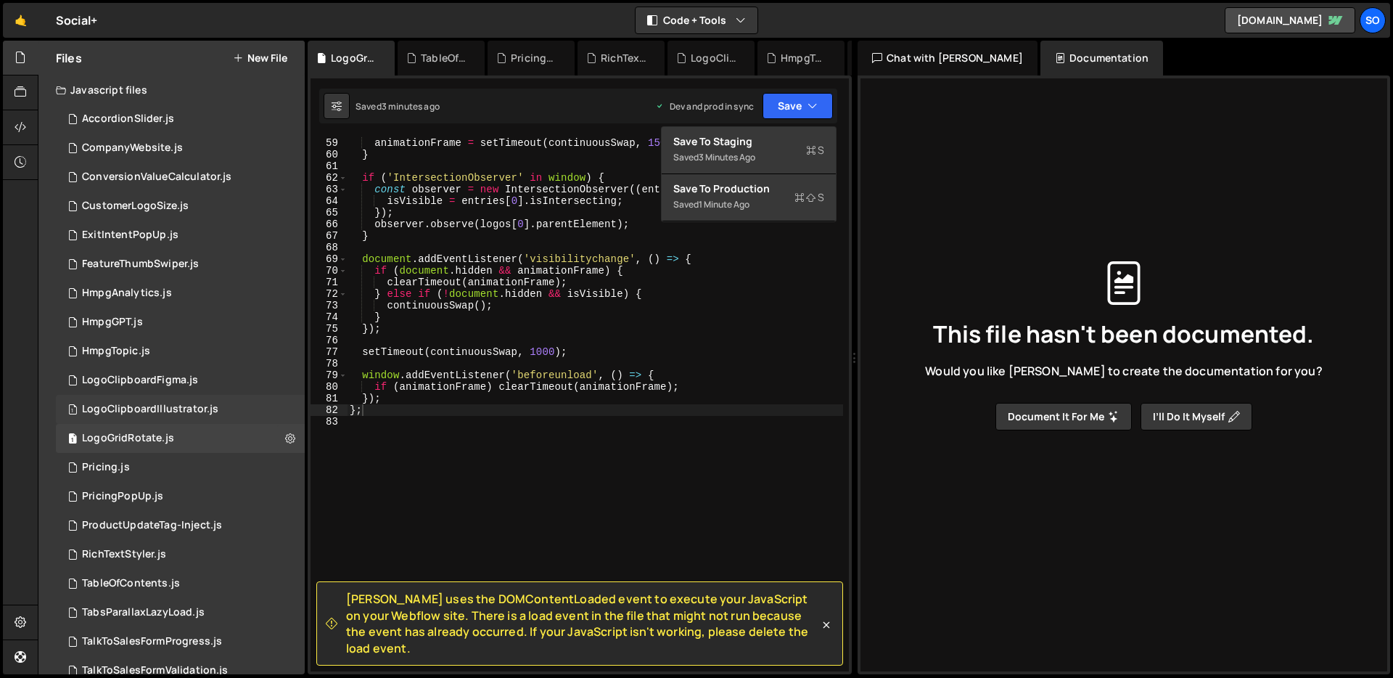
click at [160, 398] on div "1 LogoClipboardIllustrator.js 0" at bounding box center [180, 409] width 249 height 29
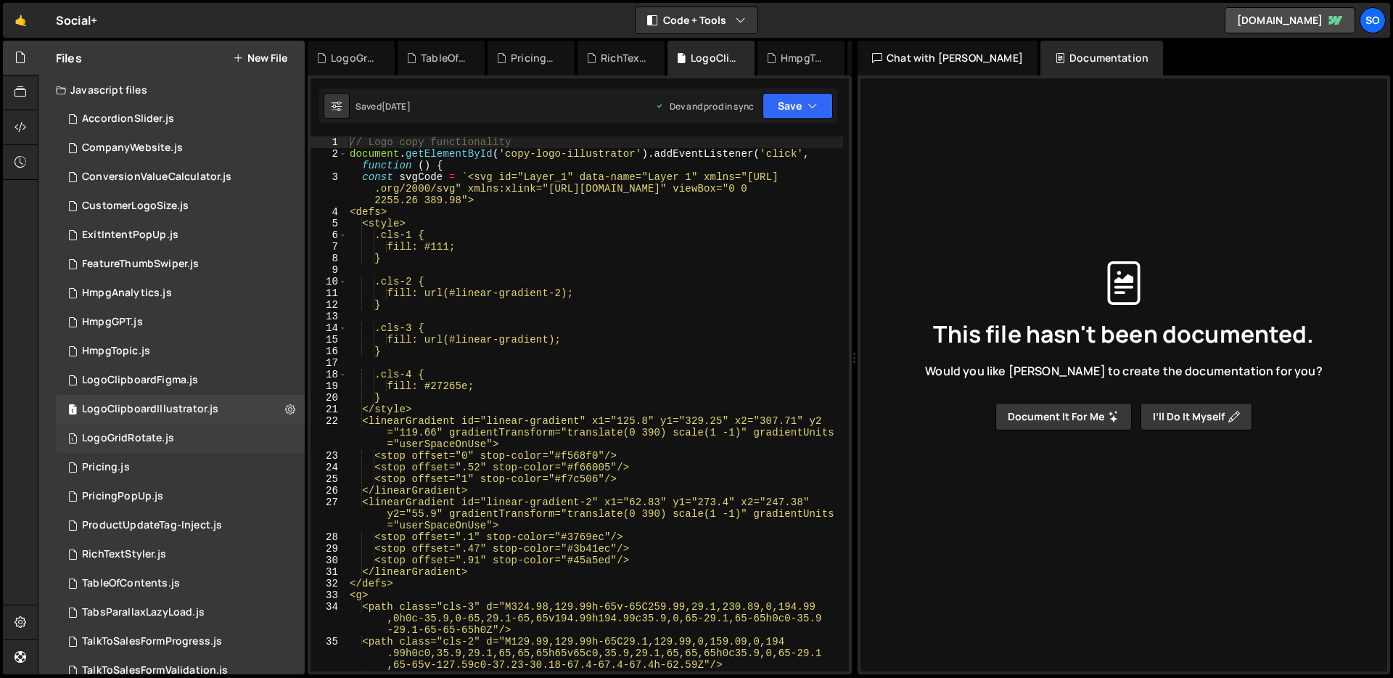
click at [162, 439] on div "LogoGridRotate.js" at bounding box center [128, 438] width 92 height 13
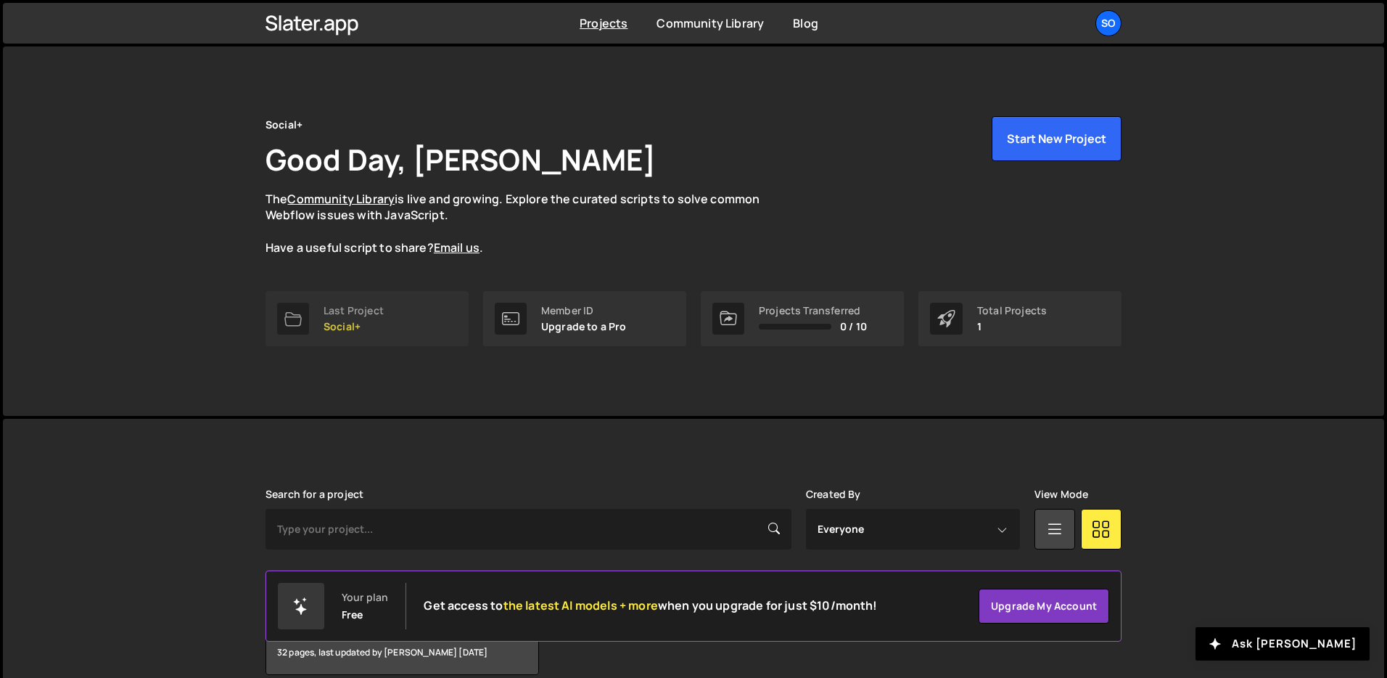
click at [387, 305] on link "Last Project Social+" at bounding box center [367, 318] width 203 height 55
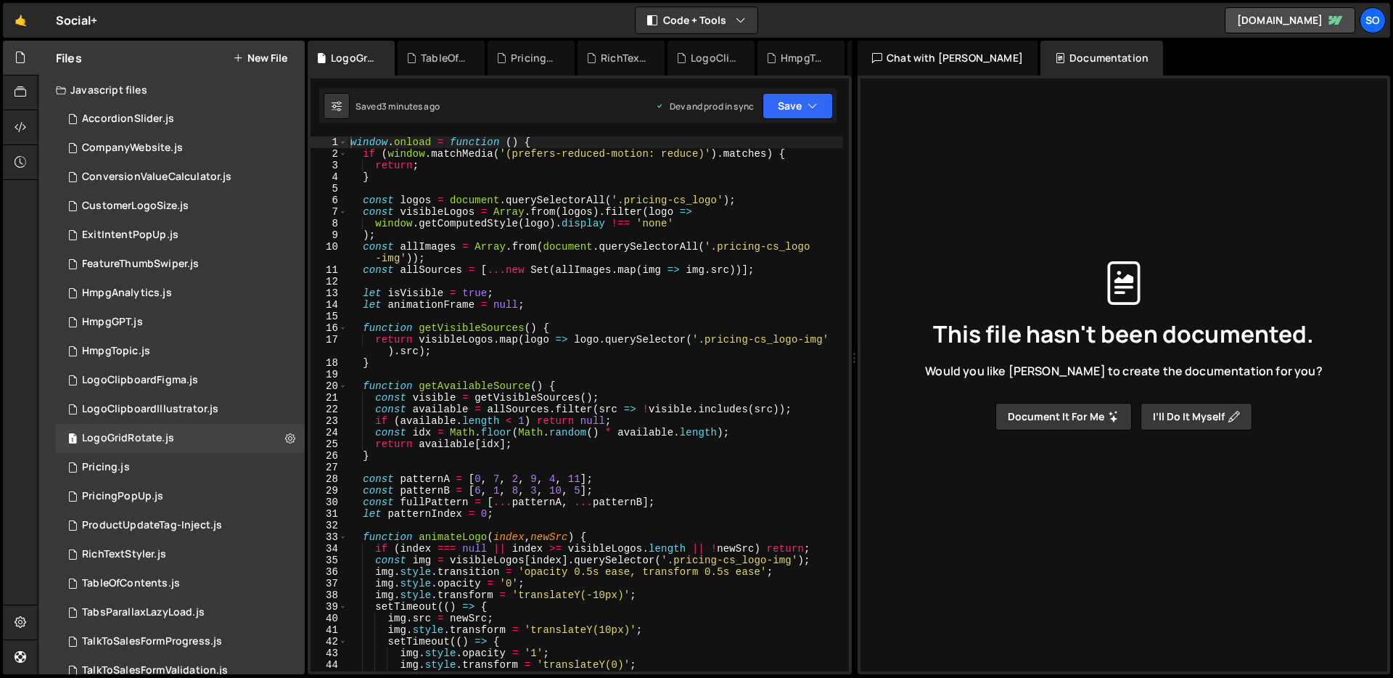
click at [430, 300] on div "window . onload = function ( ) { if ( window . matchMedia ( '(prefers-reduced-m…" at bounding box center [596, 415] width 496 height 558
type textarea "};"
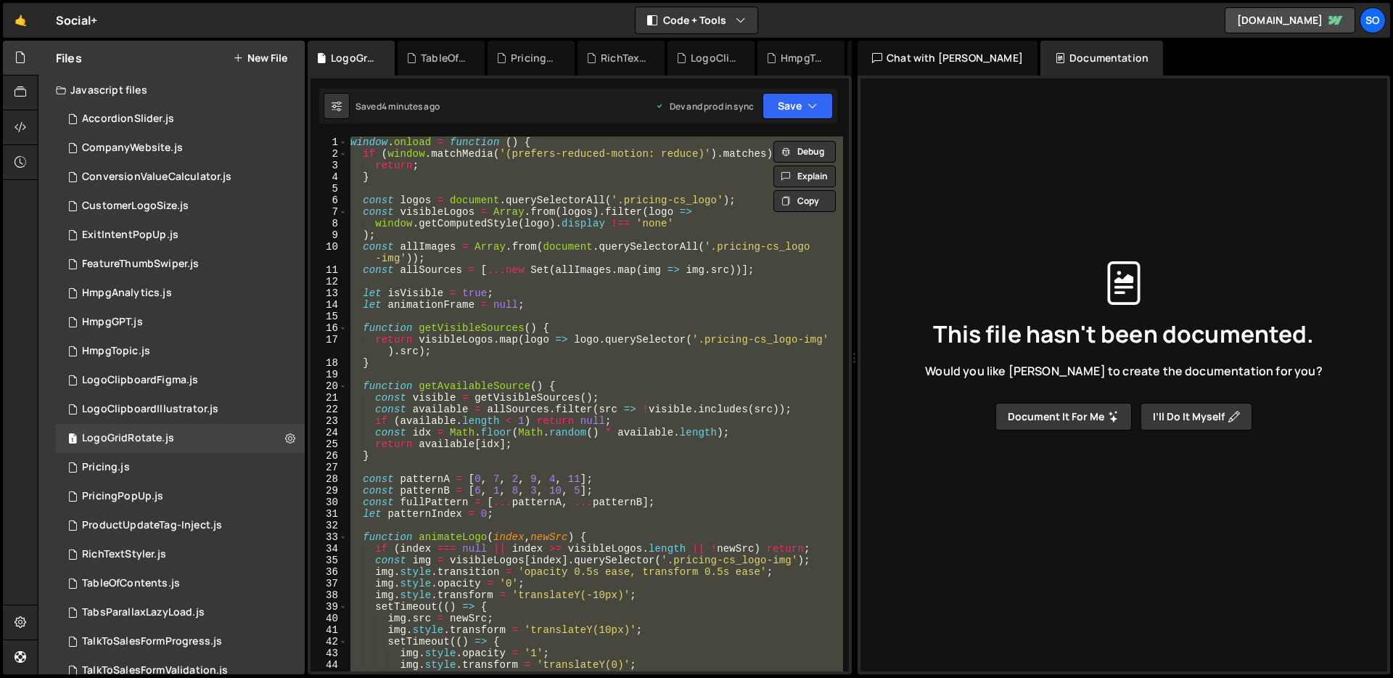
click at [585, 313] on div "window . onload = function ( ) { if ( window . matchMedia ( '(prefers-reduced-m…" at bounding box center [596, 403] width 496 height 535
paste textarea
type textarea "}"
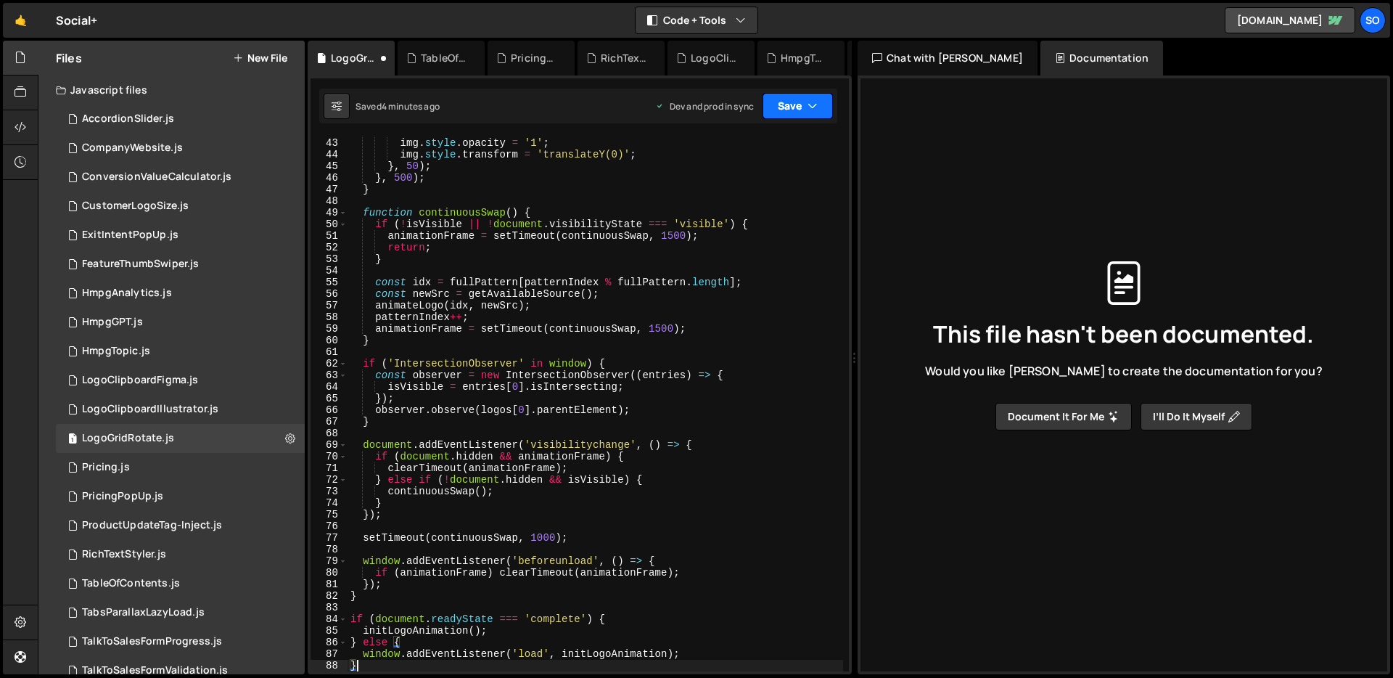
click at [788, 110] on button "Save" at bounding box center [798, 106] width 70 height 26
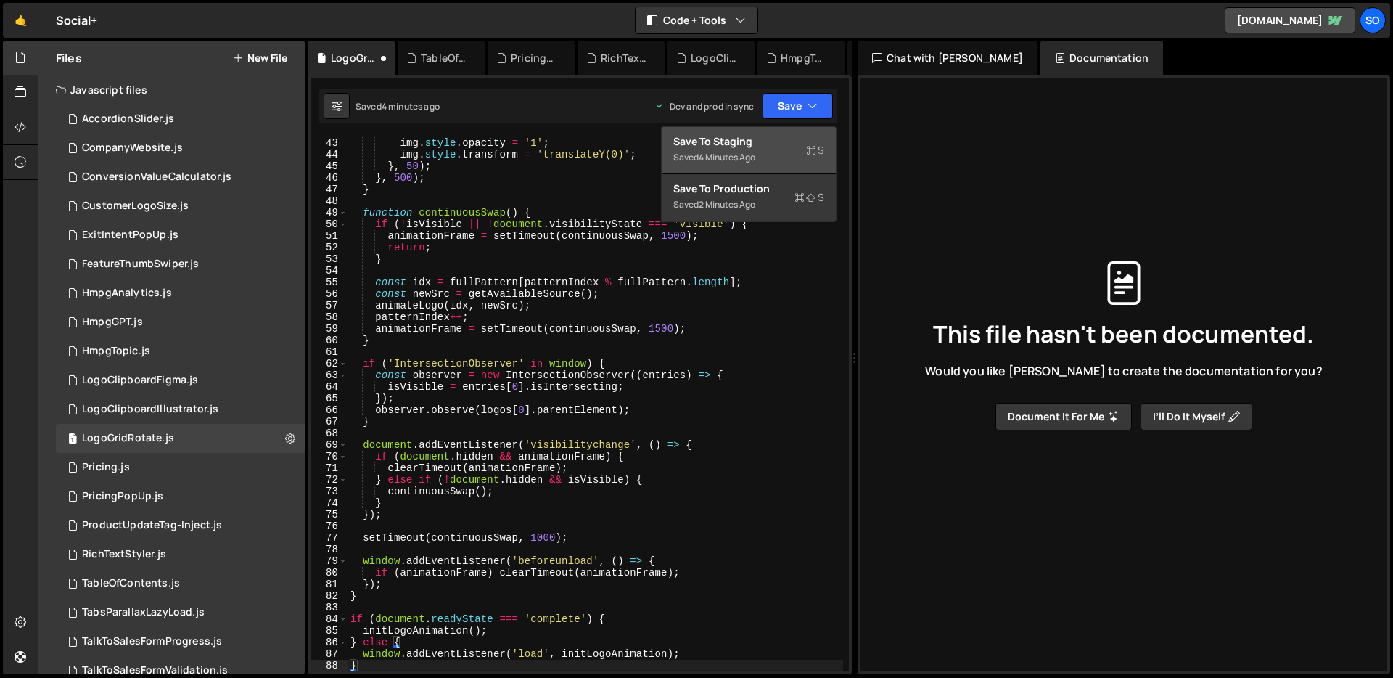
click at [758, 140] on div "Save to Staging S" at bounding box center [748, 141] width 151 height 15
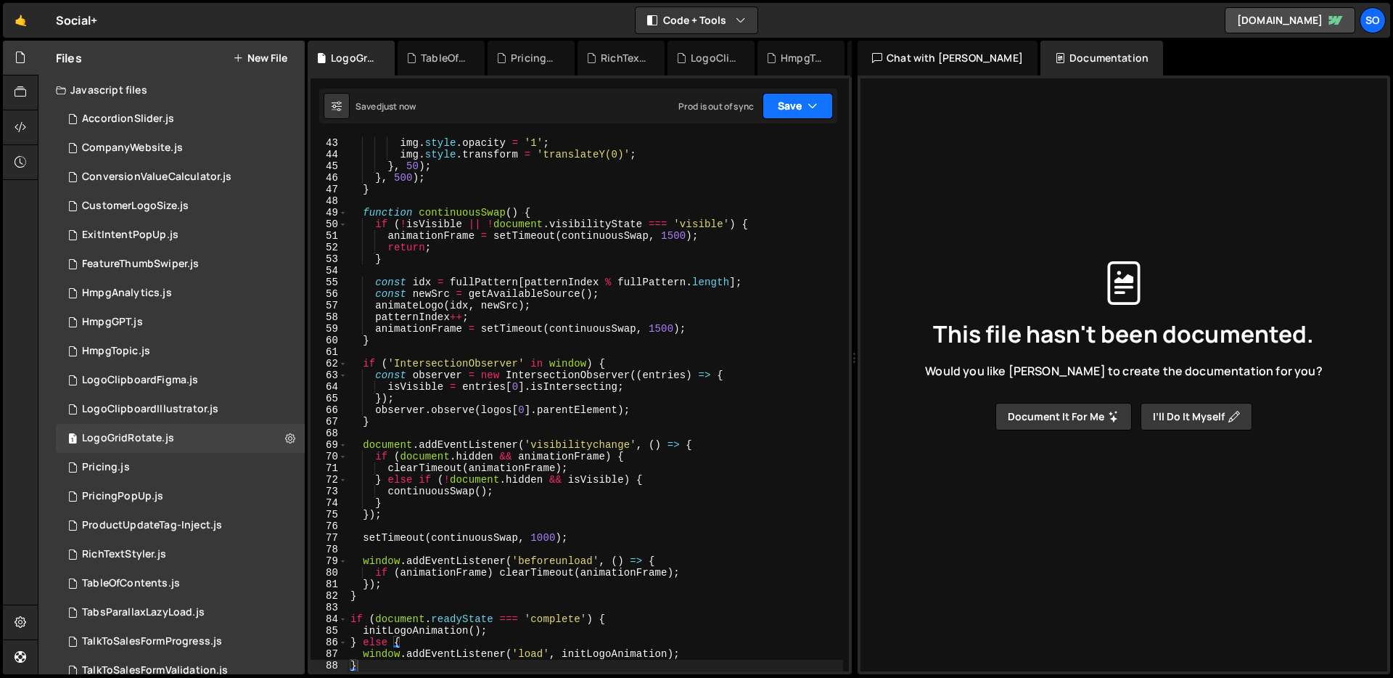
click at [779, 109] on button "Save" at bounding box center [798, 106] width 70 height 26
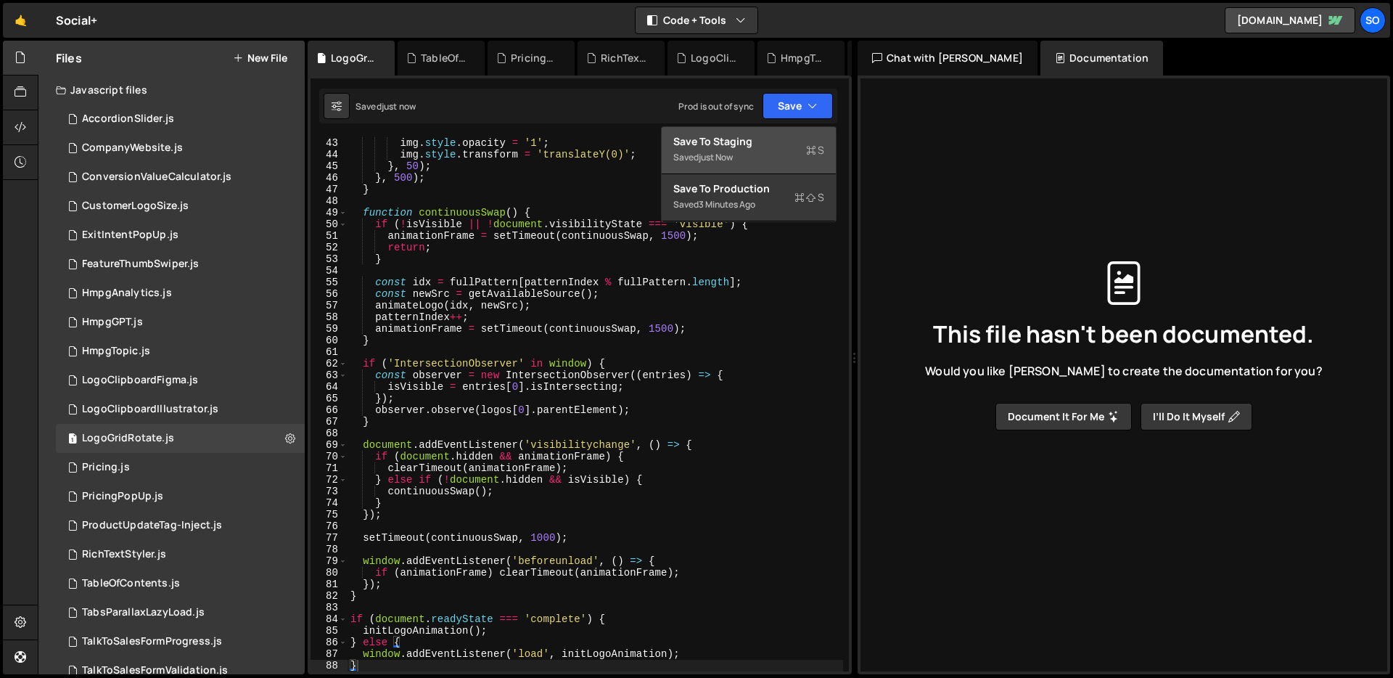
click at [727, 146] on div "Save to Staging S" at bounding box center [748, 141] width 151 height 15
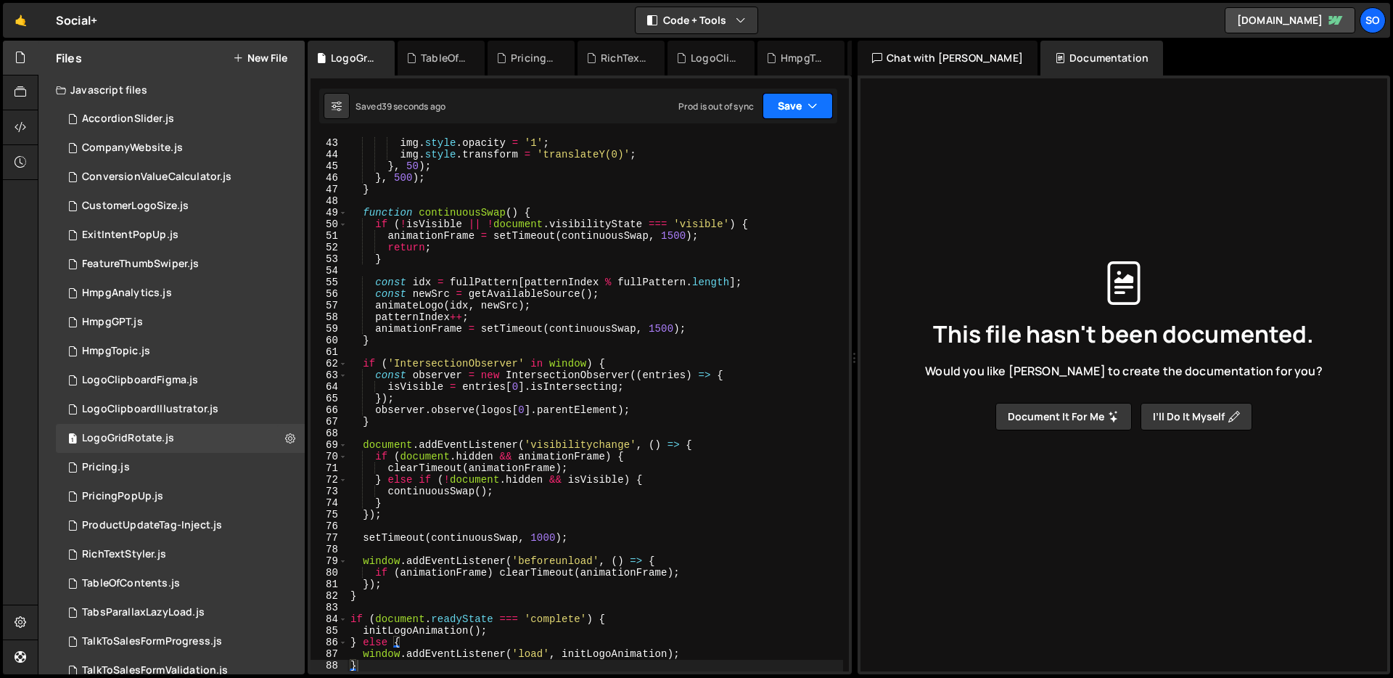
click at [811, 104] on icon "button" at bounding box center [813, 106] width 10 height 15
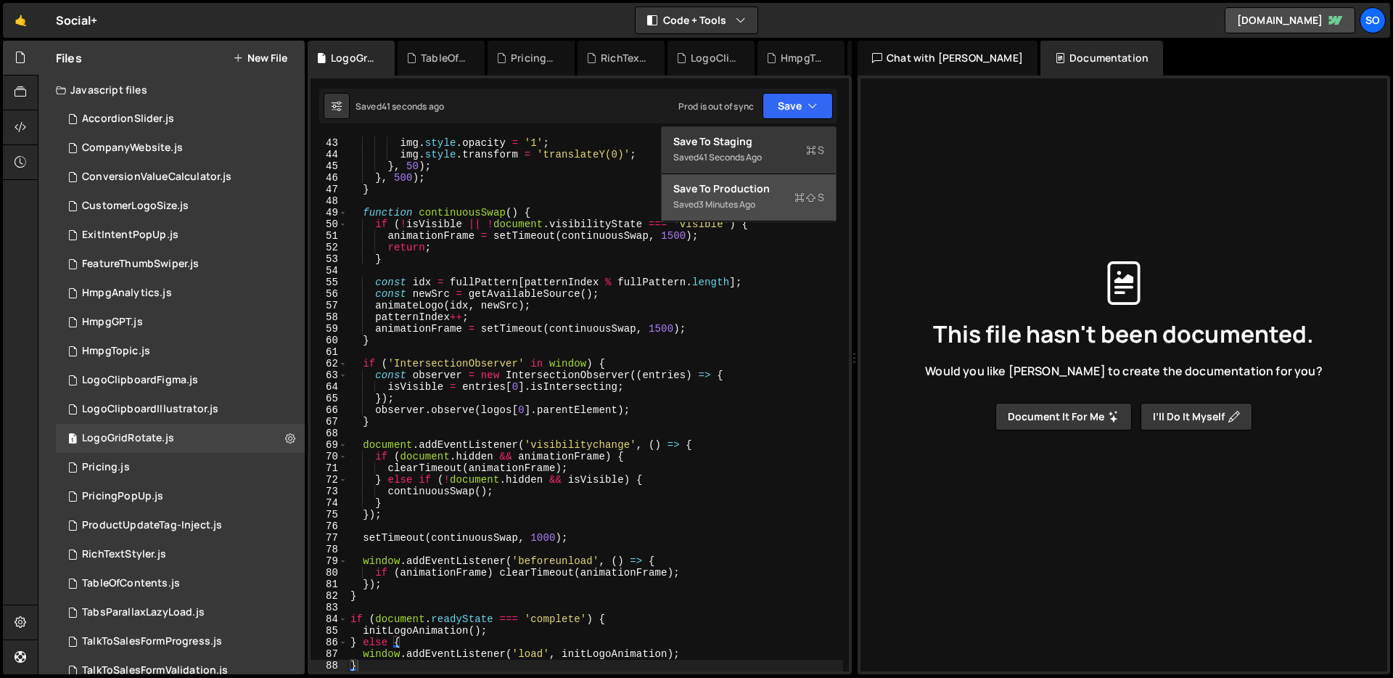
click at [747, 196] on div "Saved 3 minutes ago" at bounding box center [748, 204] width 151 height 17
